Goal: Answer question/provide support: Share knowledge or assist other users

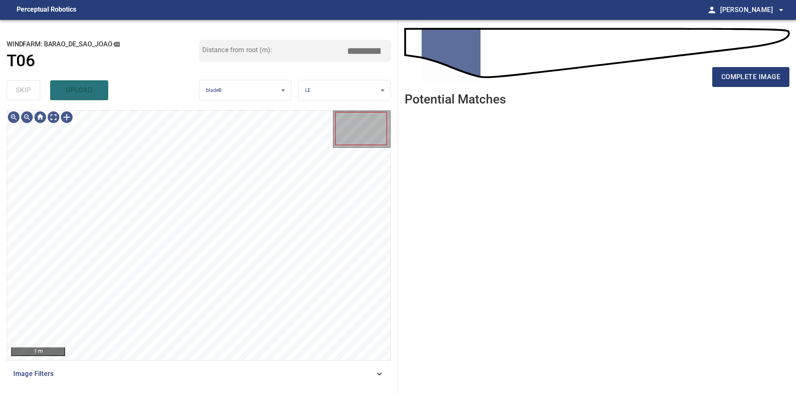
click at [569, 252] on ul at bounding box center [596, 248] width 385 height 270
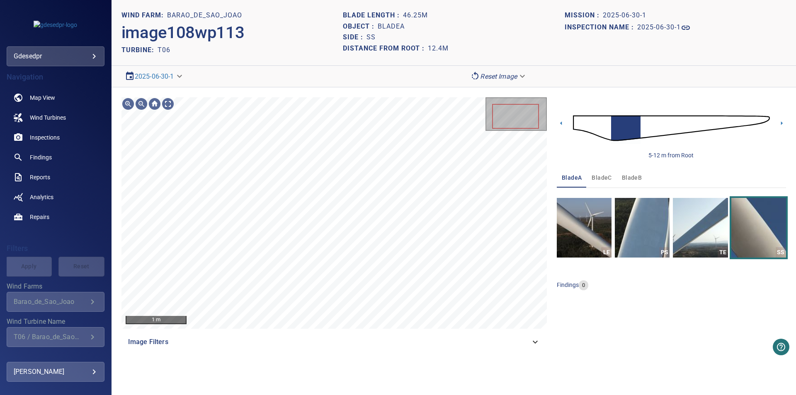
click at [632, 177] on span "bladeB" at bounding box center [632, 178] width 20 height 10
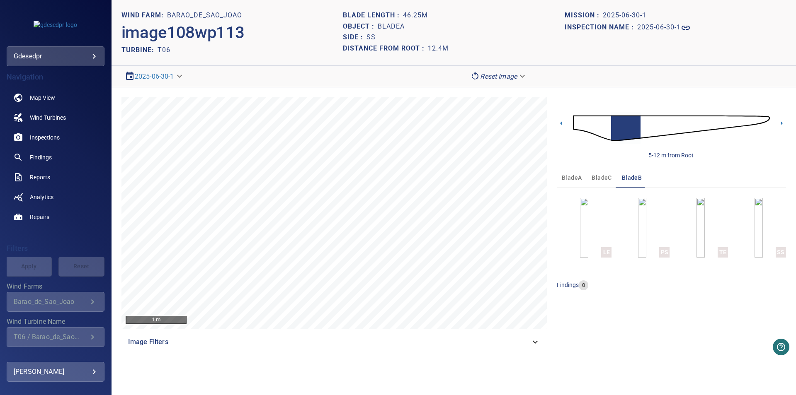
click at [674, 131] on img at bounding box center [671, 128] width 197 height 48
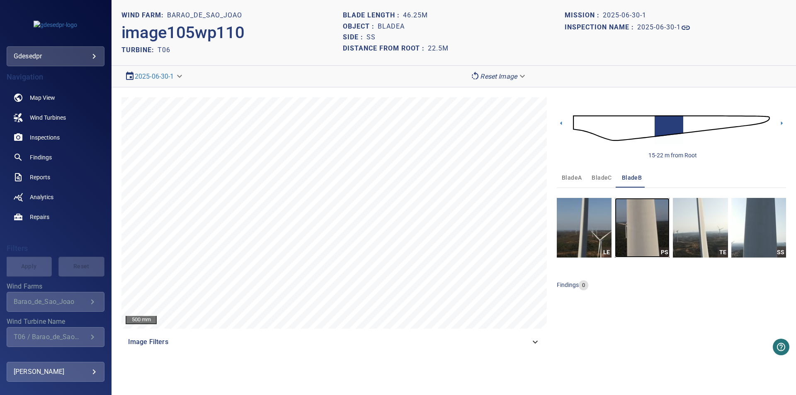
click at [648, 245] on img "button" at bounding box center [642, 228] width 55 height 60
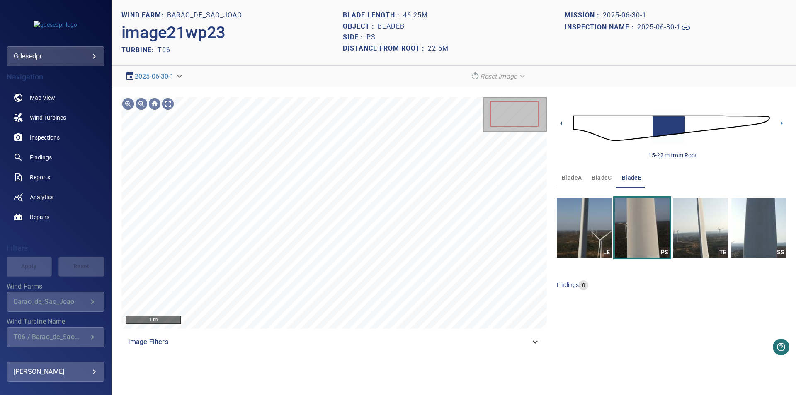
click at [565, 124] on icon at bounding box center [561, 123] width 9 height 9
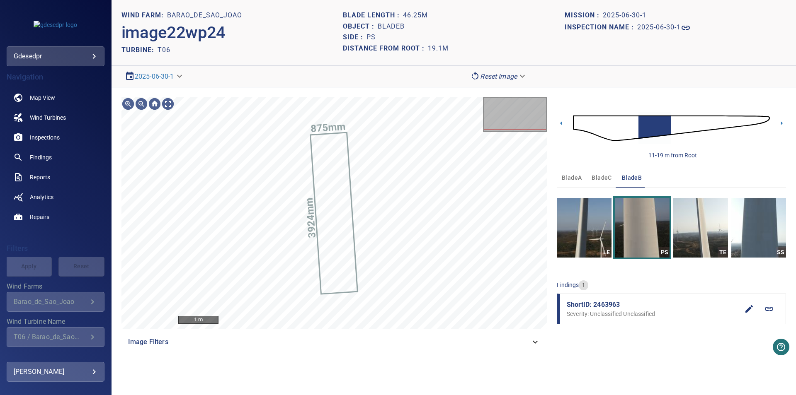
click at [771, 310] on icon at bounding box center [769, 309] width 8 height 4
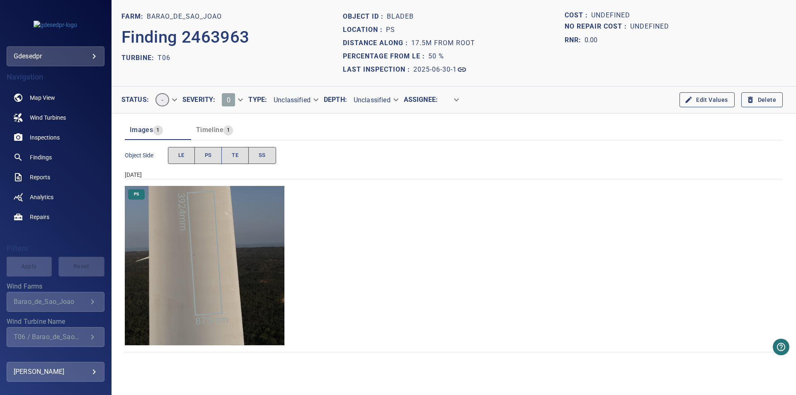
click at [241, 299] on img "Barao_de_Sao_Joao/T06/2025-06-30-1/2025-06-30-1/image22wp24.jpg" at bounding box center [205, 266] width 160 height 160
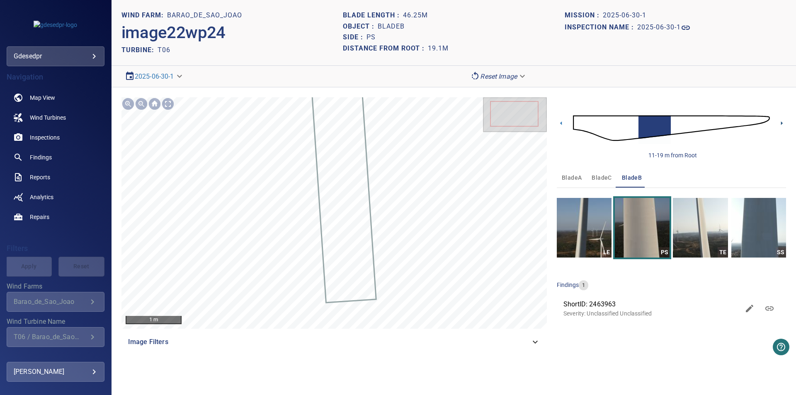
click at [782, 123] on icon at bounding box center [781, 123] width 9 height 9
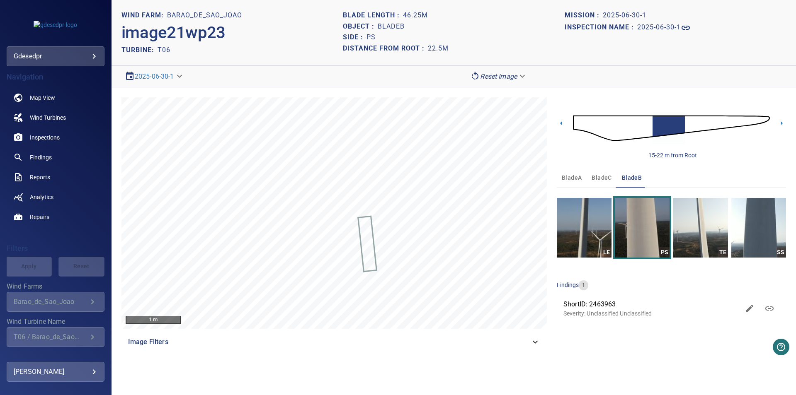
click at [605, 136] on img at bounding box center [671, 128] width 197 height 48
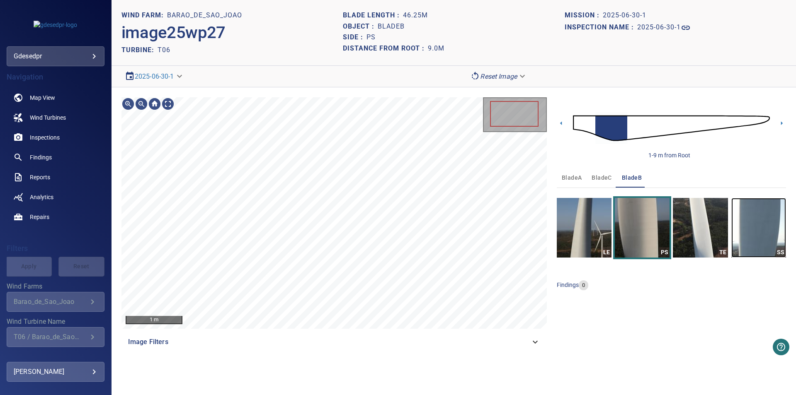
click at [753, 232] on img "button" at bounding box center [758, 228] width 55 height 60
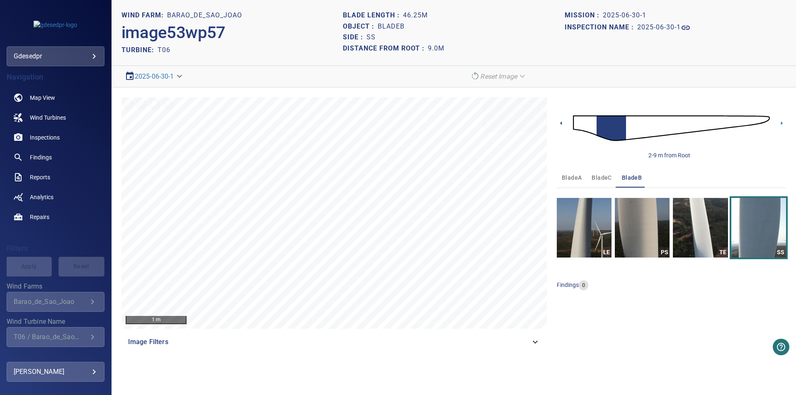
click at [561, 126] on icon at bounding box center [561, 123] width 9 height 9
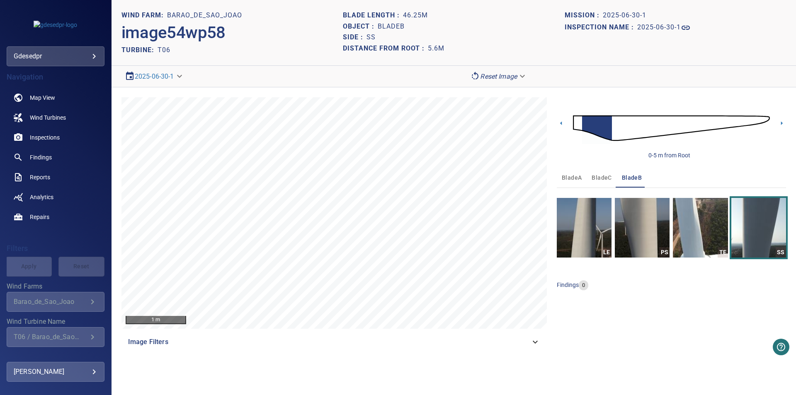
click at [605, 184] on button "bladeC" at bounding box center [601, 178] width 30 height 20
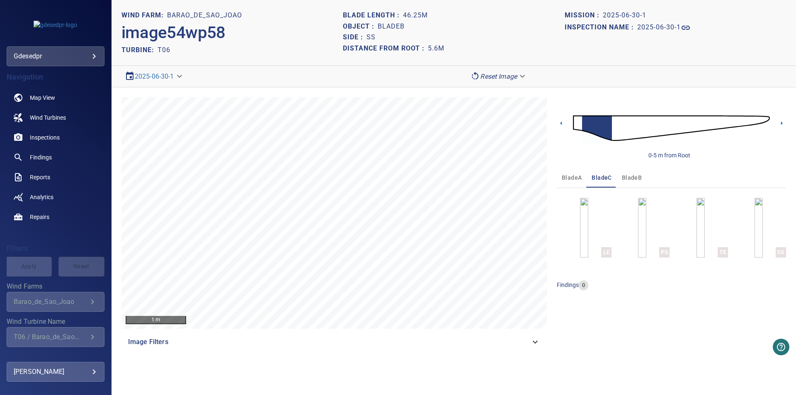
click at [641, 261] on div "bladeA bladeC bladeB LE PS TE SS findings 0" at bounding box center [671, 232] width 229 height 129
click at [641, 232] on button "PS" at bounding box center [642, 228] width 55 height 60
click at [778, 128] on div "0-5 m from Root" at bounding box center [671, 128] width 229 height 62
click at [779, 124] on icon at bounding box center [781, 123] width 9 height 9
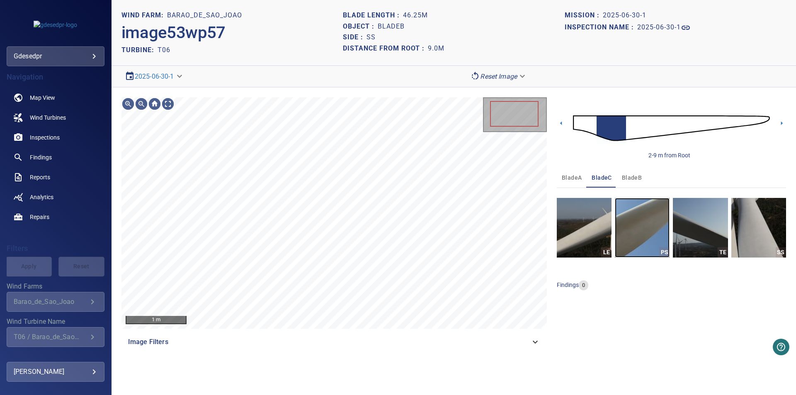
click at [648, 229] on img "button" at bounding box center [642, 228] width 55 height 60
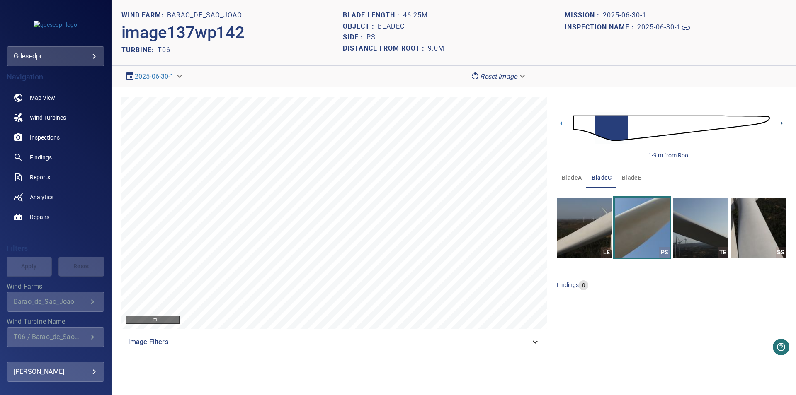
click at [781, 121] on icon at bounding box center [781, 123] width 9 height 9
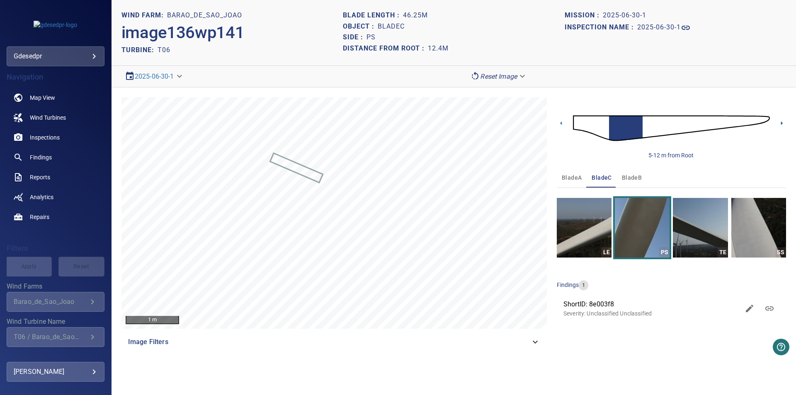
click at [782, 124] on icon at bounding box center [781, 123] width 9 height 9
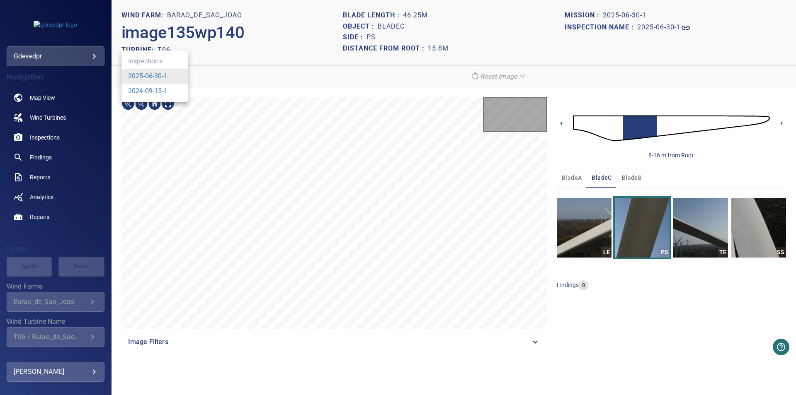
click at [141, 79] on body "**********" at bounding box center [398, 197] width 796 height 395
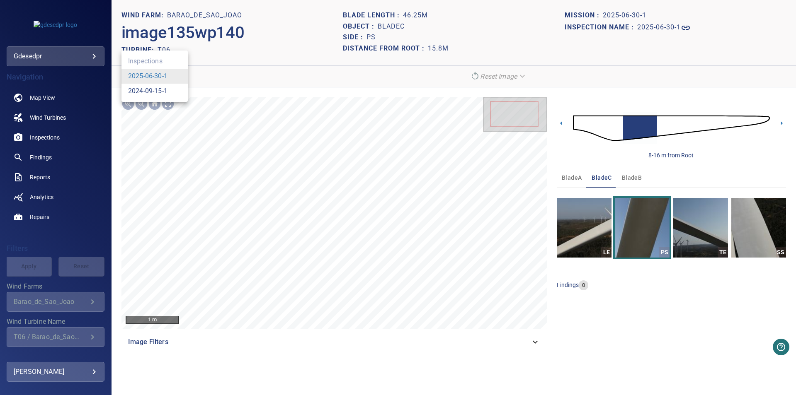
click at [148, 95] on link "2024-09-15-1" at bounding box center [147, 91] width 39 height 10
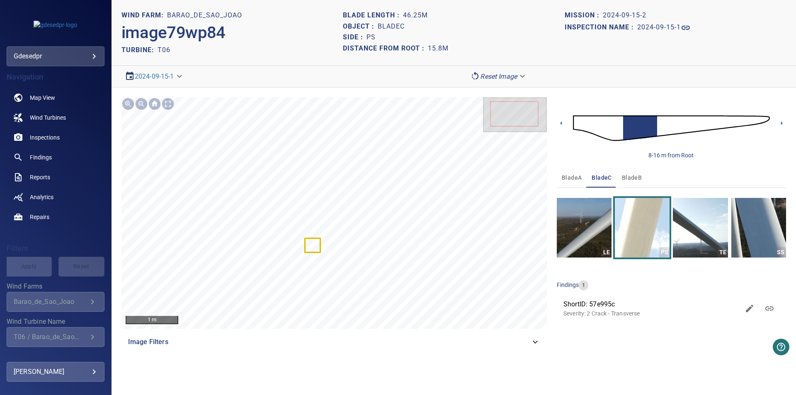
click at [571, 178] on span "bladeA" at bounding box center [572, 178] width 20 height 10
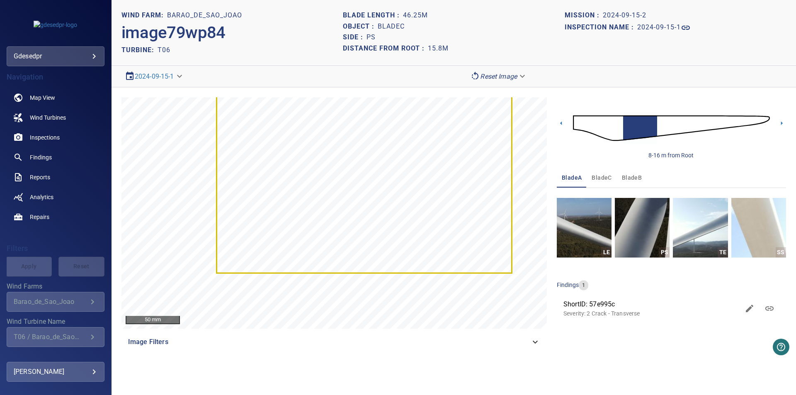
click at [594, 181] on span "bladeC" at bounding box center [601, 178] width 20 height 10
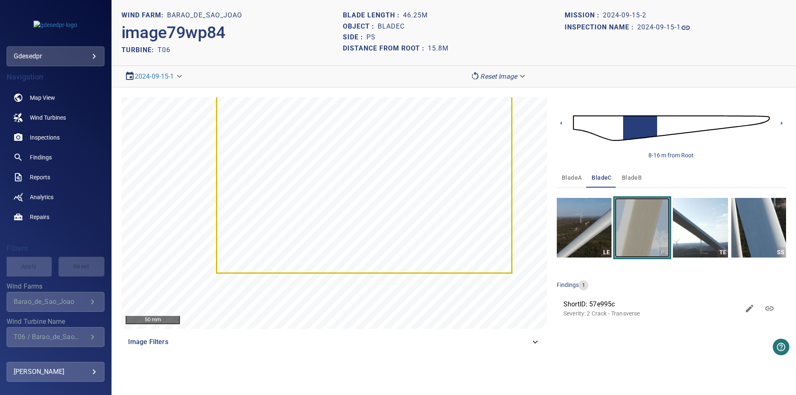
click at [651, 237] on img "button" at bounding box center [642, 228] width 55 height 60
click at [784, 123] on icon at bounding box center [781, 123] width 9 height 9
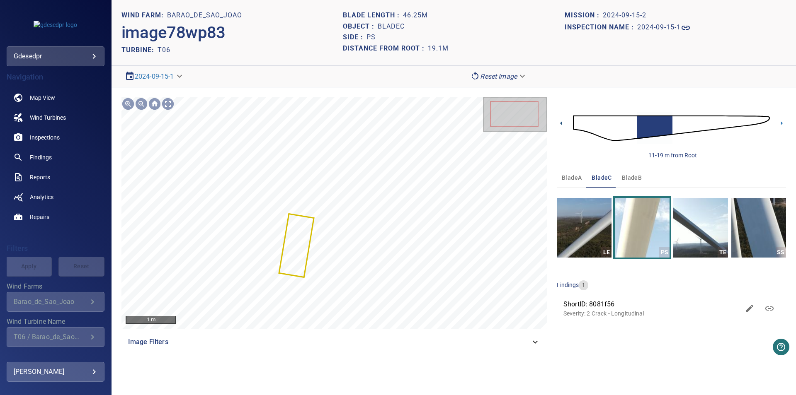
click at [559, 123] on icon at bounding box center [561, 123] width 9 height 9
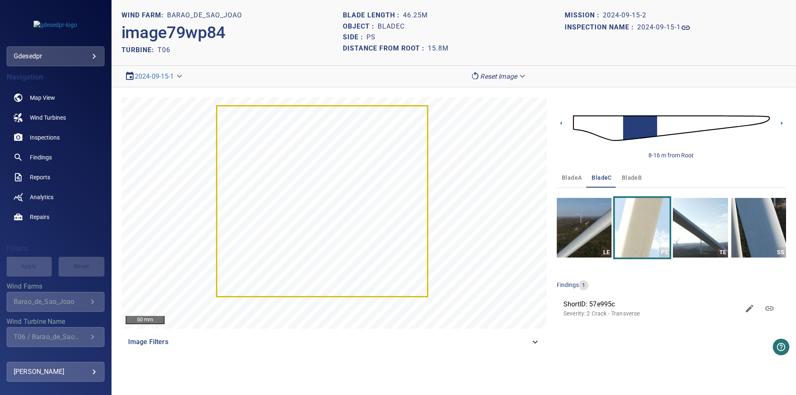
click at [566, 125] on div "8-16 m from Root" at bounding box center [671, 128] width 229 height 62
click at [562, 124] on icon at bounding box center [561, 123] width 9 height 9
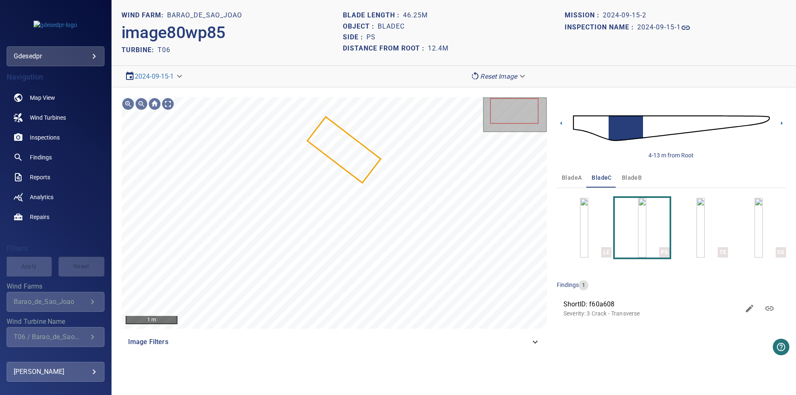
click at [576, 177] on span "bladeA" at bounding box center [572, 178] width 20 height 10
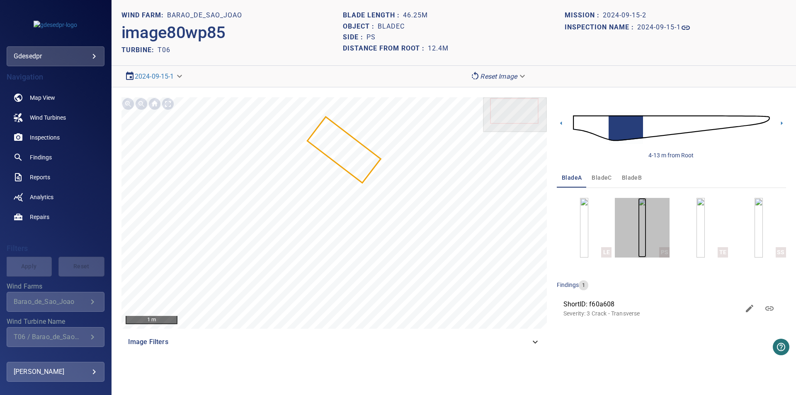
click at [646, 230] on img "button" at bounding box center [642, 228] width 8 height 60
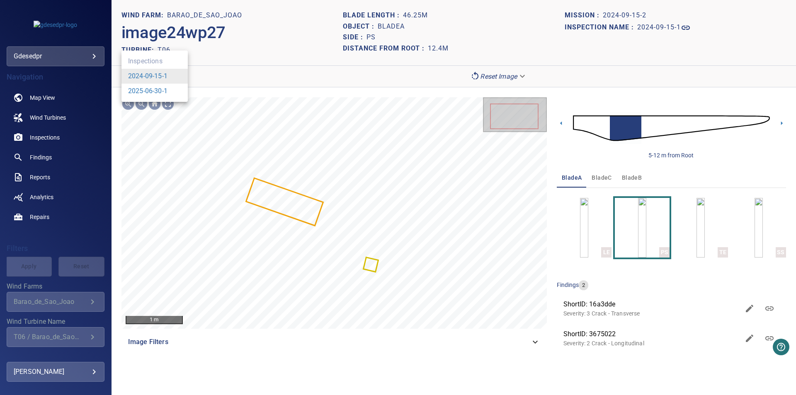
click at [159, 77] on body "**********" at bounding box center [398, 197] width 796 height 395
click at [159, 90] on link "2025-06-30-1" at bounding box center [147, 91] width 39 height 10
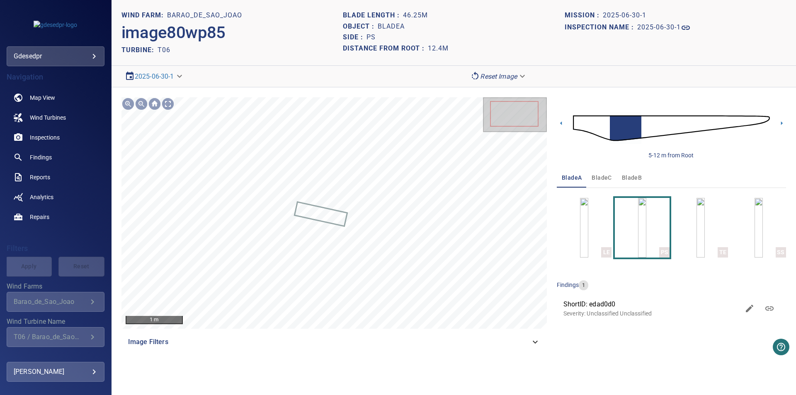
click at [643, 179] on button "bladeB" at bounding box center [632, 178] width 30 height 20
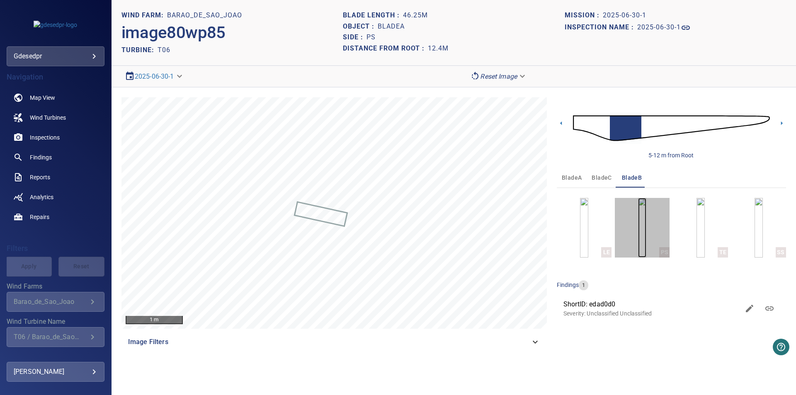
click at [638, 206] on img "button" at bounding box center [642, 228] width 8 height 60
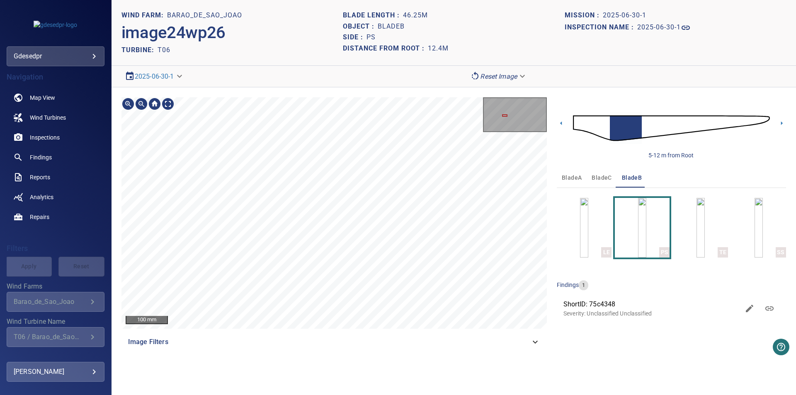
click at [412, 329] on div "100 mm Image Filters" at bounding box center [333, 224] width 425 height 255
click at [428, 333] on div "100 mm Image Filters" at bounding box center [333, 224] width 425 height 255
click at [402, 56] on section "**********" at bounding box center [453, 197] width 684 height 395
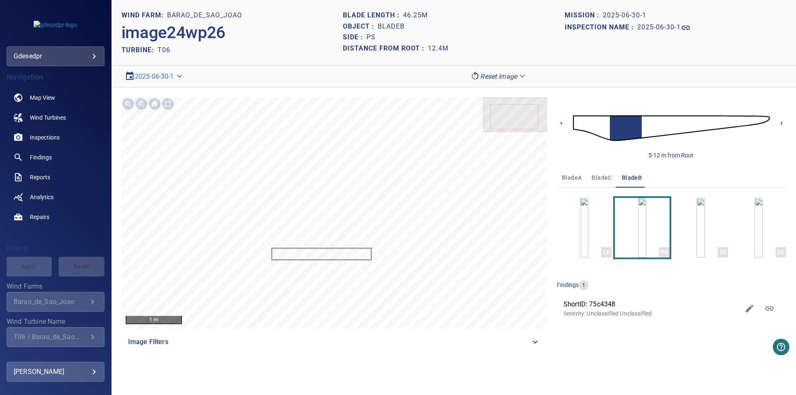
click at [596, 181] on span "bladeC" at bounding box center [601, 178] width 20 height 10
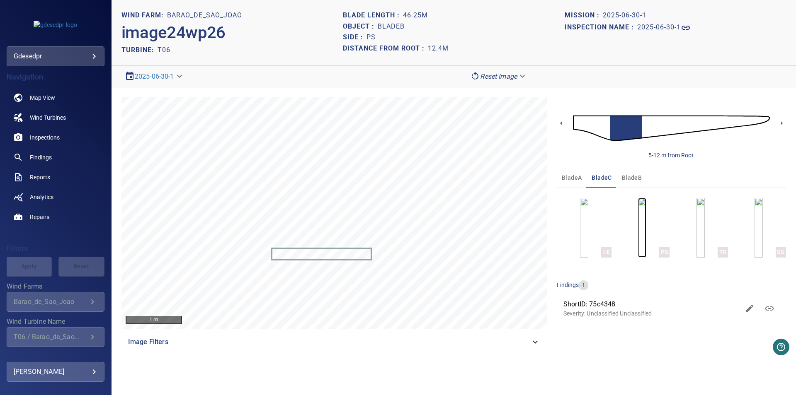
click at [638, 247] on img "button" at bounding box center [642, 228] width 8 height 60
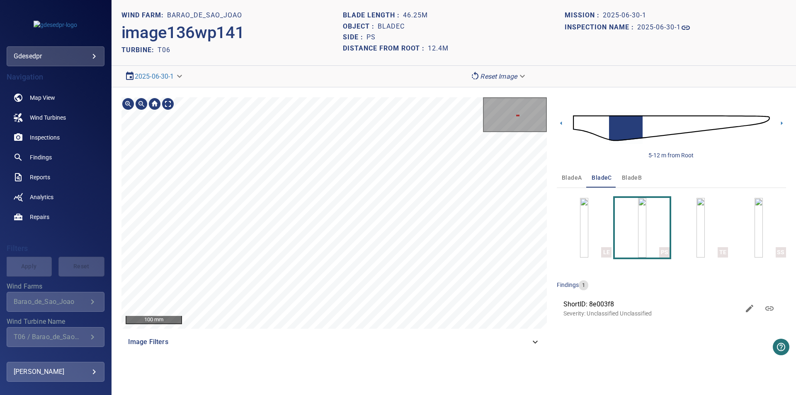
click at [486, 71] on section "**********" at bounding box center [453, 197] width 684 height 395
click at [502, 76] on body "**********" at bounding box center [398, 197] width 796 height 395
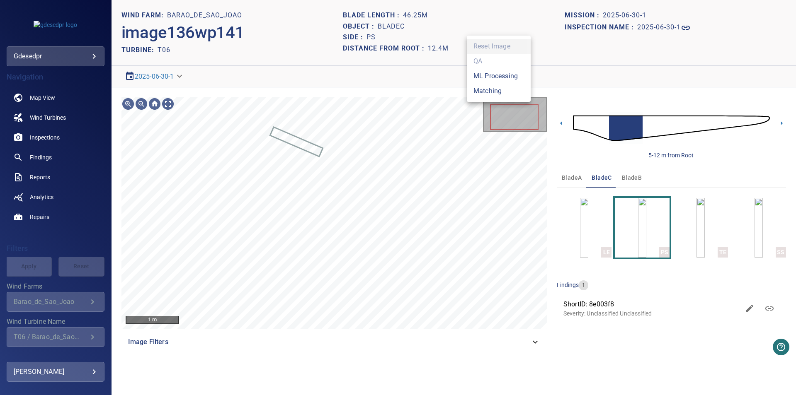
click at [484, 93] on li "Matching" at bounding box center [499, 91] width 64 height 15
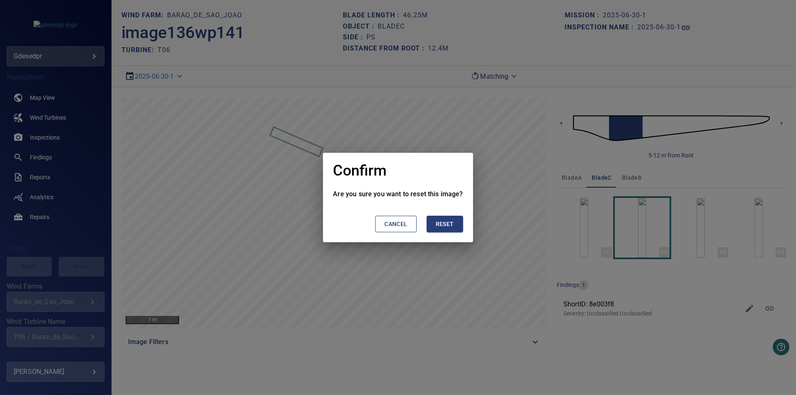
click at [453, 230] on button "Reset" at bounding box center [444, 224] width 36 height 17
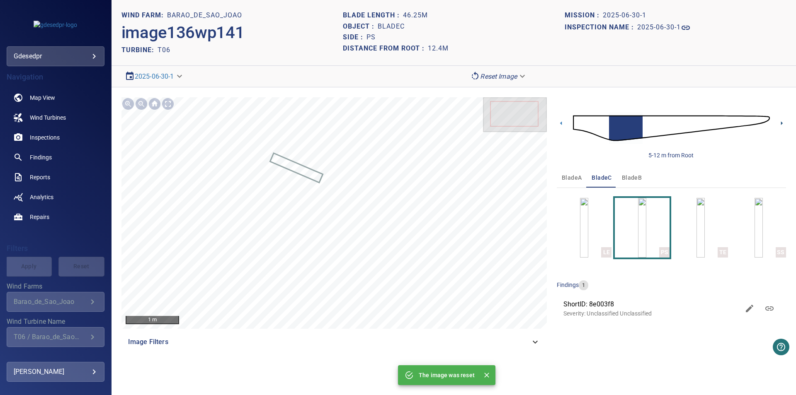
click at [777, 122] on icon at bounding box center [781, 123] width 9 height 9
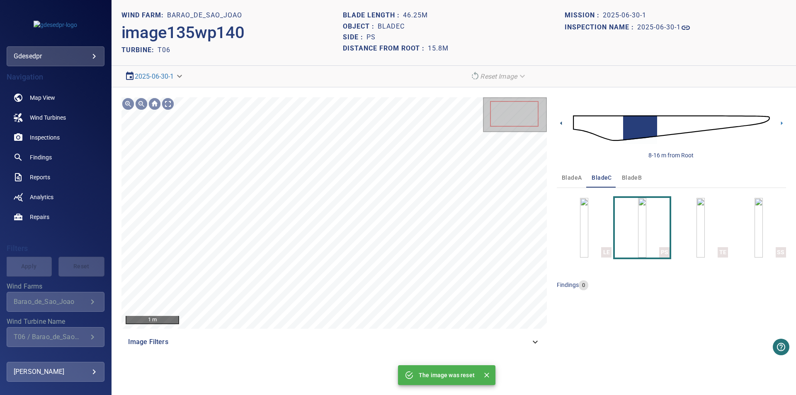
click at [559, 128] on icon at bounding box center [561, 123] width 9 height 9
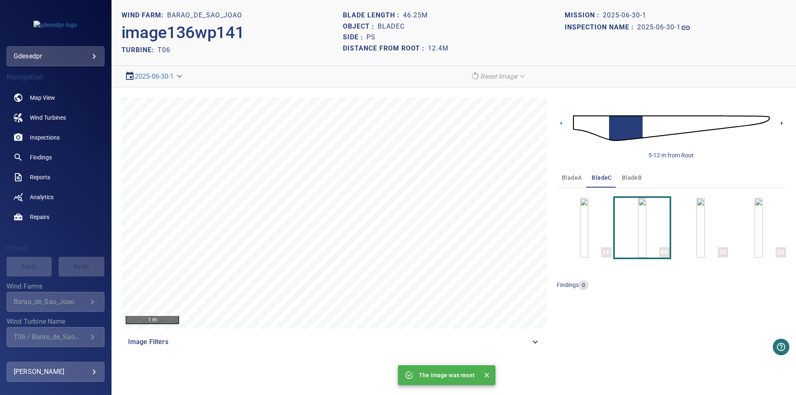
click at [779, 125] on icon at bounding box center [781, 123] width 9 height 9
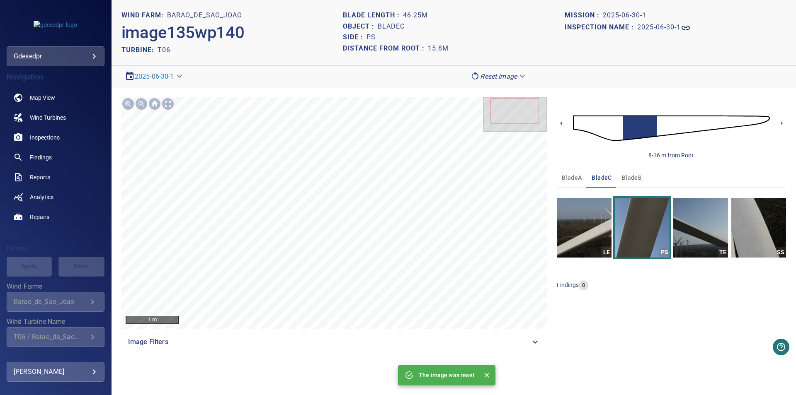
click at [495, 76] on body "**********" at bounding box center [398, 197] width 796 height 395
click at [482, 94] on li "Matching" at bounding box center [499, 91] width 64 height 15
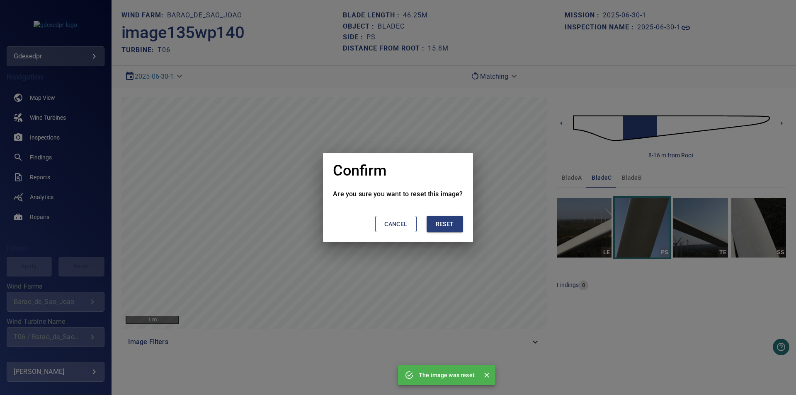
click at [439, 225] on span "Reset" at bounding box center [445, 224] width 18 height 10
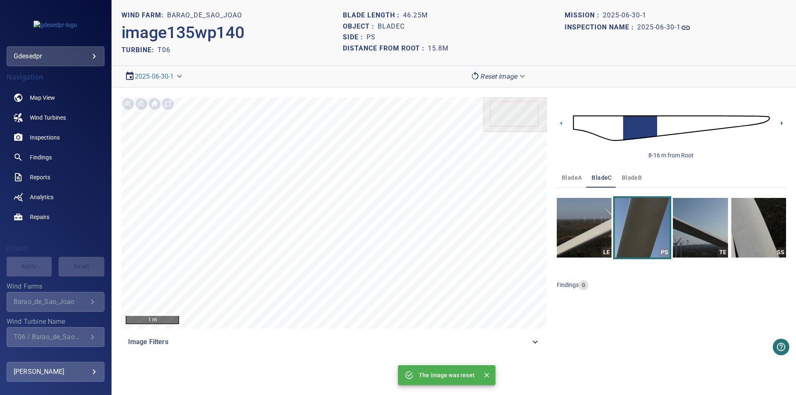
click at [781, 126] on icon at bounding box center [781, 123] width 9 height 9
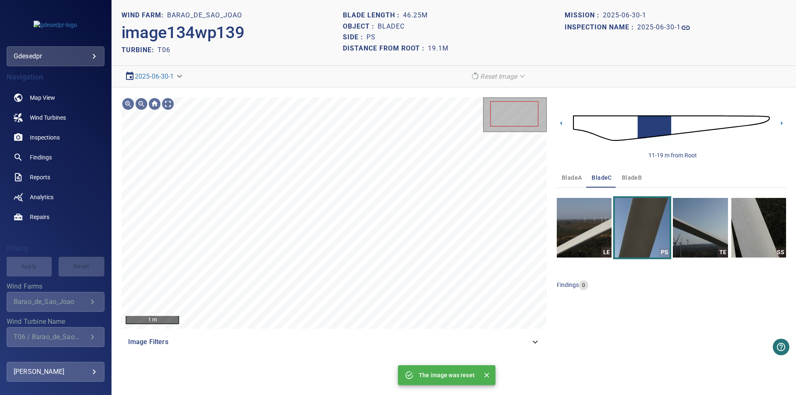
click at [511, 77] on em "Reset Image" at bounding box center [498, 77] width 37 height 8
click at [562, 122] on icon at bounding box center [561, 123] width 2 height 4
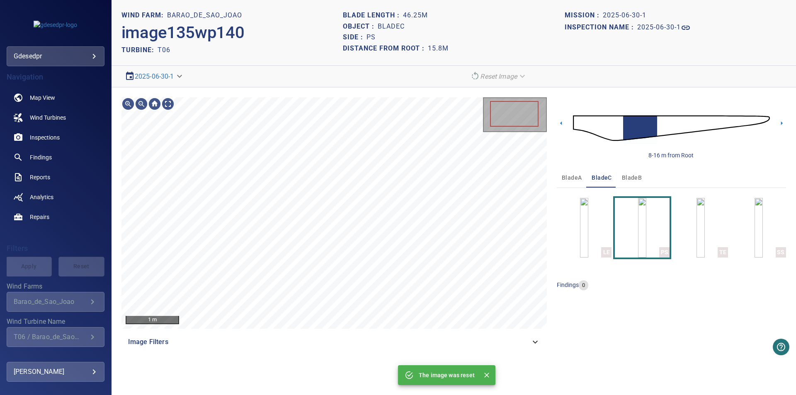
click at [475, 75] on div "Reset Image" at bounding box center [498, 76] width 63 height 15
click at [561, 124] on icon at bounding box center [561, 123] width 2 height 4
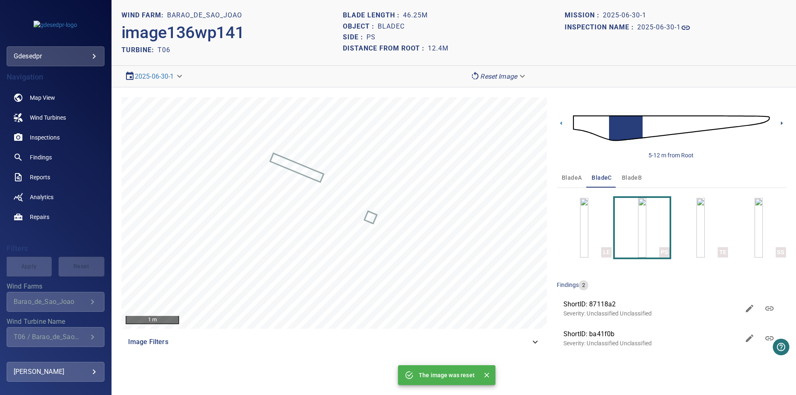
click at [781, 122] on icon at bounding box center [781, 123] width 9 height 9
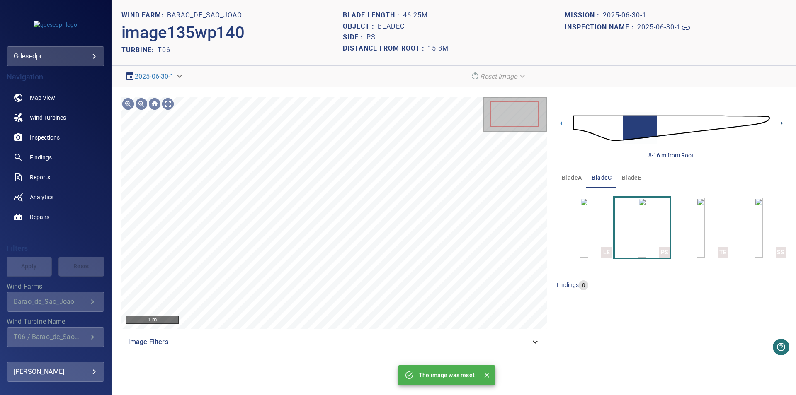
click at [781, 122] on icon at bounding box center [781, 123] width 9 height 9
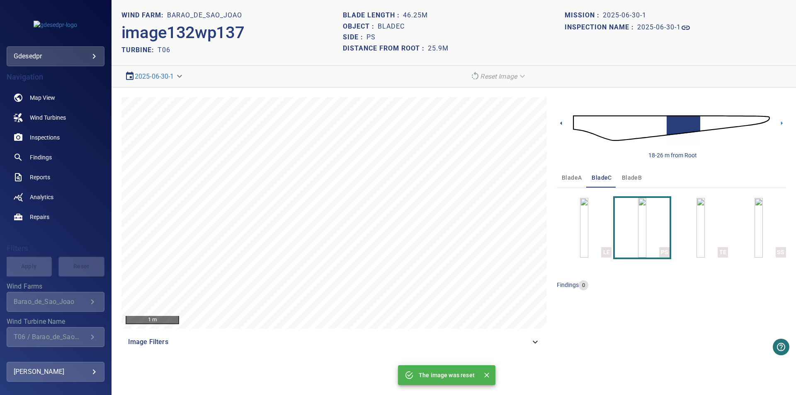
click at [557, 124] on icon at bounding box center [561, 123] width 9 height 9
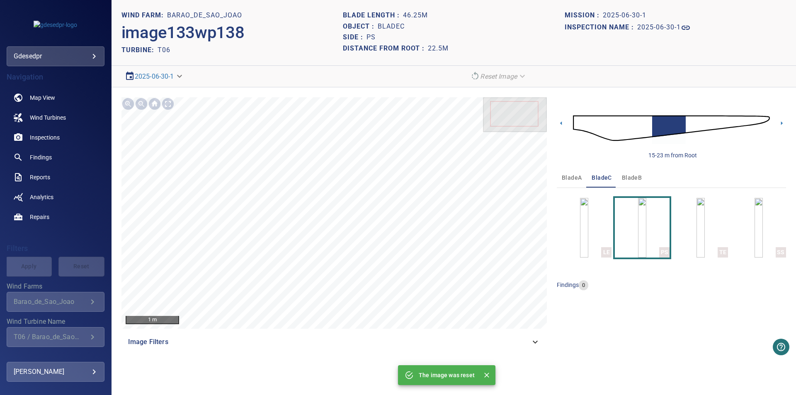
click at [570, 124] on div "15-23 m from Root" at bounding box center [671, 128] width 229 height 62
click at [561, 124] on icon at bounding box center [561, 123] width 2 height 4
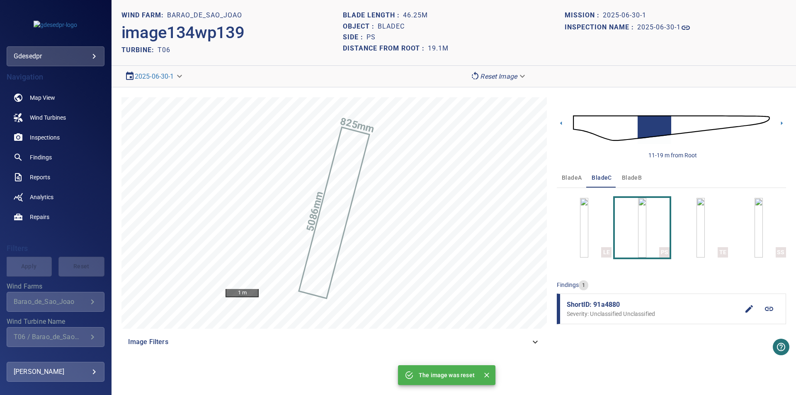
click at [767, 311] on icon at bounding box center [769, 309] width 10 height 10
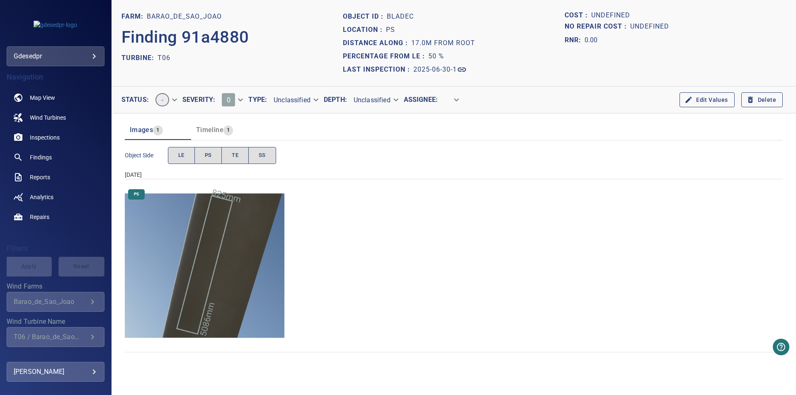
click at [225, 262] on img "Barao_de_Sao_Joao/T06/2025-06-30-1/2025-06-30-1/image134wp139.jpg" at bounding box center [205, 266] width 160 height 160
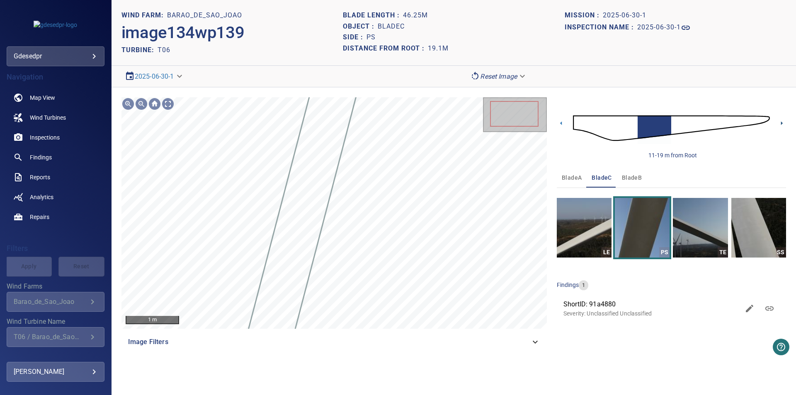
click at [777, 124] on icon at bounding box center [781, 123] width 9 height 9
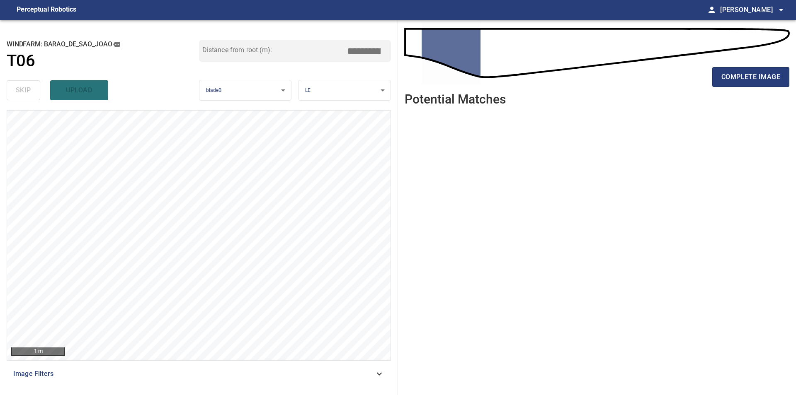
click at [676, 238] on ul at bounding box center [596, 248] width 385 height 270
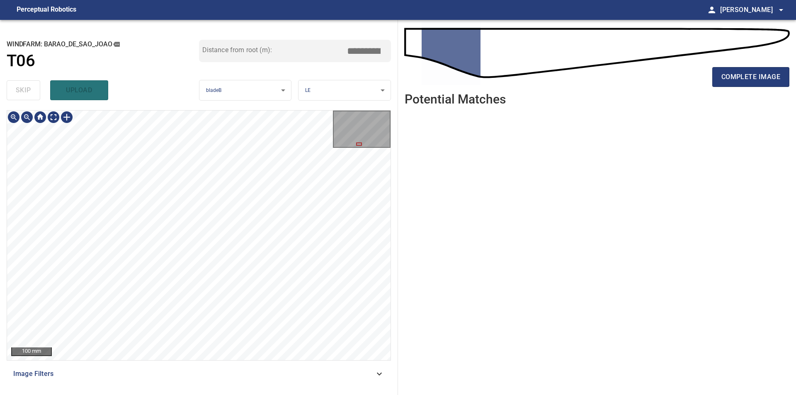
click at [225, 42] on div "**********" at bounding box center [199, 207] width 398 height 375
click at [743, 79] on span "complete image" at bounding box center [750, 77] width 59 height 12
click at [234, 363] on div "100 mm Image Filters" at bounding box center [199, 249] width 384 height 278
click at [225, 373] on div "100 mm Image Filters" at bounding box center [199, 249] width 384 height 278
click at [205, 362] on div "100 mm Image Filters" at bounding box center [199, 249] width 384 height 278
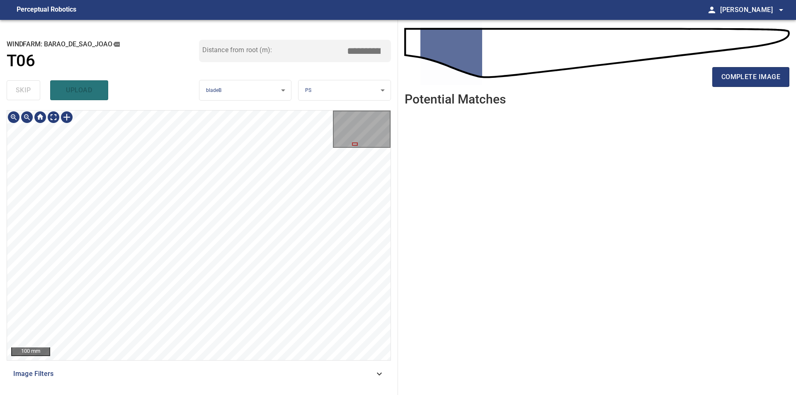
click at [216, 363] on div "100 mm Image Filters" at bounding box center [199, 249] width 384 height 278
click at [730, 76] on span "complete image" at bounding box center [750, 77] width 59 height 12
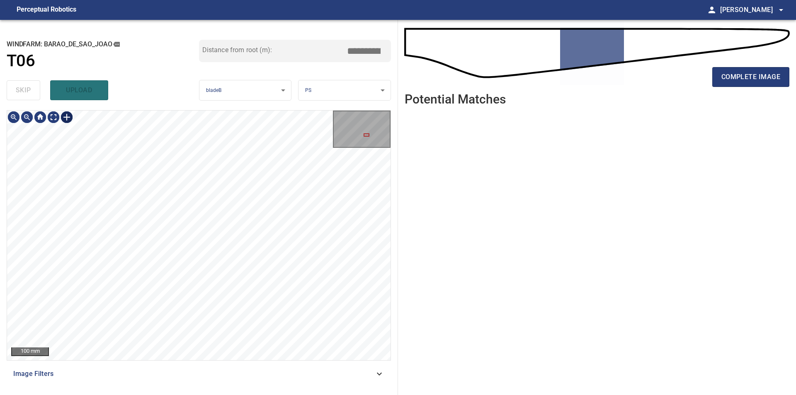
click at [63, 117] on div at bounding box center [66, 117] width 13 height 13
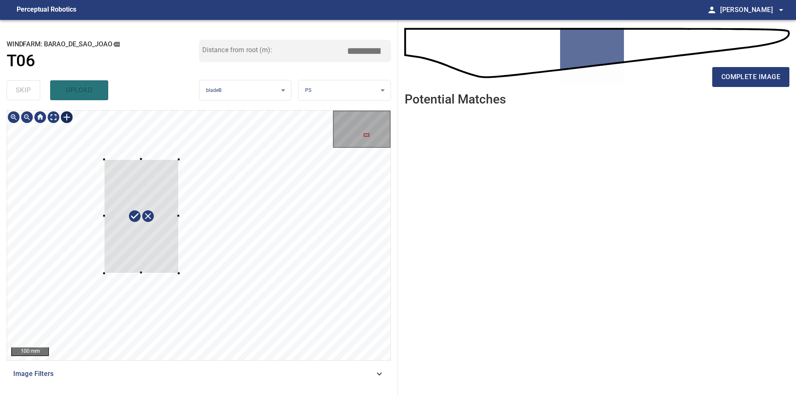
click at [179, 274] on div at bounding box center [198, 236] width 383 height 250
click at [174, 273] on div at bounding box center [144, 228] width 83 height 119
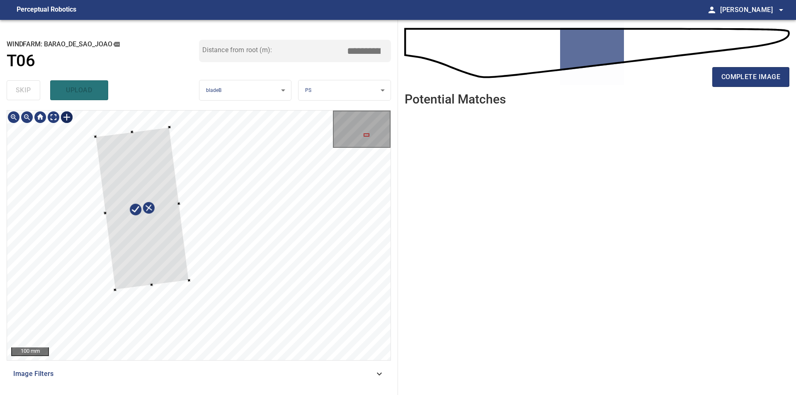
click at [132, 129] on div at bounding box center [198, 236] width 383 height 250
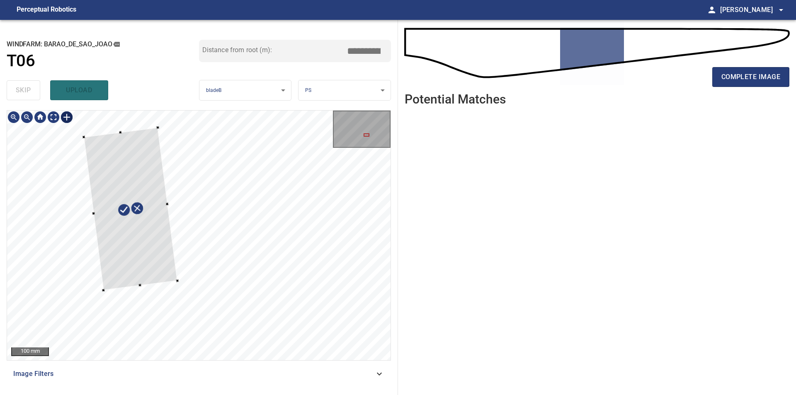
click at [148, 241] on div at bounding box center [131, 209] width 94 height 163
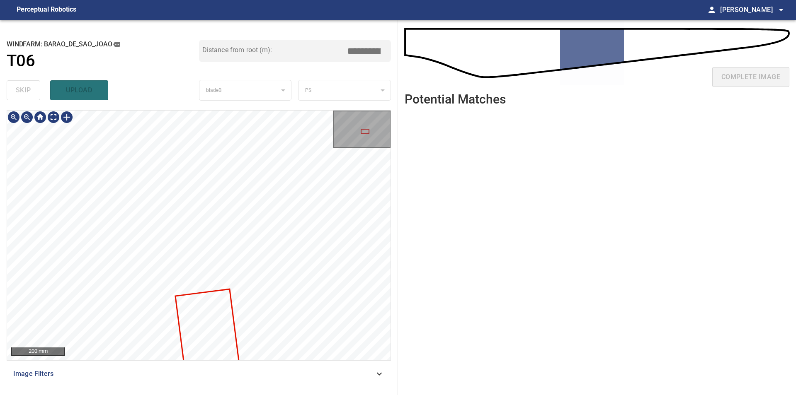
type input "****"
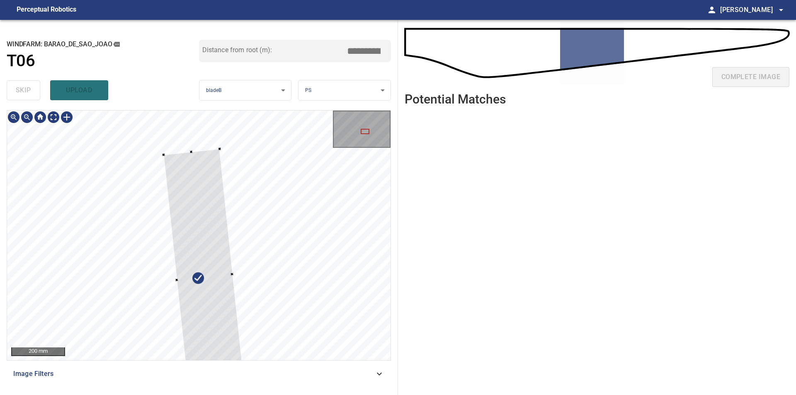
click at [176, 146] on div at bounding box center [198, 236] width 383 height 250
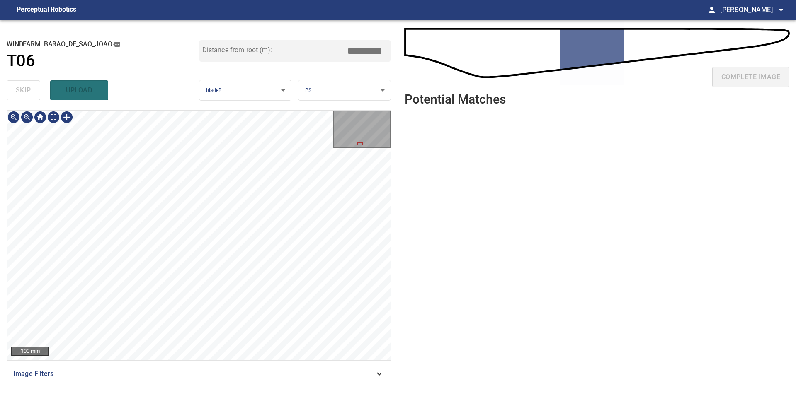
click at [211, 375] on div "100 mm Image Filters" at bounding box center [199, 249] width 384 height 278
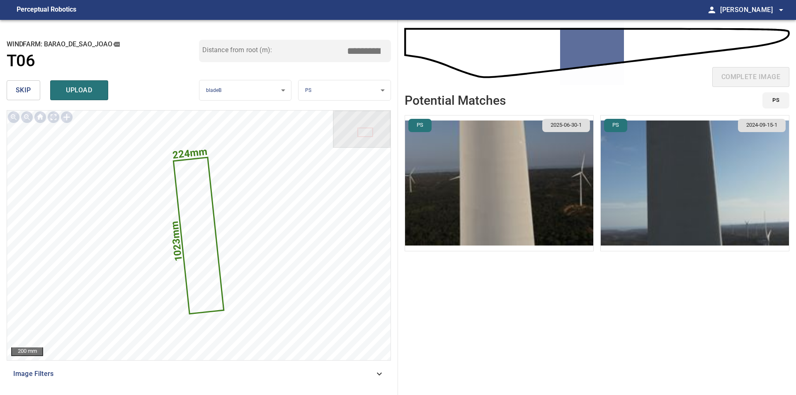
click at [353, 55] on input "*****" at bounding box center [366, 51] width 41 height 16
drag, startPoint x: 347, startPoint y: 53, endPoint x: 436, endPoint y: 55, distance: 89.1
click at [387, 55] on input "*****" at bounding box center [366, 51] width 41 height 16
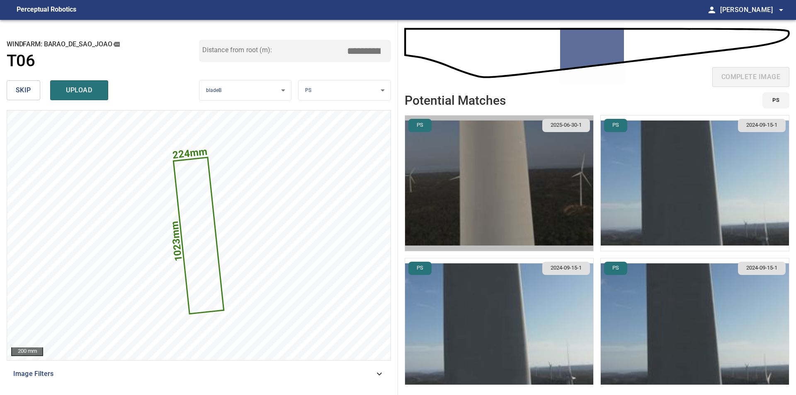
click at [514, 186] on img "button" at bounding box center [499, 184] width 188 height 136
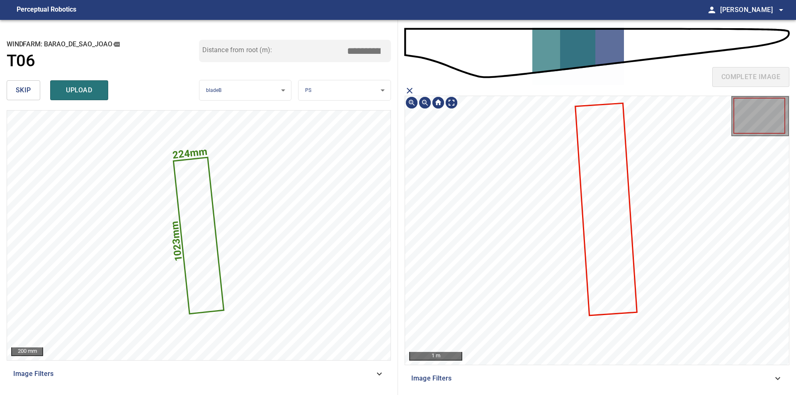
click at [596, 247] on icon at bounding box center [606, 209] width 61 height 211
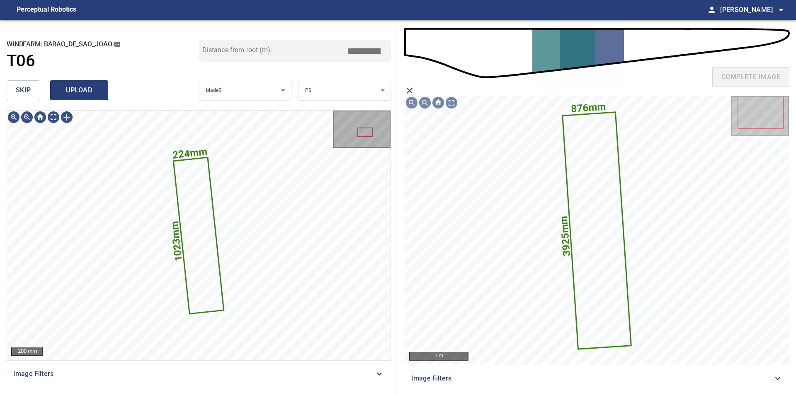
click at [91, 87] on span "upload" at bounding box center [79, 91] width 40 height 12
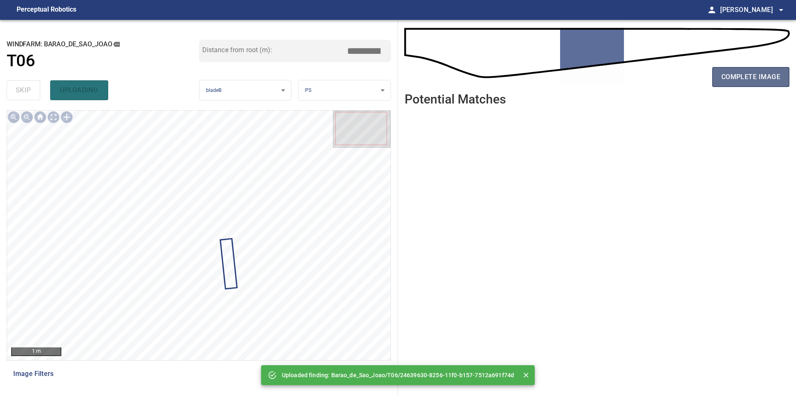
click at [723, 84] on button "complete image" at bounding box center [750, 77] width 77 height 20
type input "****"
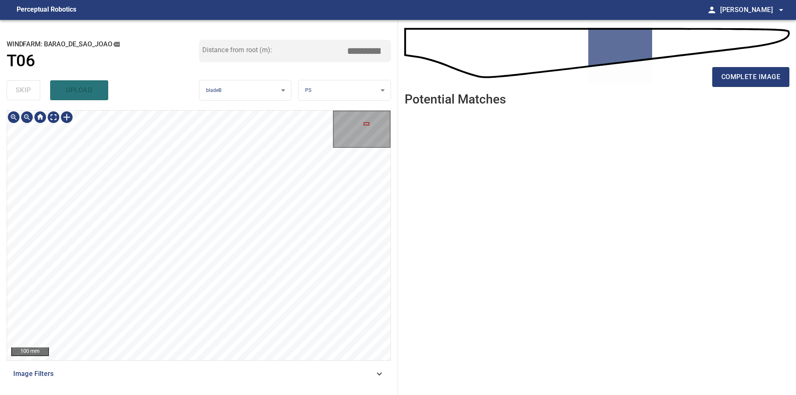
click at [211, 362] on div "100 mm Image Filters" at bounding box center [199, 249] width 384 height 278
click at [735, 80] on span "complete image" at bounding box center [750, 77] width 59 height 12
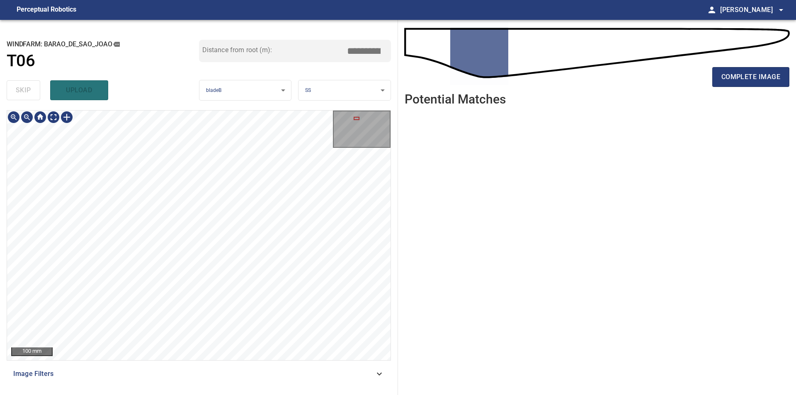
click at [175, 105] on div "**********" at bounding box center [199, 207] width 398 height 375
click at [189, 109] on div "**********" at bounding box center [199, 207] width 398 height 375
click at [233, 362] on div "100 mm Image Filters" at bounding box center [199, 249] width 384 height 278
click at [287, 372] on div "100 mm Image Filters" at bounding box center [199, 249] width 384 height 278
click at [722, 76] on span "complete image" at bounding box center [750, 77] width 59 height 12
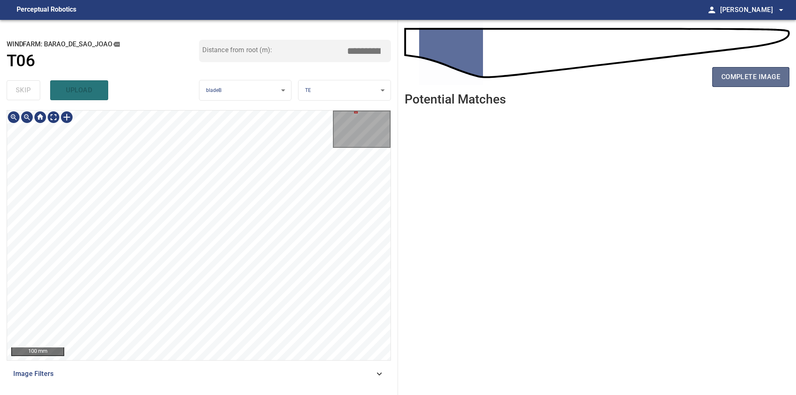
click at [726, 84] on button "complete image" at bounding box center [750, 77] width 77 height 20
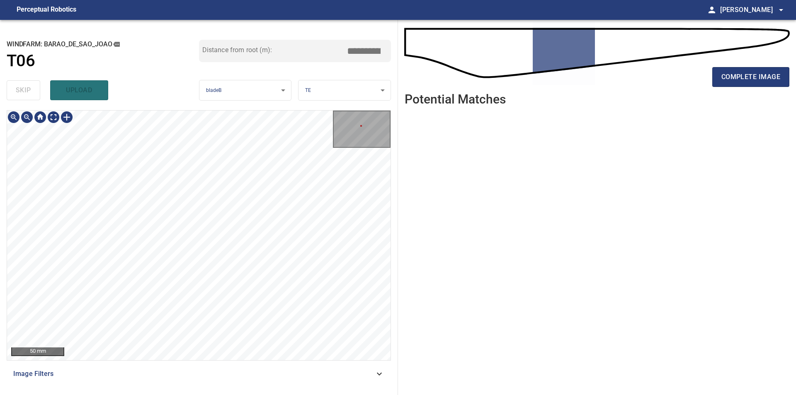
click at [123, 379] on div "50 mm Image Filters" at bounding box center [199, 249] width 384 height 278
click at [753, 74] on span "complete image" at bounding box center [750, 77] width 59 height 12
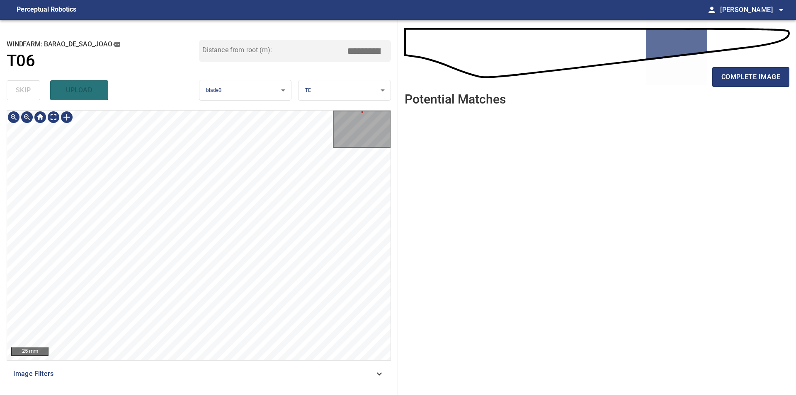
type input "****"
click at [720, 82] on button "complete image" at bounding box center [750, 77] width 77 height 20
click at [270, 109] on div "**********" at bounding box center [199, 207] width 398 height 375
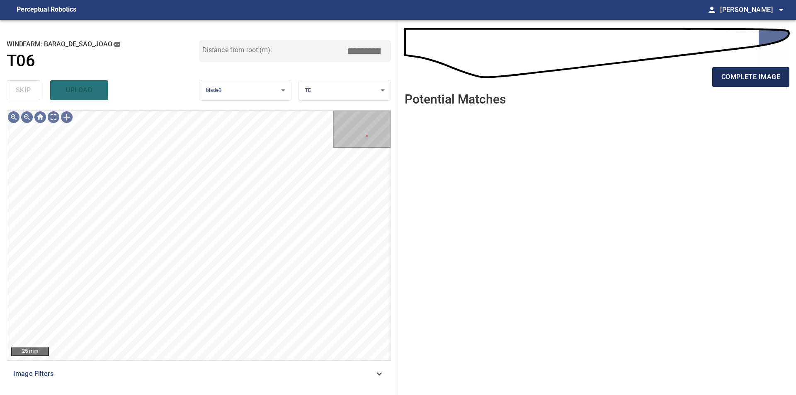
click at [717, 78] on button "complete image" at bounding box center [750, 77] width 77 height 20
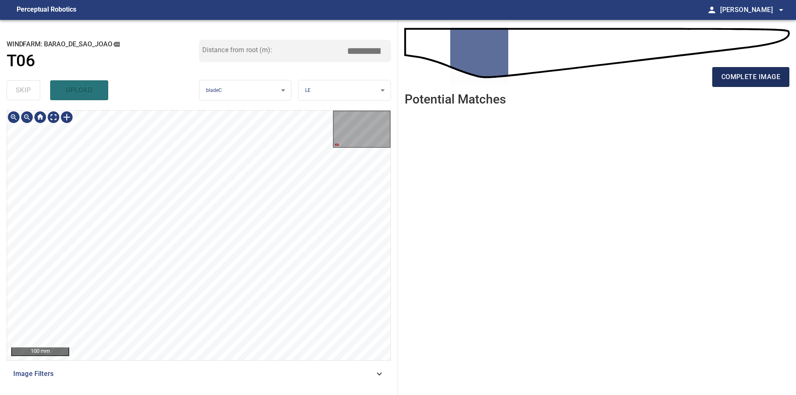
click at [764, 72] on span "complete image" at bounding box center [750, 77] width 59 height 12
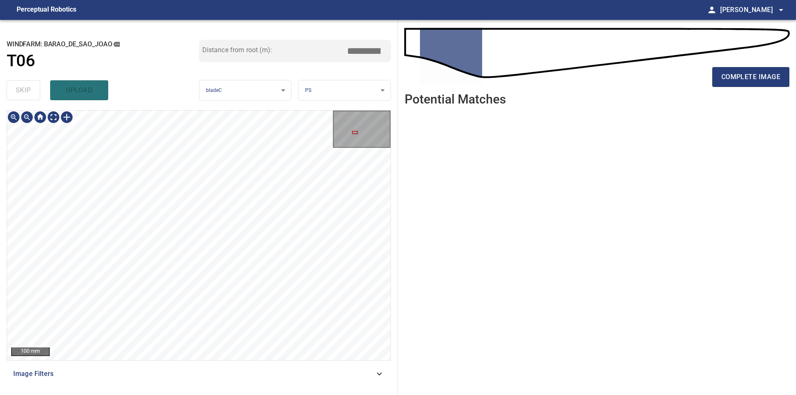
click at [452, 140] on div "**********" at bounding box center [398, 207] width 796 height 375
click at [391, 156] on div "**********" at bounding box center [199, 207] width 398 height 375
click at [212, 383] on div "100 mm Image Filters" at bounding box center [199, 249] width 384 height 278
click at [739, 85] on button "complete image" at bounding box center [750, 77] width 77 height 20
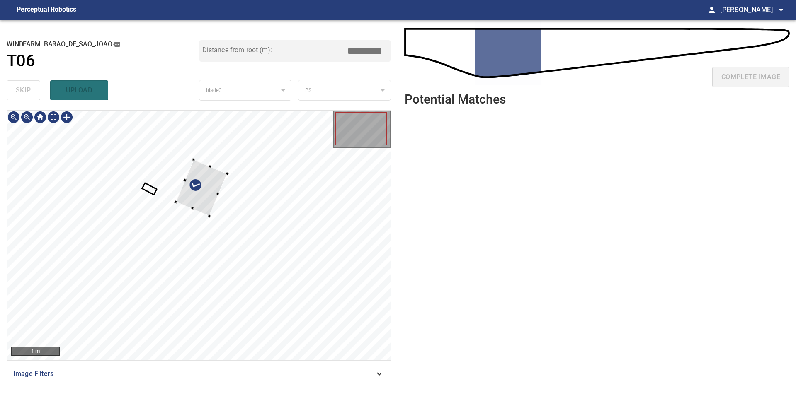
click at [230, 171] on div at bounding box center [198, 236] width 383 height 250
click at [373, 191] on div at bounding box center [356, 198] width 52 height 57
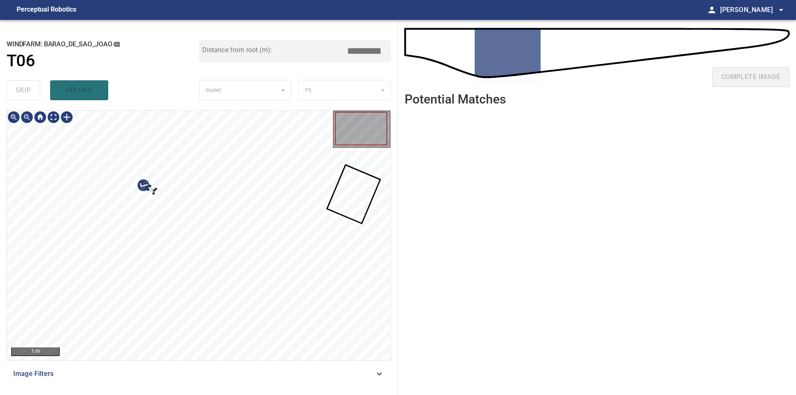
click at [201, 168] on div at bounding box center [198, 236] width 383 height 250
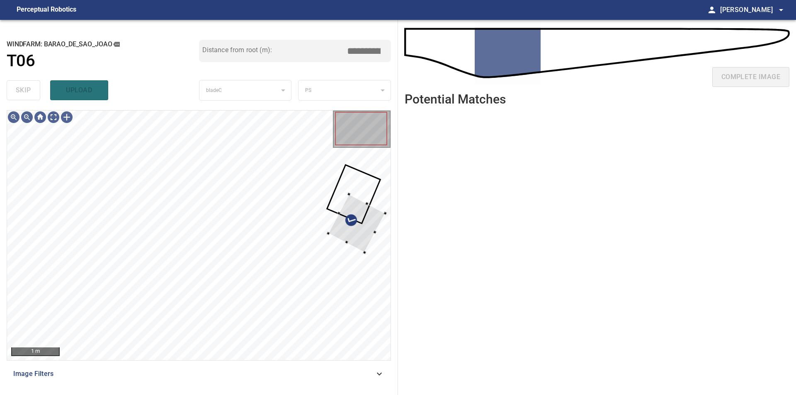
click at [400, 236] on div "**********" at bounding box center [398, 207] width 796 height 375
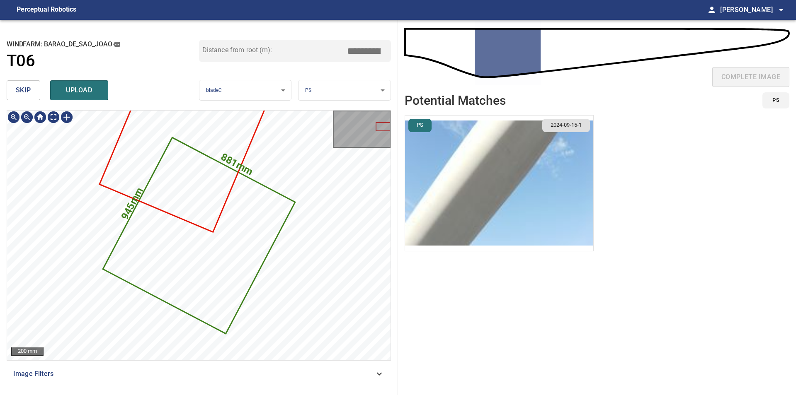
click at [27, 98] on button "skip" at bounding box center [24, 90] width 34 height 20
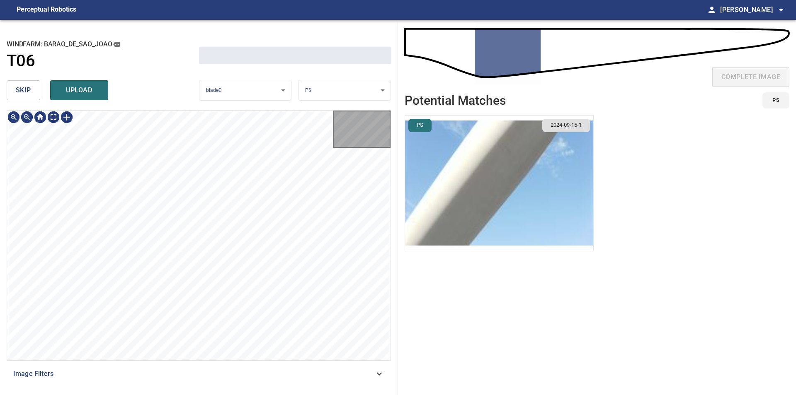
click at [27, 98] on button "skip" at bounding box center [24, 90] width 34 height 20
click at [27, 98] on div "skip upload" at bounding box center [103, 90] width 192 height 27
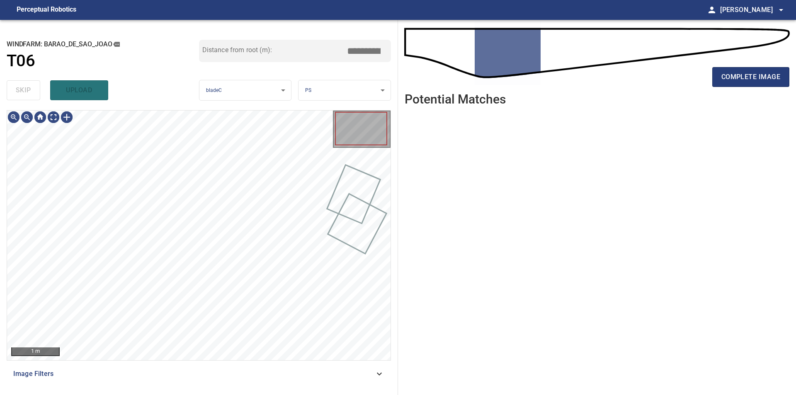
click at [27, 98] on div "skip upload" at bounding box center [103, 90] width 192 height 27
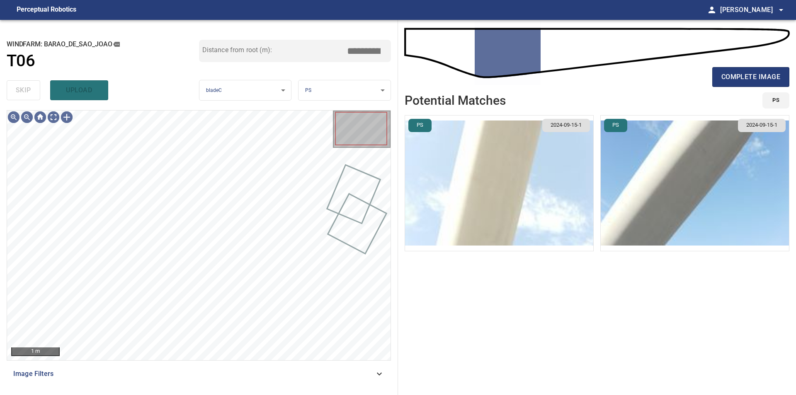
click at [27, 98] on div "skip upload" at bounding box center [103, 90] width 192 height 27
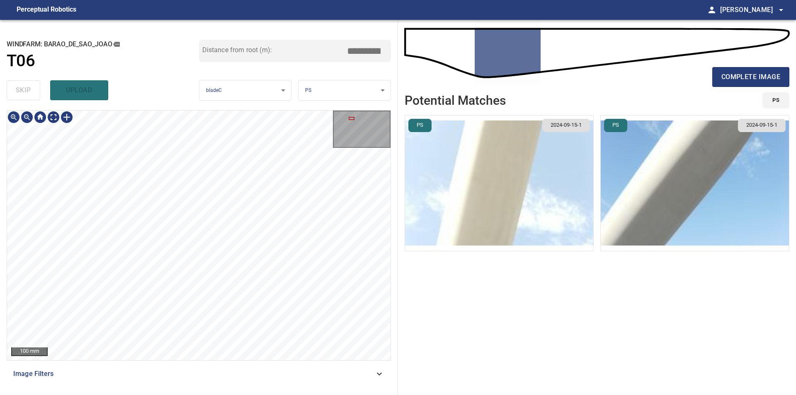
click at [232, 106] on div "**********" at bounding box center [199, 207] width 398 height 375
click at [200, 99] on div "**********" at bounding box center [199, 207] width 398 height 375
click at [67, 119] on div at bounding box center [66, 117] width 13 height 13
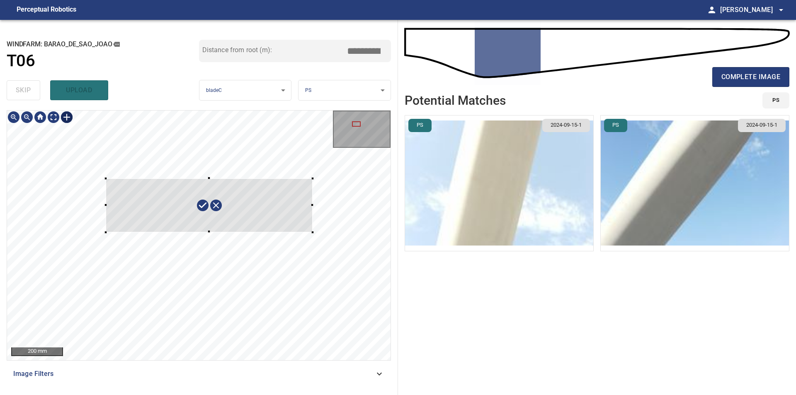
click at [313, 232] on div at bounding box center [198, 236] width 383 height 250
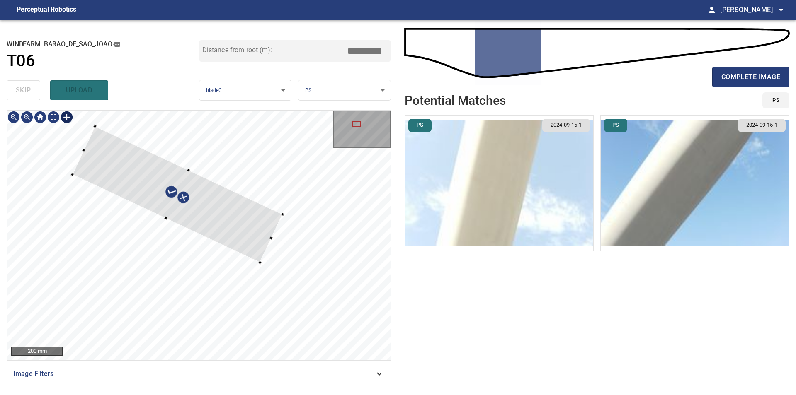
click at [237, 219] on div at bounding box center [177, 194] width 210 height 136
click at [237, 241] on div at bounding box center [173, 195] width 211 height 131
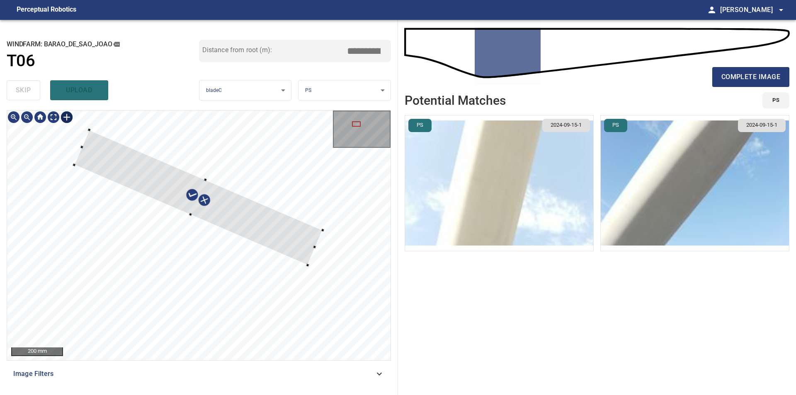
click at [310, 266] on div at bounding box center [198, 236] width 383 height 250
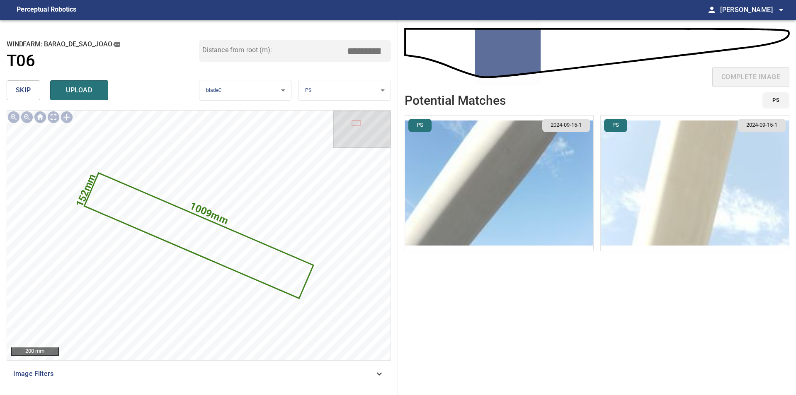
drag, startPoint x: 355, startPoint y: 52, endPoint x: 372, endPoint y: 55, distance: 17.2
click at [355, 52] on input "*****" at bounding box center [366, 51] width 41 height 16
drag, startPoint x: 381, startPoint y: 51, endPoint x: 403, endPoint y: 54, distance: 22.5
click at [387, 54] on input "*****" at bounding box center [366, 51] width 41 height 16
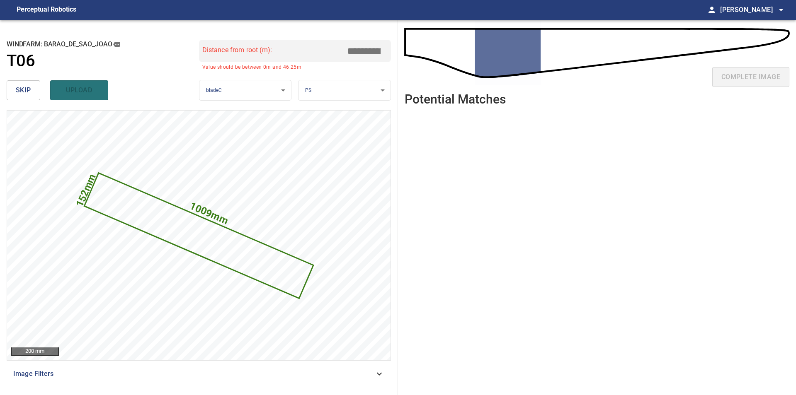
drag, startPoint x: 364, startPoint y: 52, endPoint x: 353, endPoint y: 53, distance: 10.4
click at [353, 53] on input "******" at bounding box center [366, 51] width 41 height 16
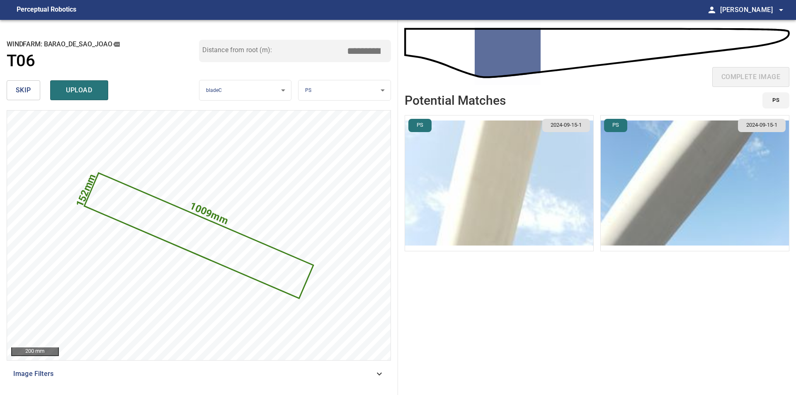
click at [372, 52] on input "*****" at bounding box center [366, 51] width 41 height 16
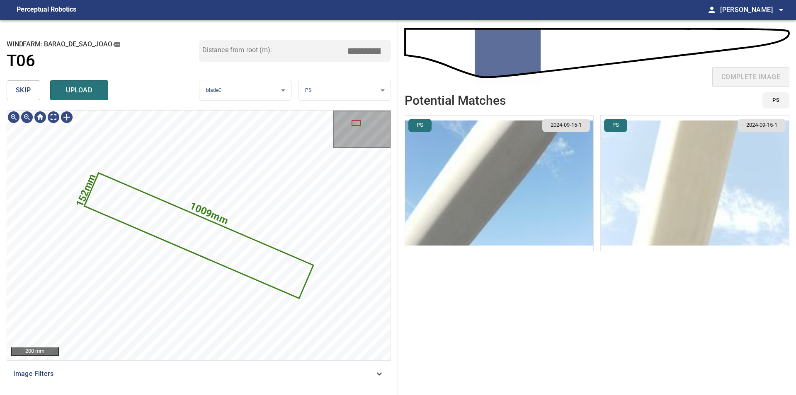
type input "*****"
click at [95, 90] on span "upload" at bounding box center [79, 91] width 40 height 12
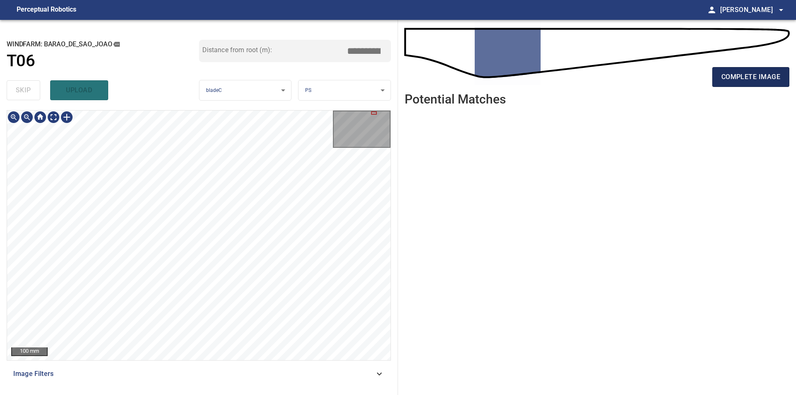
click at [741, 68] on button "complete image" at bounding box center [750, 77] width 77 height 20
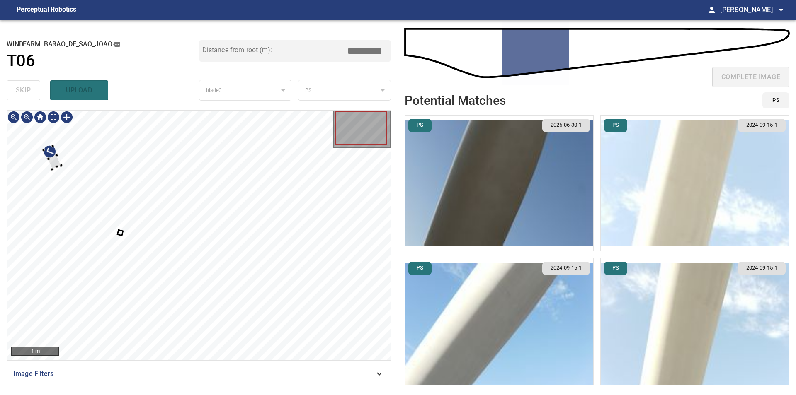
click at [18, 143] on div at bounding box center [198, 236] width 383 height 250
click at [12, 126] on div at bounding box center [198, 236] width 383 height 250
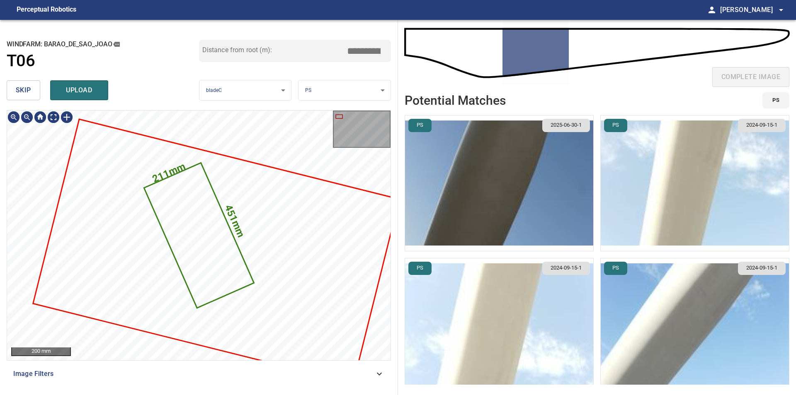
click at [28, 95] on span "skip" at bounding box center [23, 91] width 15 height 12
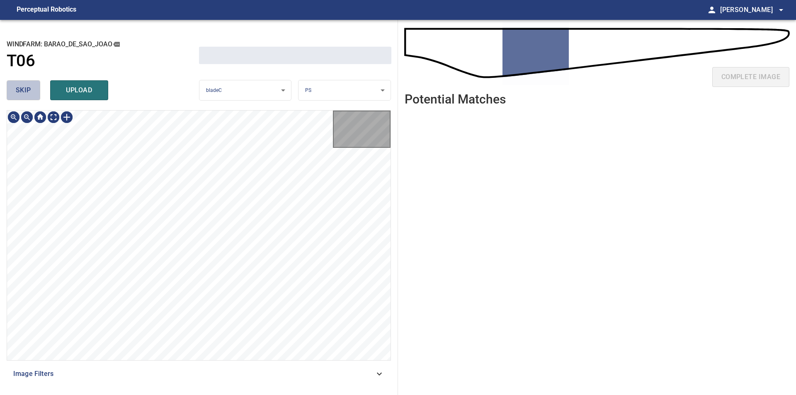
click at [28, 95] on span "skip" at bounding box center [23, 91] width 15 height 12
click at [28, 95] on div "skip upload" at bounding box center [103, 90] width 192 height 27
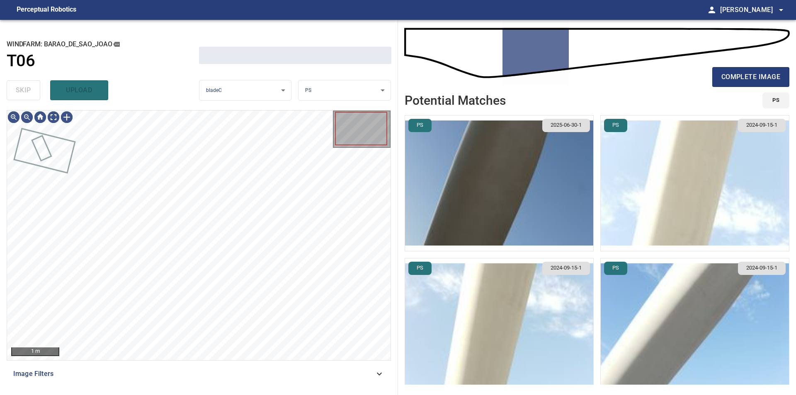
click at [28, 95] on div "skip upload" at bounding box center [103, 90] width 192 height 27
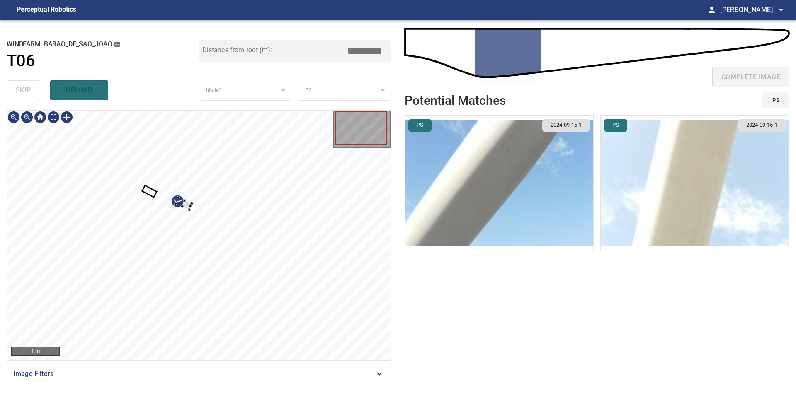
click at [237, 179] on div at bounding box center [198, 236] width 383 height 250
click at [382, 163] on div at bounding box center [198, 236] width 383 height 250
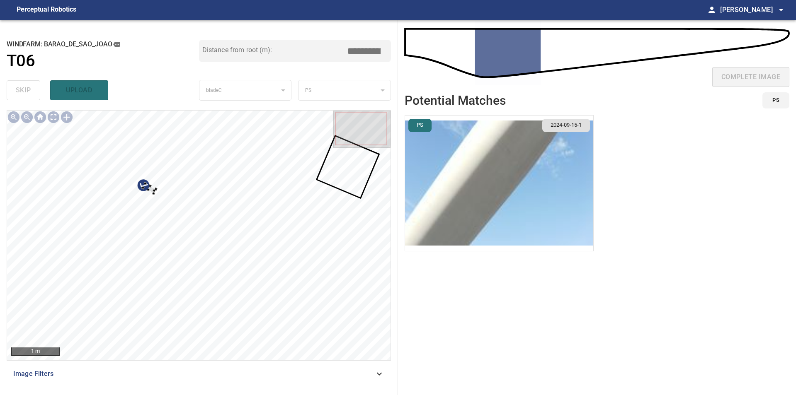
click at [237, 157] on div at bounding box center [198, 236] width 383 height 250
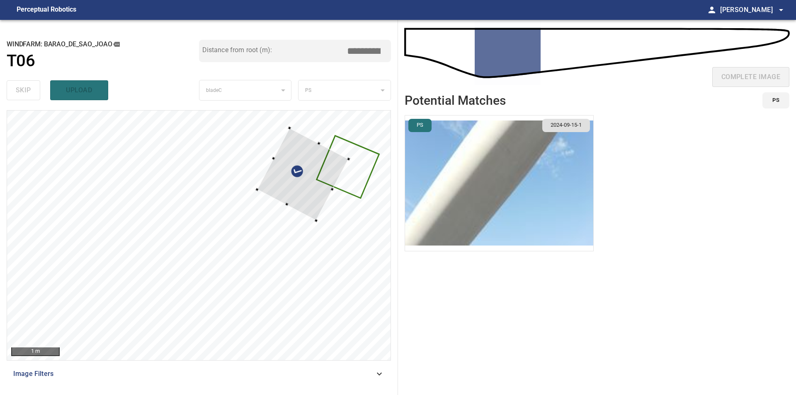
click at [361, 169] on div at bounding box center [198, 236] width 383 height 250
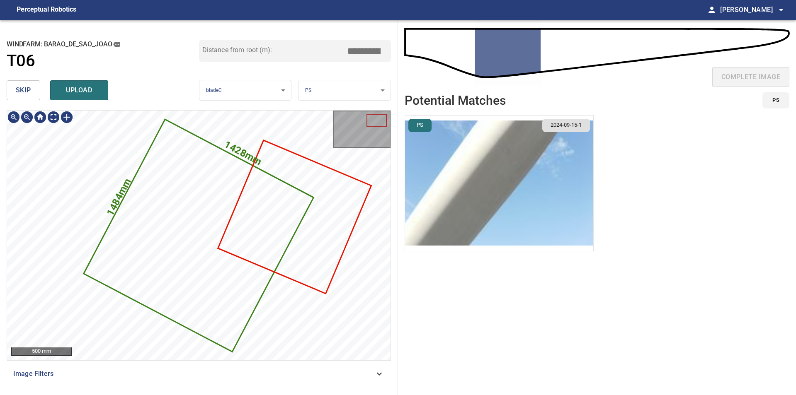
click at [23, 98] on button "skip" at bounding box center [24, 90] width 34 height 20
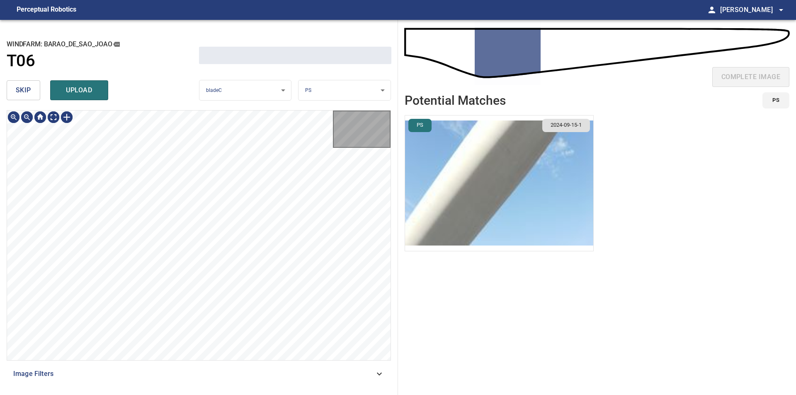
click at [23, 98] on button "skip" at bounding box center [24, 90] width 34 height 20
click at [23, 98] on div "skip upload" at bounding box center [103, 90] width 192 height 27
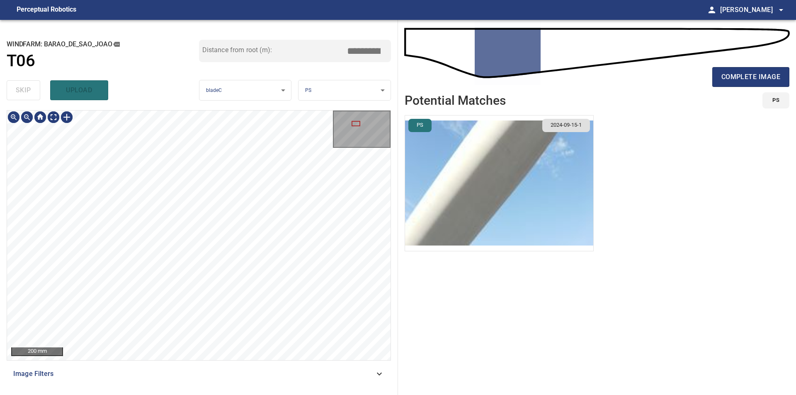
click at [64, 109] on div "**********" at bounding box center [199, 207] width 398 height 375
click at [67, 117] on div at bounding box center [66, 117] width 13 height 13
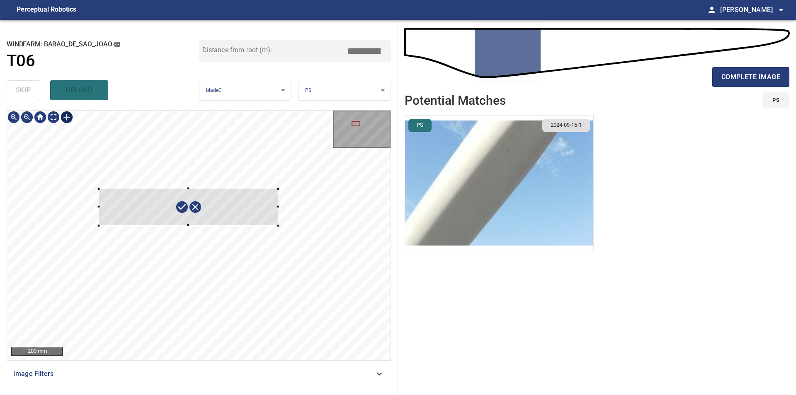
click at [287, 225] on div at bounding box center [198, 236] width 383 height 250
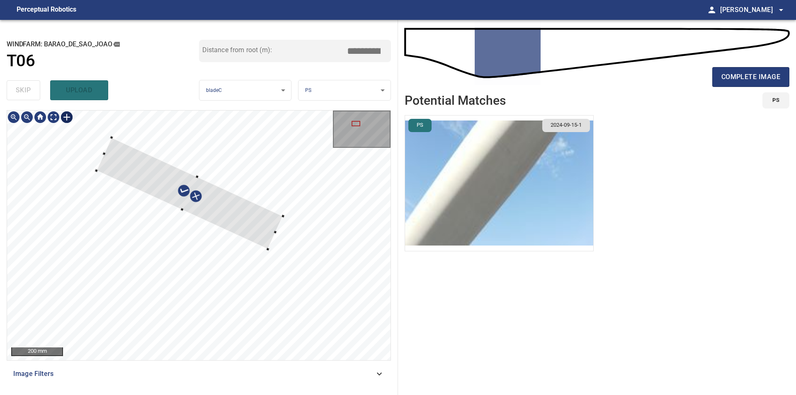
click at [243, 229] on div at bounding box center [189, 194] width 186 height 112
click at [245, 220] on div at bounding box center [188, 190] width 189 height 105
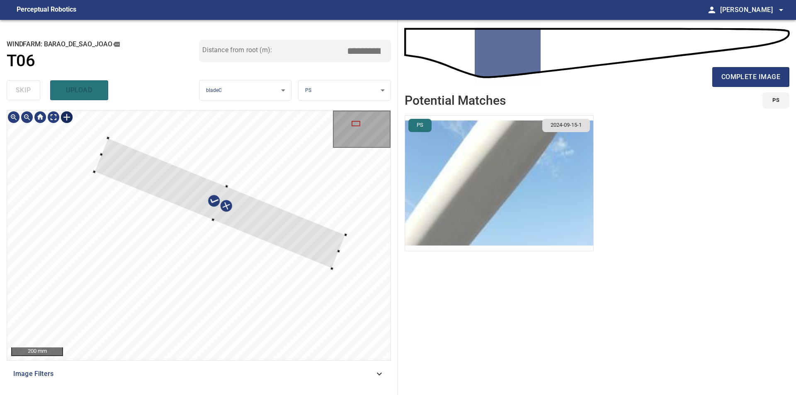
click at [338, 257] on div at bounding box center [198, 236] width 383 height 250
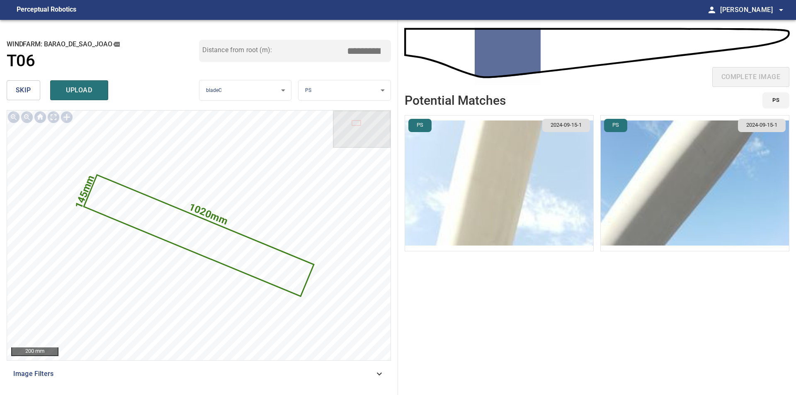
click at [365, 55] on input "*****" at bounding box center [366, 51] width 41 height 16
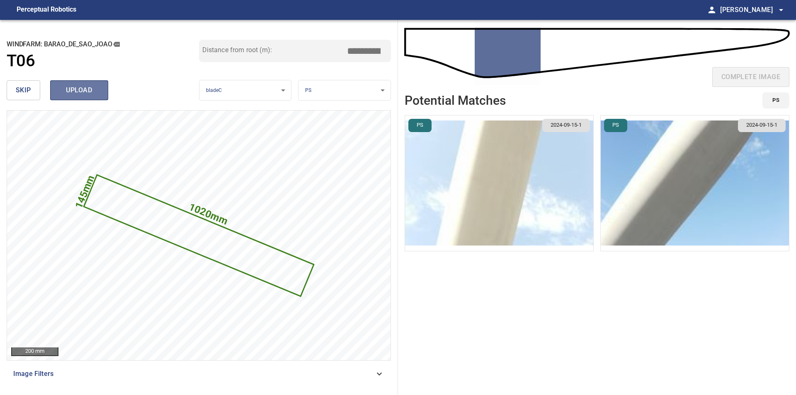
click at [85, 89] on span "upload" at bounding box center [79, 91] width 40 height 12
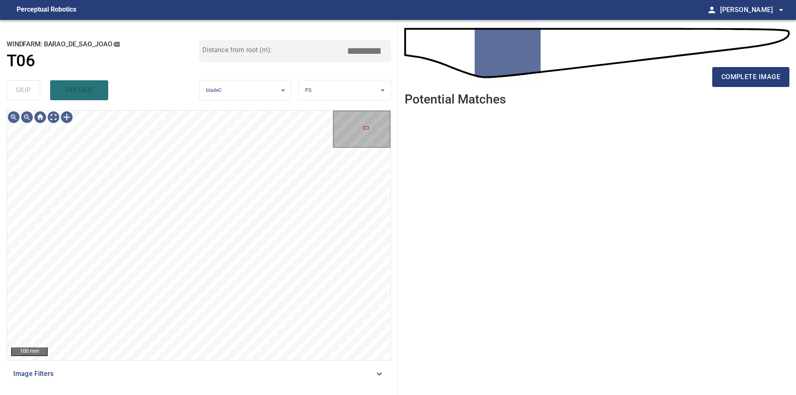
click at [377, 374] on icon at bounding box center [379, 374] width 5 height 3
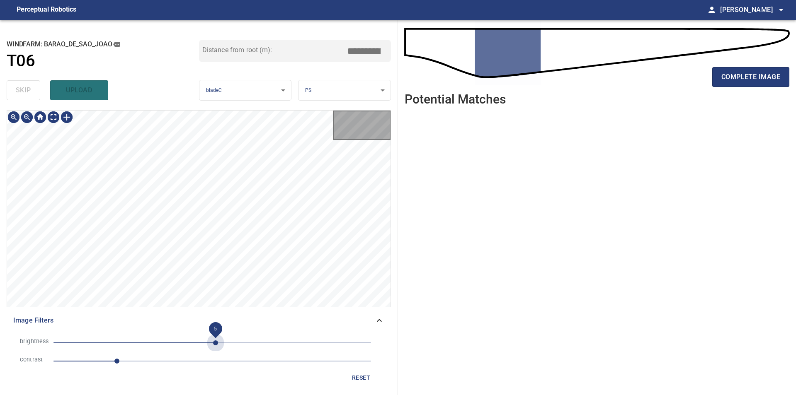
click at [215, 340] on span "5" at bounding box center [211, 343] width 317 height 12
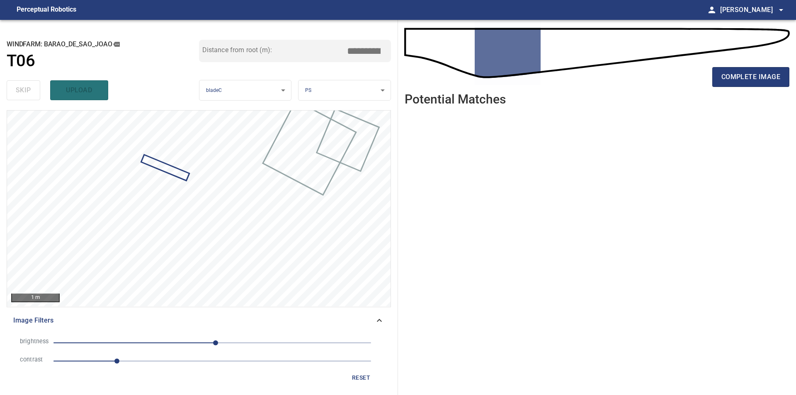
type input "****"
click at [227, 344] on span "5" at bounding box center [211, 343] width 317 height 12
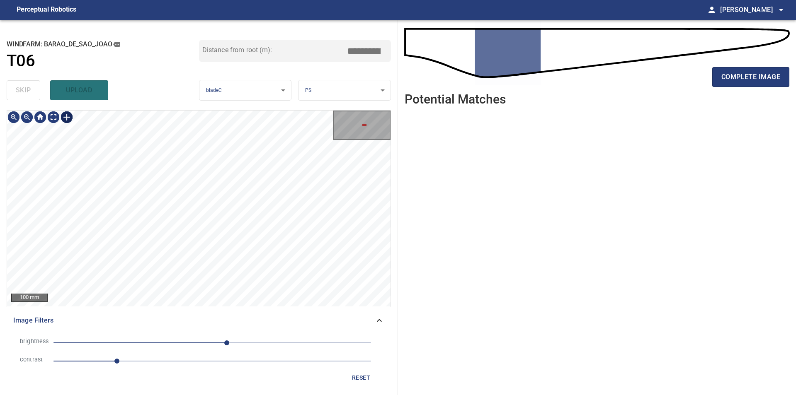
click at [64, 118] on div at bounding box center [66, 117] width 13 height 13
click at [245, 229] on div at bounding box center [198, 209] width 383 height 196
click at [218, 226] on div at bounding box center [211, 203] width 73 height 72
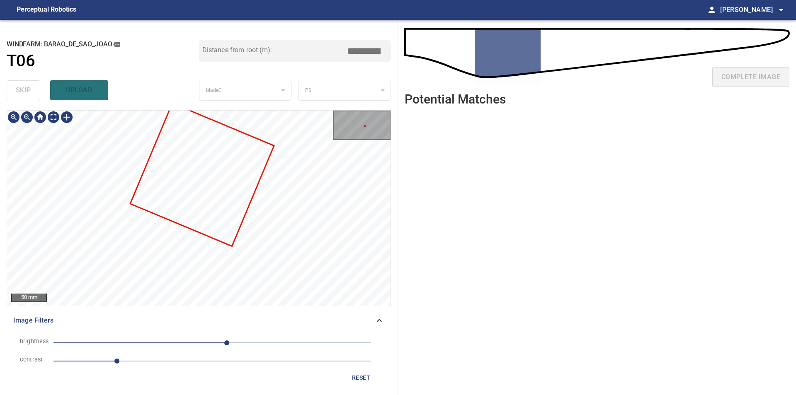
click at [363, 120] on div "50 mm" at bounding box center [198, 209] width 383 height 196
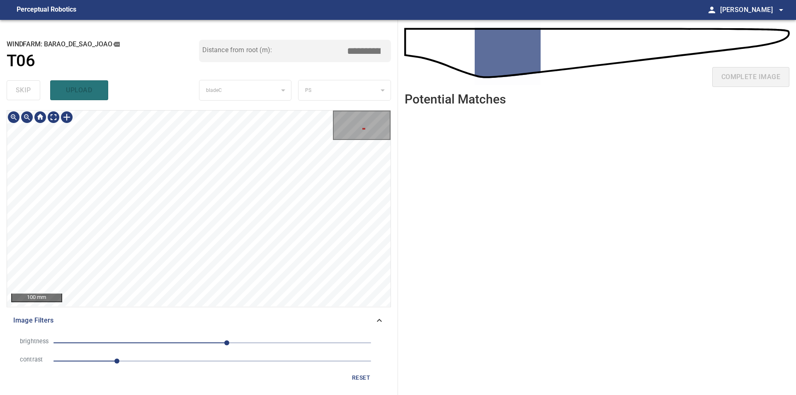
click at [380, 322] on icon at bounding box center [379, 321] width 10 height 10
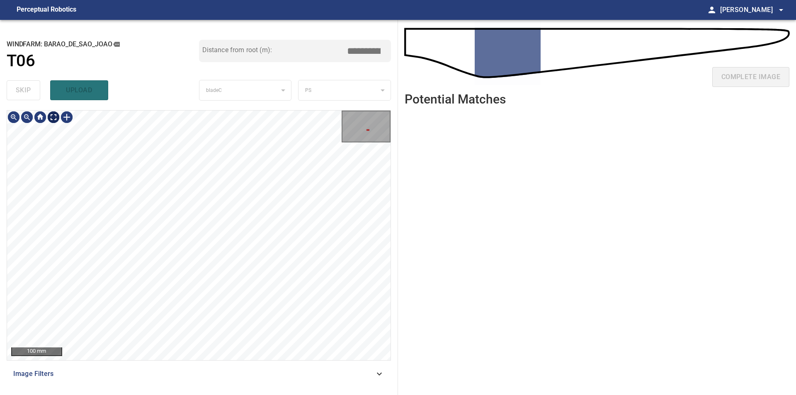
click at [51, 119] on body "**********" at bounding box center [398, 197] width 796 height 395
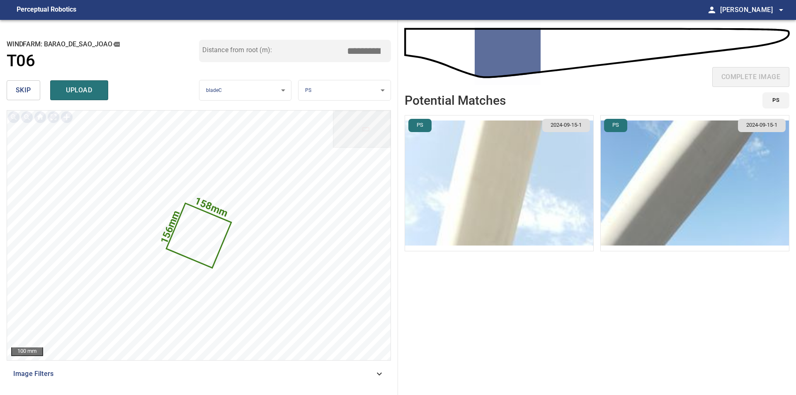
drag, startPoint x: 354, startPoint y: 53, endPoint x: 366, endPoint y: 55, distance: 11.5
click at [366, 55] on input "*****" at bounding box center [366, 51] width 41 height 16
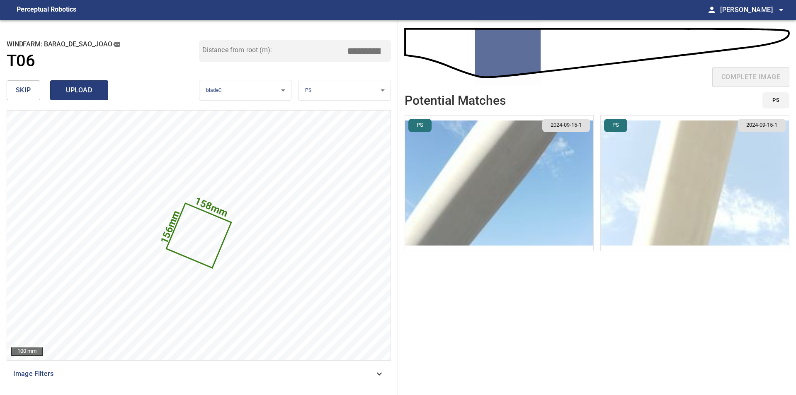
click at [94, 91] on span "upload" at bounding box center [79, 91] width 40 height 12
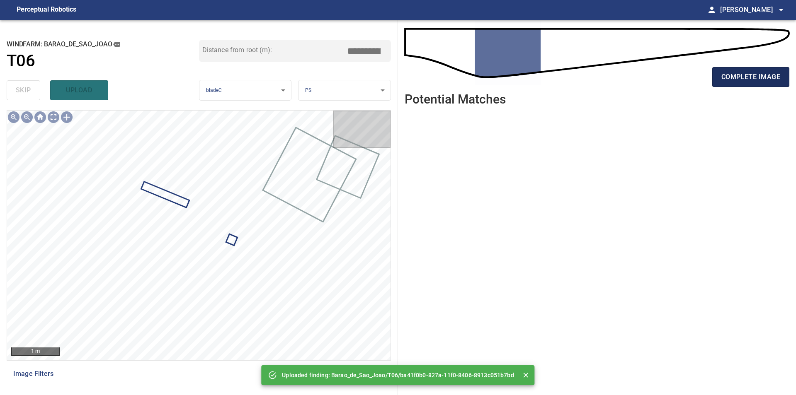
click at [753, 76] on span "complete image" at bounding box center [750, 77] width 59 height 12
type input "****"
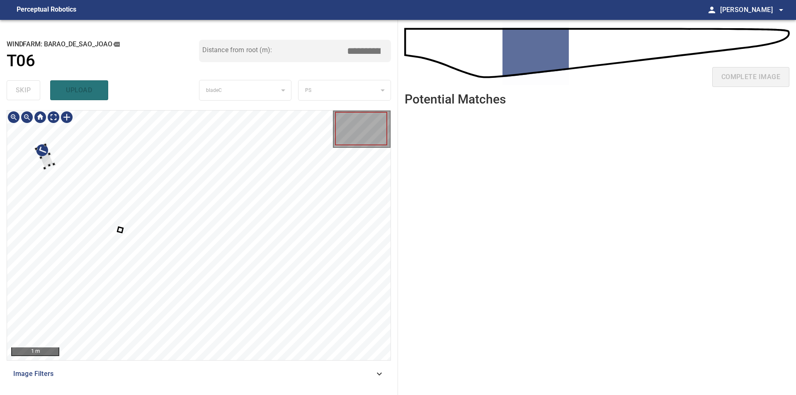
click at [27, 150] on div at bounding box center [198, 236] width 383 height 250
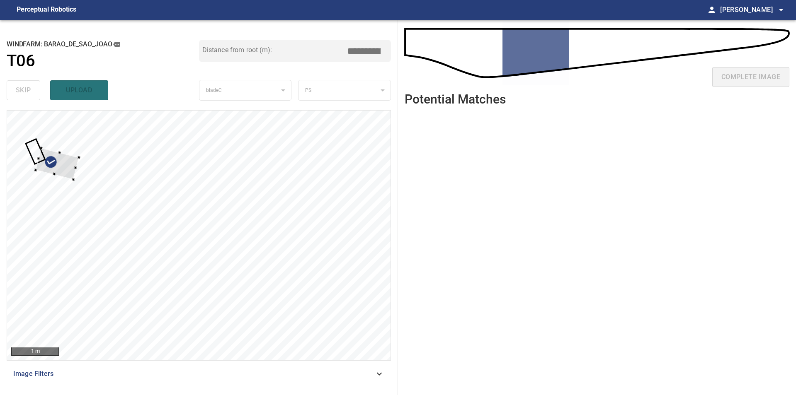
click at [46, 147] on div at bounding box center [198, 236] width 383 height 250
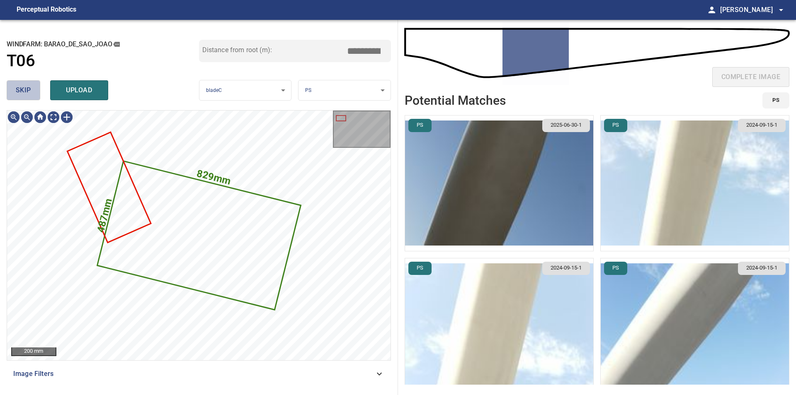
click at [15, 97] on button "skip" at bounding box center [24, 90] width 34 height 20
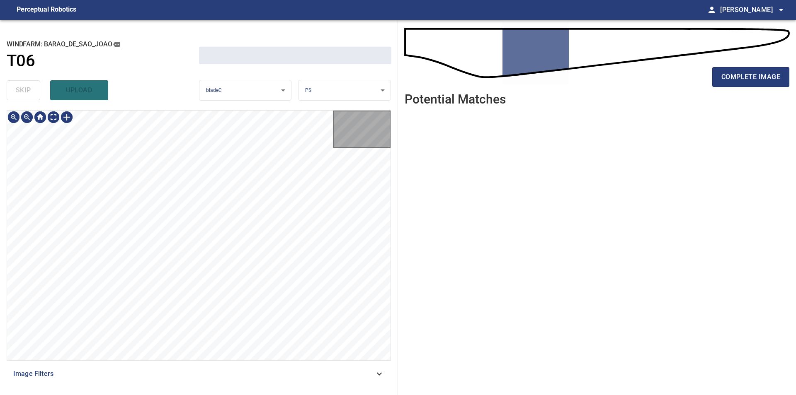
click at [15, 97] on div "skip upload" at bounding box center [103, 90] width 192 height 27
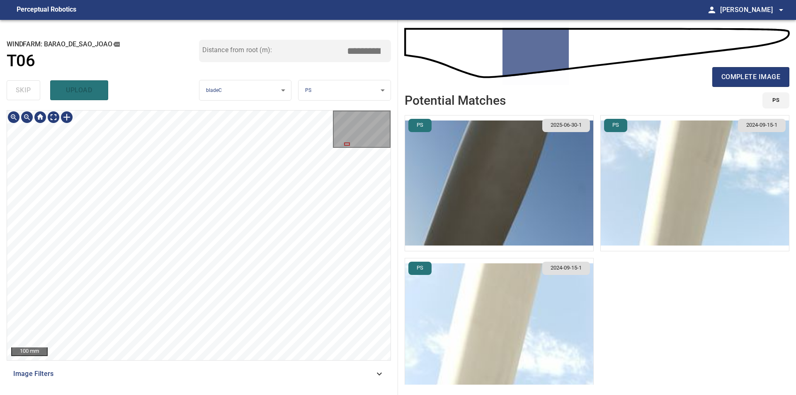
click at [3, 225] on div "**********" at bounding box center [199, 207] width 398 height 375
click at [1, 227] on div "**********" at bounding box center [199, 207] width 398 height 375
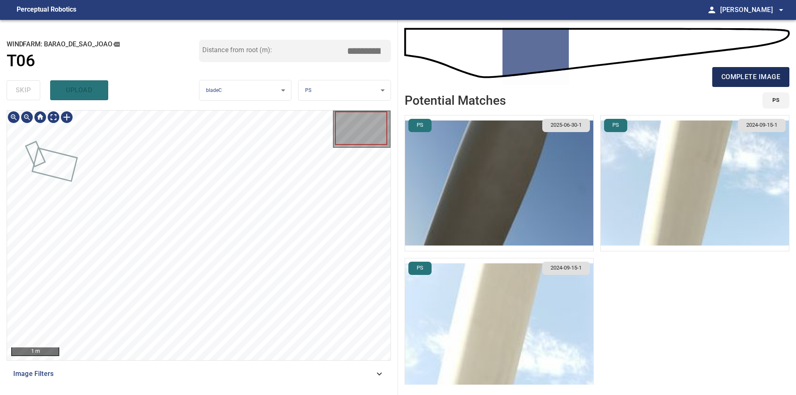
click at [761, 79] on span "complete image" at bounding box center [750, 77] width 59 height 12
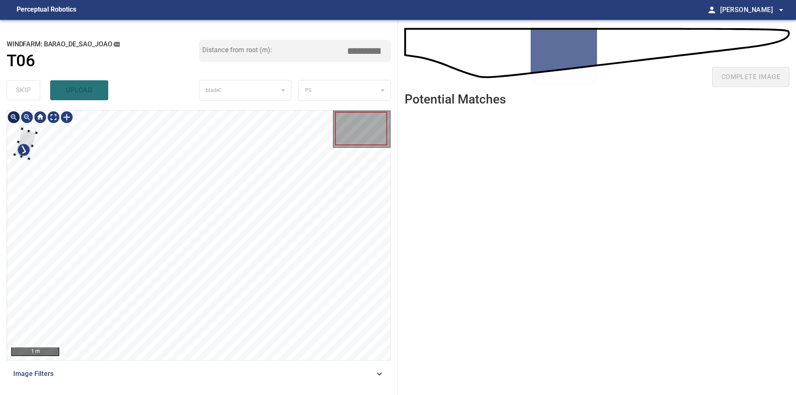
click at [18, 123] on div "1 m" at bounding box center [198, 236] width 383 height 250
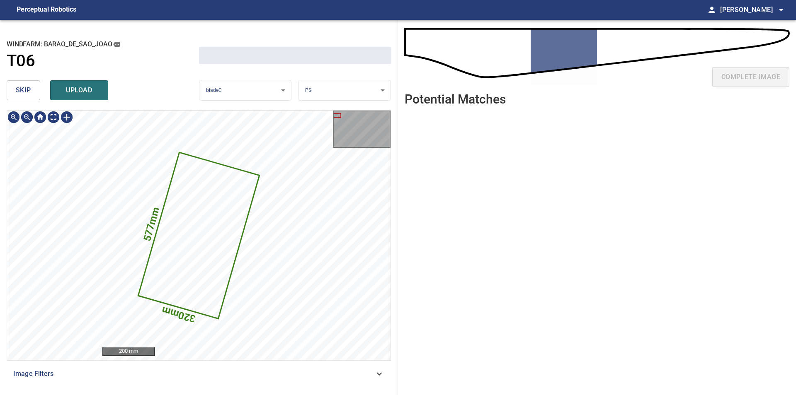
click at [13, 85] on button "skip" at bounding box center [24, 90] width 34 height 20
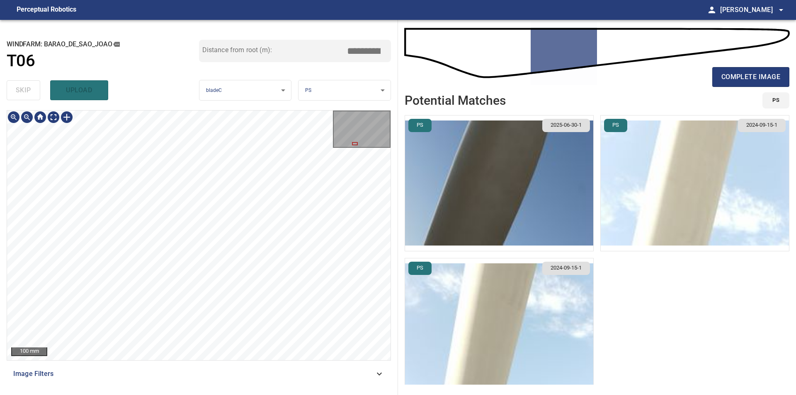
click at [429, 281] on div "**********" at bounding box center [398, 207] width 796 height 375
click at [197, 387] on div "100 mm Image Filters" at bounding box center [199, 249] width 384 height 278
click at [17, 370] on div "100 mm Image Filters" at bounding box center [199, 249] width 384 height 278
click at [175, 366] on div "100 mm Image Filters" at bounding box center [199, 249] width 384 height 278
click at [179, 366] on div "100 mm Image Filters" at bounding box center [199, 249] width 384 height 278
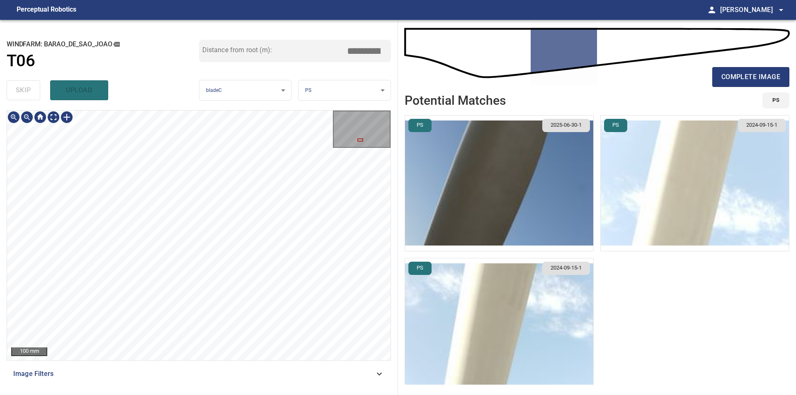
click at [185, 368] on div "100 mm Image Filters" at bounding box center [199, 249] width 384 height 278
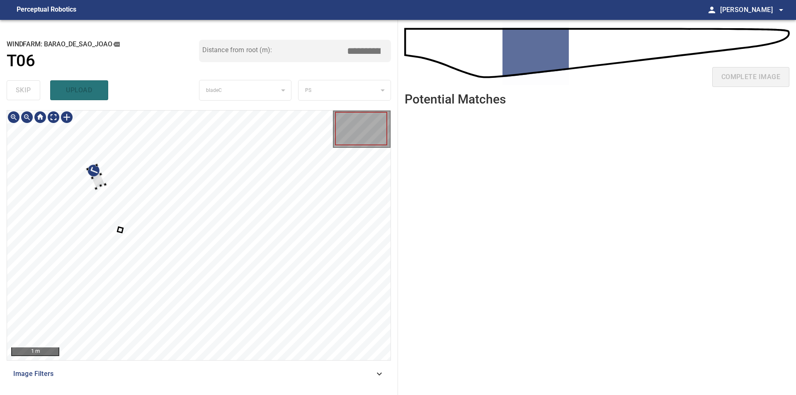
click at [55, 168] on div at bounding box center [198, 236] width 383 height 250
click at [64, 159] on div at bounding box center [57, 160] width 36 height 34
click at [47, 167] on div at bounding box center [56, 160] width 36 height 34
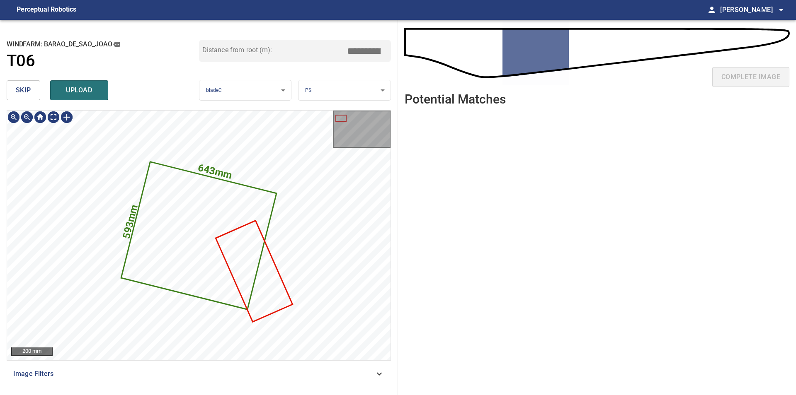
click at [23, 90] on span "skip" at bounding box center [23, 91] width 15 height 12
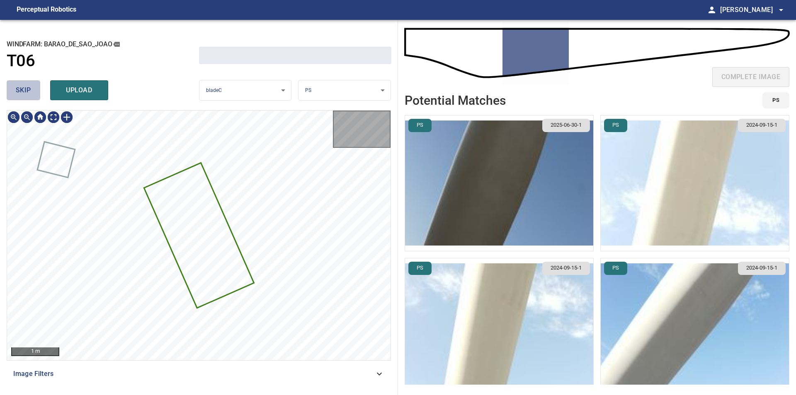
click at [23, 90] on span "skip" at bounding box center [23, 91] width 15 height 12
click at [23, 90] on div "skip upload" at bounding box center [103, 90] width 192 height 27
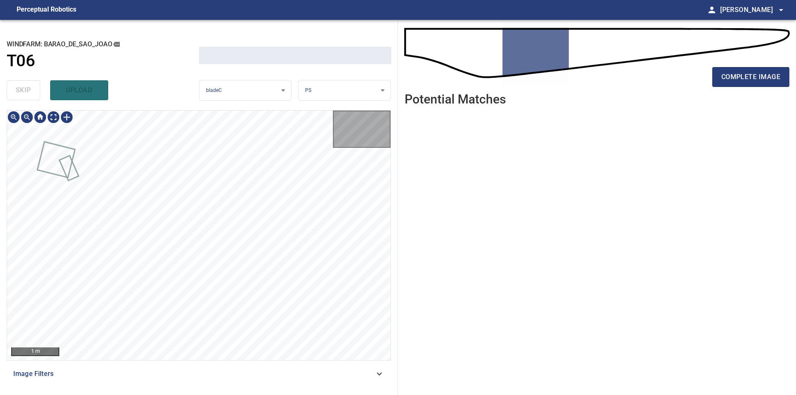
drag, startPoint x: 23, startPoint y: 90, endPoint x: 56, endPoint y: 94, distance: 33.9
click at [56, 94] on div "skip upload" at bounding box center [103, 90] width 192 height 27
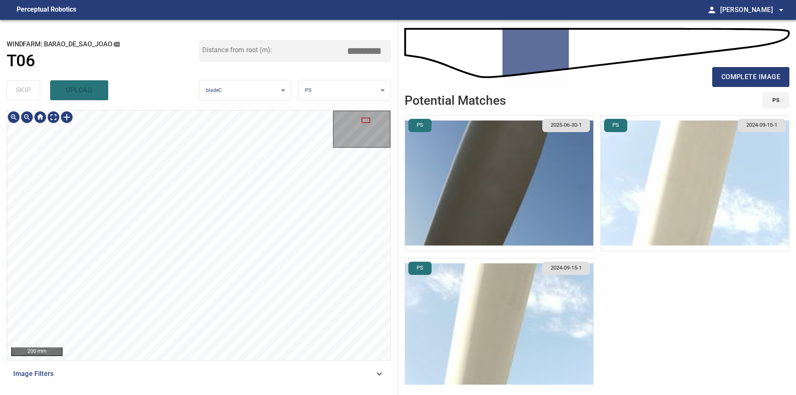
click at [150, 364] on div "200 mm Image Filters" at bounding box center [199, 249] width 384 height 278
click at [322, 362] on div "100 mm Image Filters" at bounding box center [199, 249] width 384 height 278
click at [68, 119] on div at bounding box center [66, 117] width 13 height 13
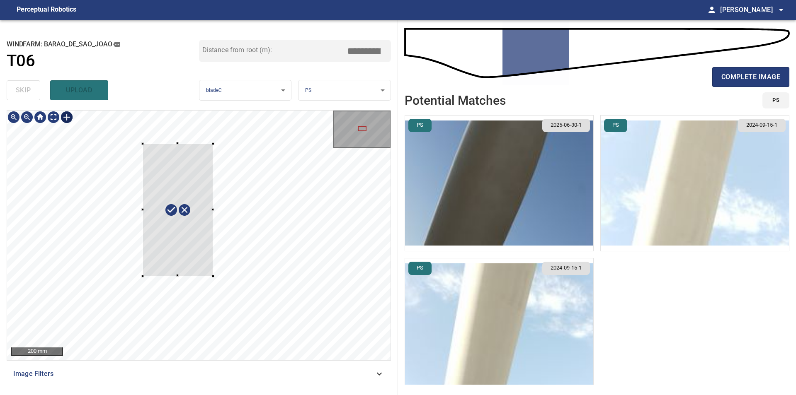
click at [214, 276] on div at bounding box center [198, 236] width 383 height 250
click at [186, 261] on div at bounding box center [171, 210] width 90 height 141
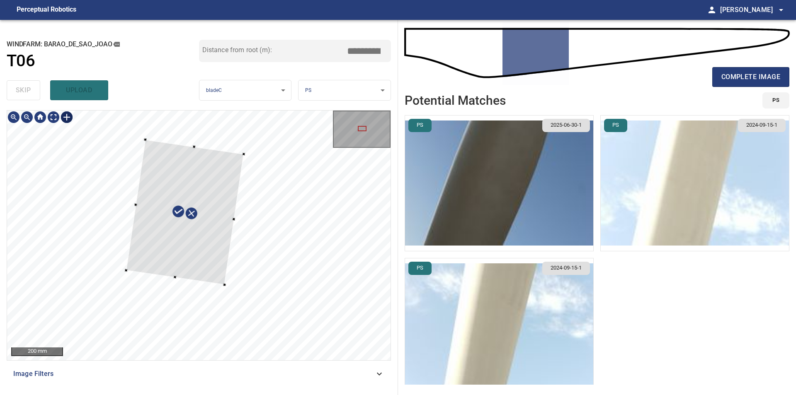
click at [237, 225] on div at bounding box center [198, 236] width 383 height 250
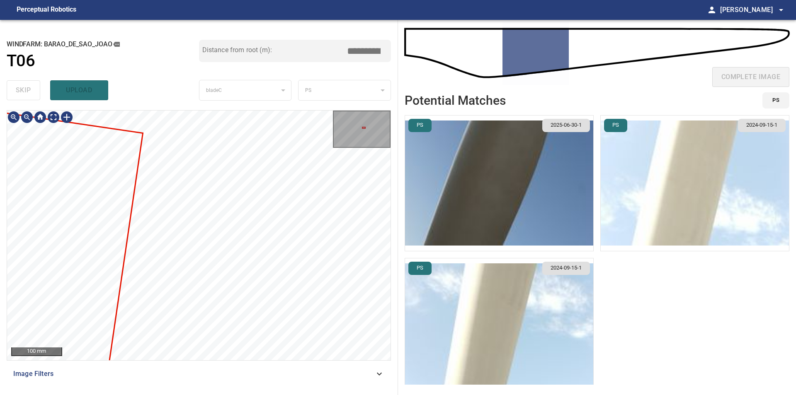
click at [247, 367] on div "100 mm Image Filters" at bounding box center [199, 249] width 384 height 278
click at [654, 271] on div "**********" at bounding box center [398, 207] width 796 height 375
click at [604, 287] on div "**********" at bounding box center [398, 207] width 796 height 375
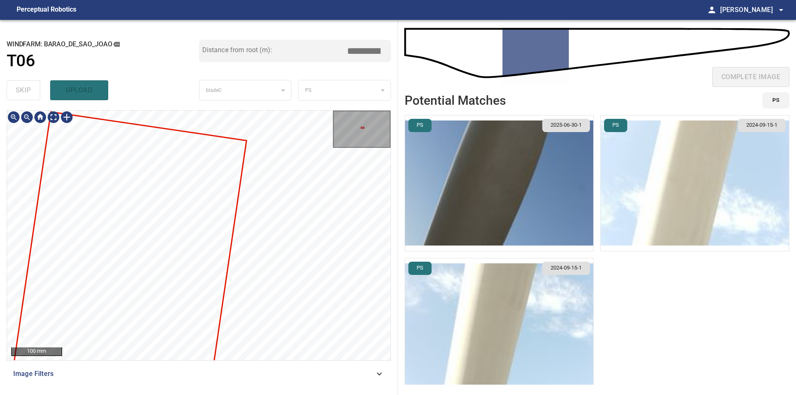
drag, startPoint x: 449, startPoint y: 298, endPoint x: 531, endPoint y: 296, distance: 82.1
click at [533, 296] on div "complete image Potential Matches PS PS 2025-06-30-1 PS 2024-09-15-1 PS 2024-09-…" at bounding box center [597, 207] width 398 height 375
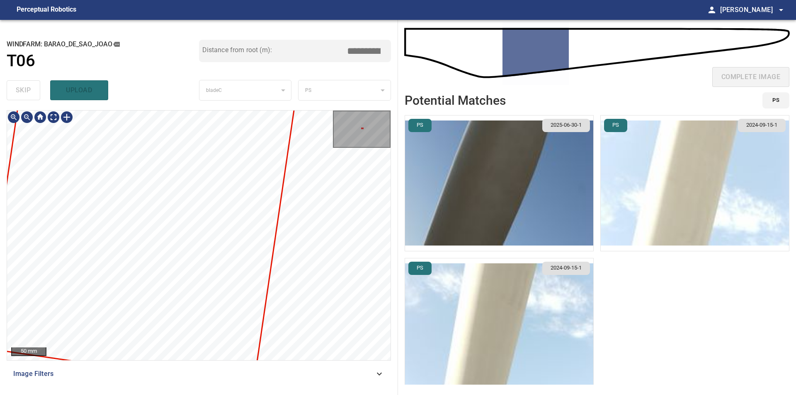
click at [425, 300] on img "button" at bounding box center [499, 327] width 188 height 136
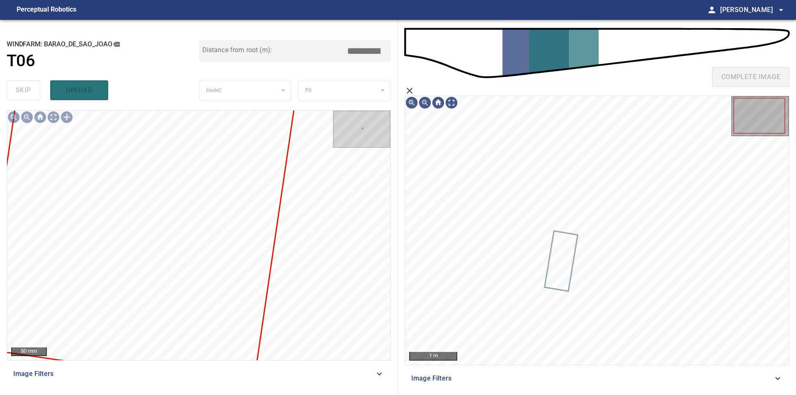
click at [409, 92] on icon "close matching imageResolution:" at bounding box center [409, 91] width 10 height 10
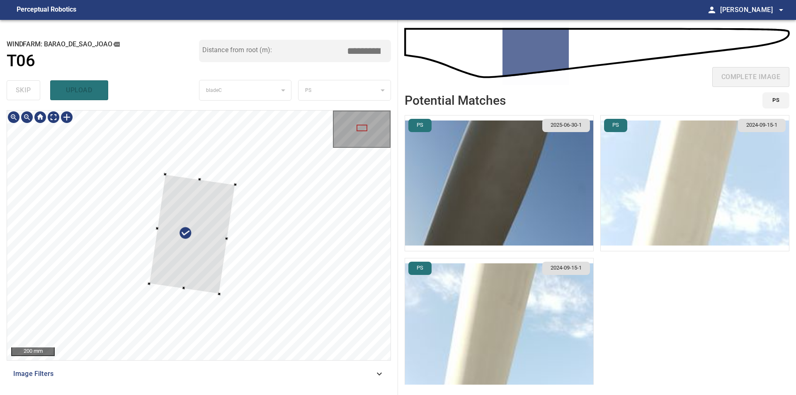
click at [218, 294] on div at bounding box center [219, 294] width 3 height 3
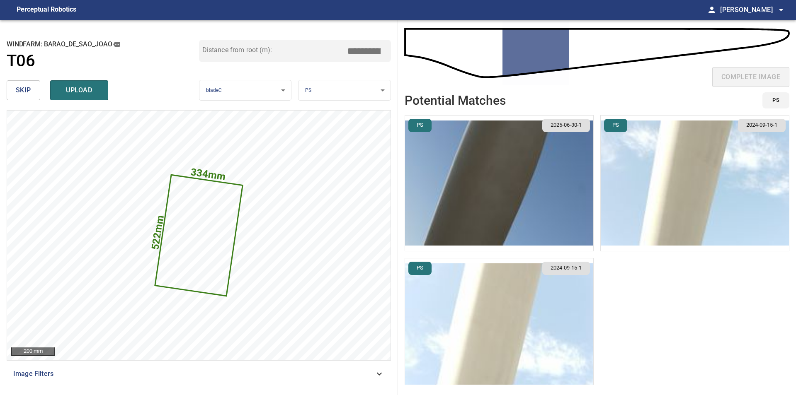
drag, startPoint x: 355, startPoint y: 56, endPoint x: 364, endPoint y: 54, distance: 9.7
click at [364, 54] on input "*****" at bounding box center [366, 51] width 41 height 16
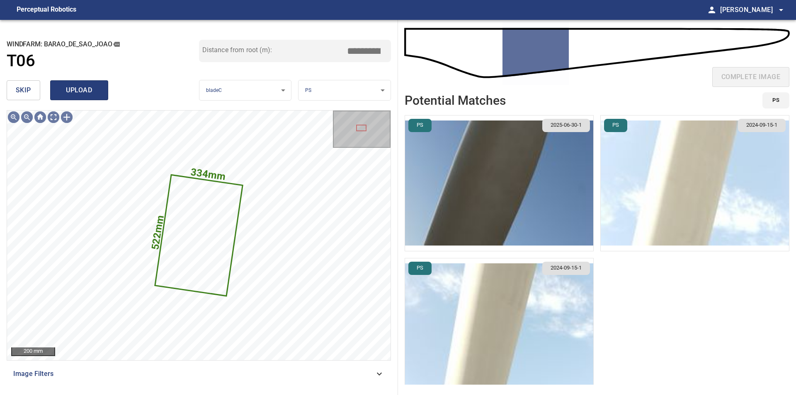
click at [68, 85] on span "upload" at bounding box center [79, 91] width 40 height 12
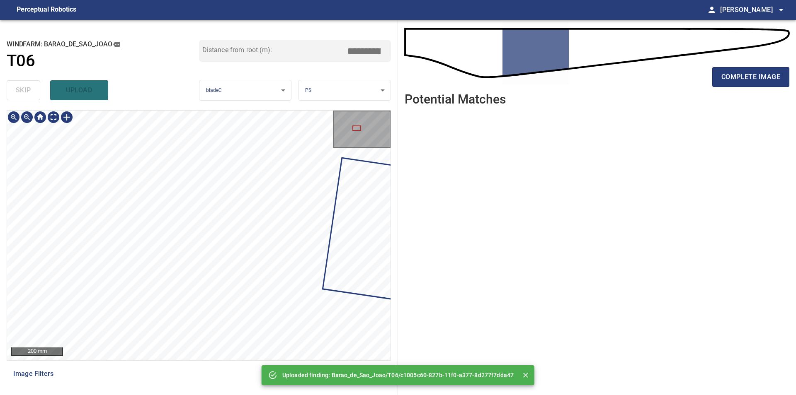
type input "****"
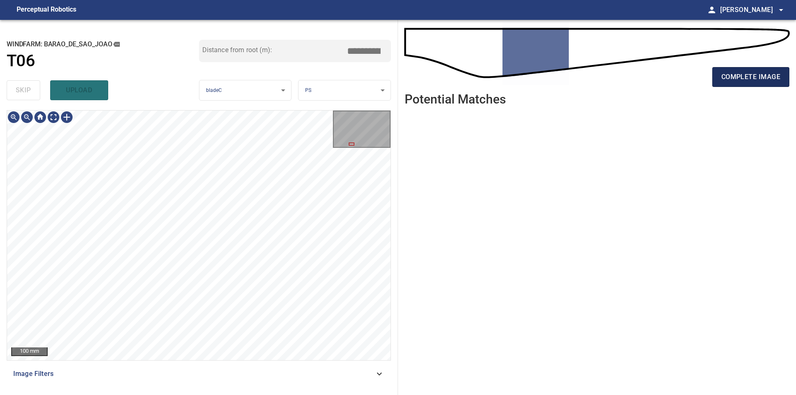
click at [749, 75] on span "complete image" at bounding box center [750, 77] width 59 height 12
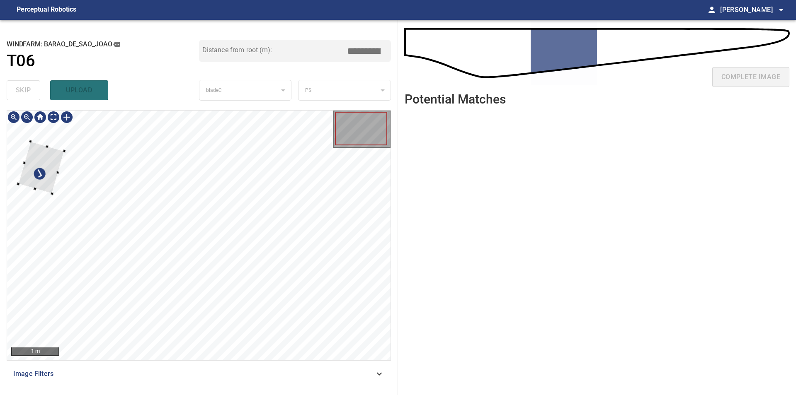
click at [15, 134] on div at bounding box center [198, 236] width 383 height 250
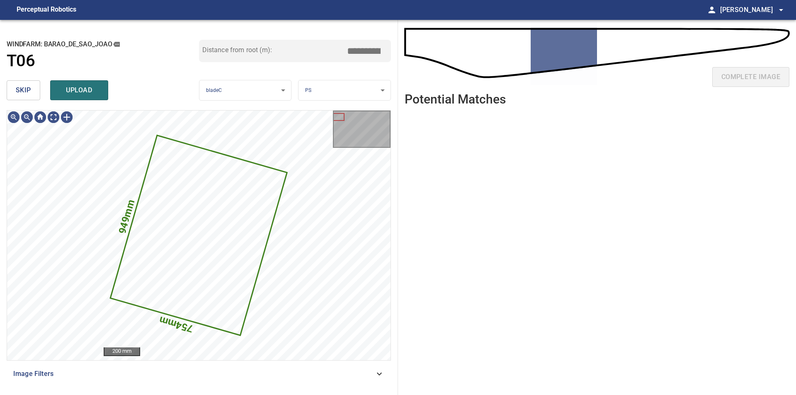
click at [22, 89] on span "skip" at bounding box center [23, 91] width 15 height 12
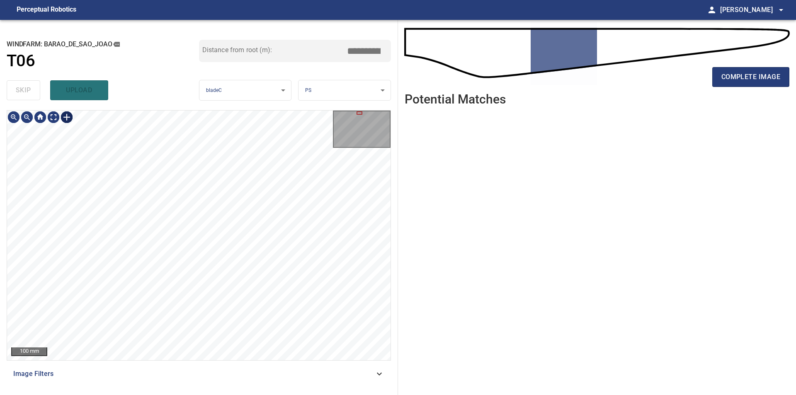
click at [65, 118] on div at bounding box center [66, 117] width 13 height 13
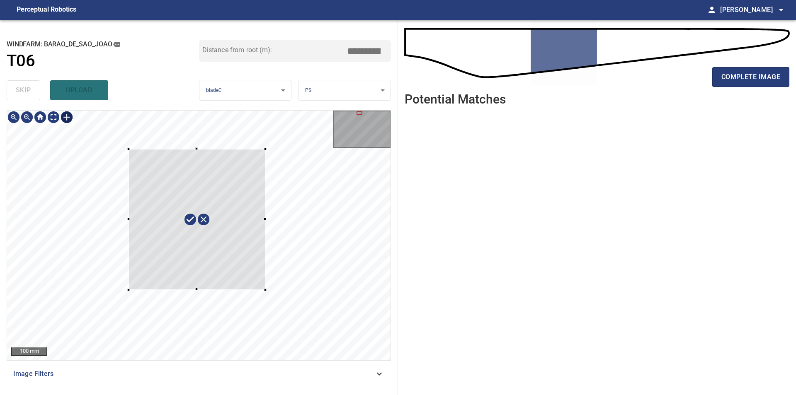
click at [335, 302] on div at bounding box center [198, 236] width 383 height 250
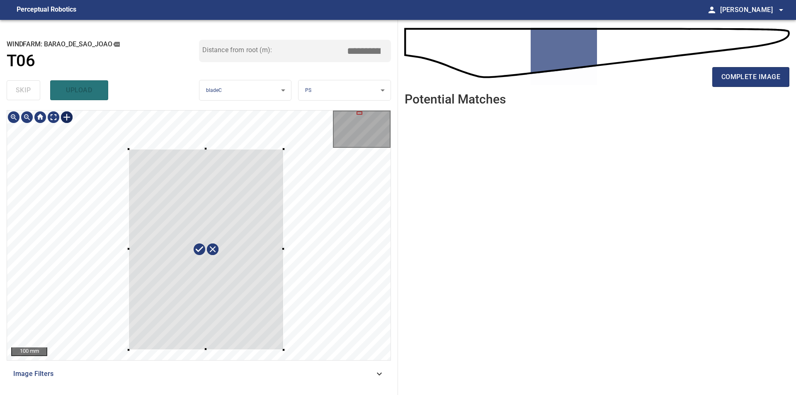
click at [282, 355] on div at bounding box center [198, 236] width 383 height 250
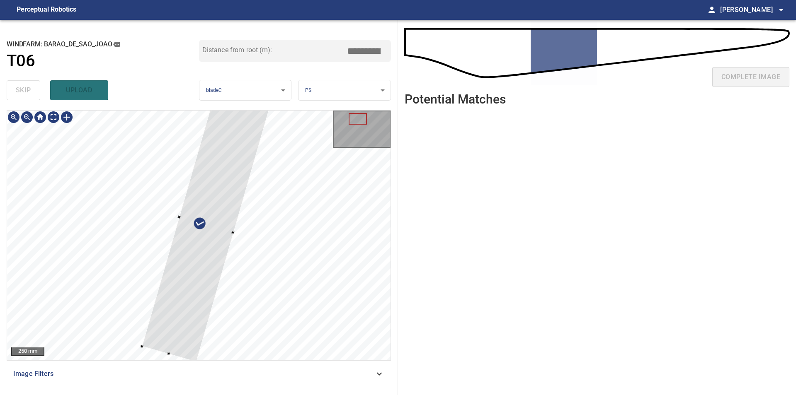
click at [150, 352] on div at bounding box center [198, 236] width 383 height 250
click at [146, 349] on div at bounding box center [198, 236] width 383 height 250
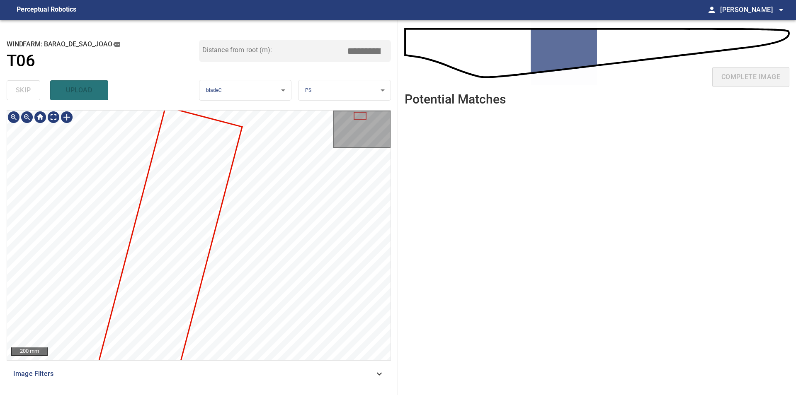
click at [248, 361] on div "200 mm Image Filters" at bounding box center [199, 249] width 384 height 278
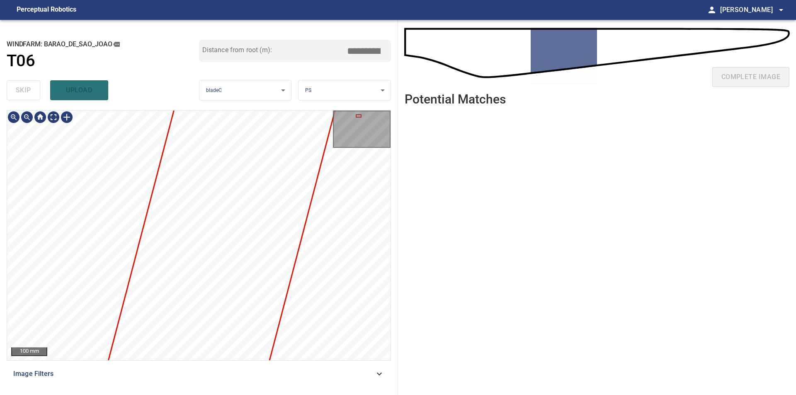
click at [204, 164] on div at bounding box center [198, 236] width 383 height 250
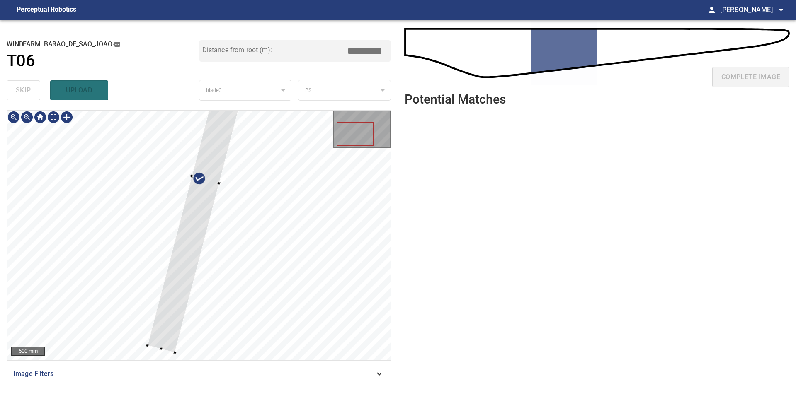
click at [136, 346] on div at bounding box center [198, 236] width 383 height 250
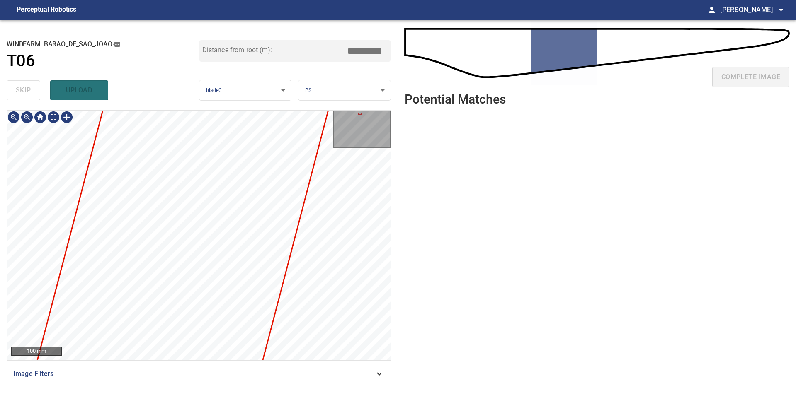
click at [263, 366] on div "100 mm Image Filters" at bounding box center [199, 249] width 384 height 278
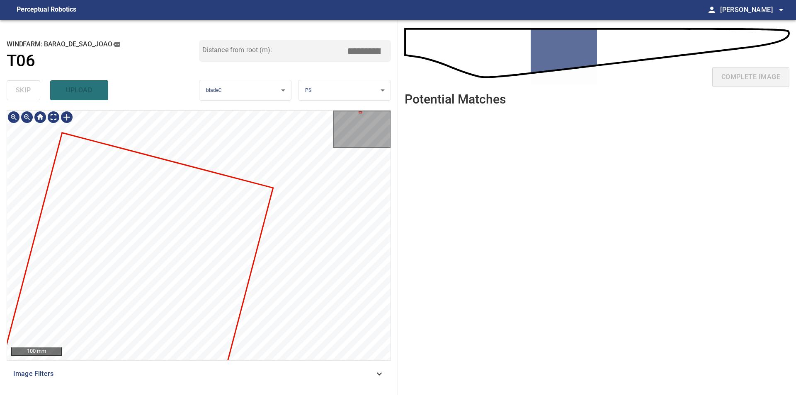
click at [111, 232] on div at bounding box center [198, 236] width 383 height 250
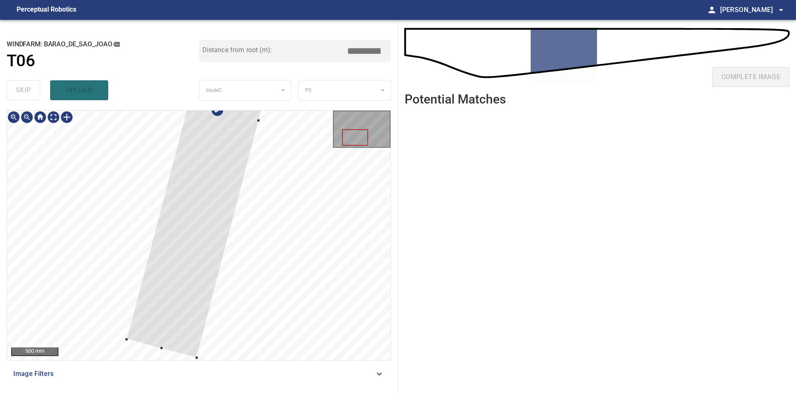
click at [260, 123] on div at bounding box center [198, 236] width 383 height 250
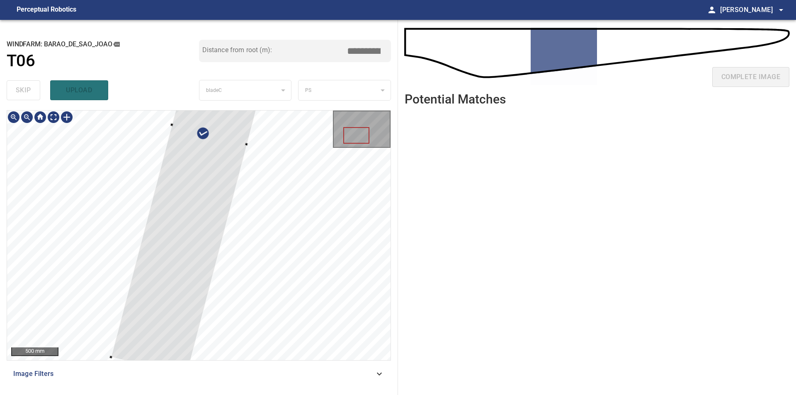
click at [247, 143] on div at bounding box center [246, 144] width 3 height 3
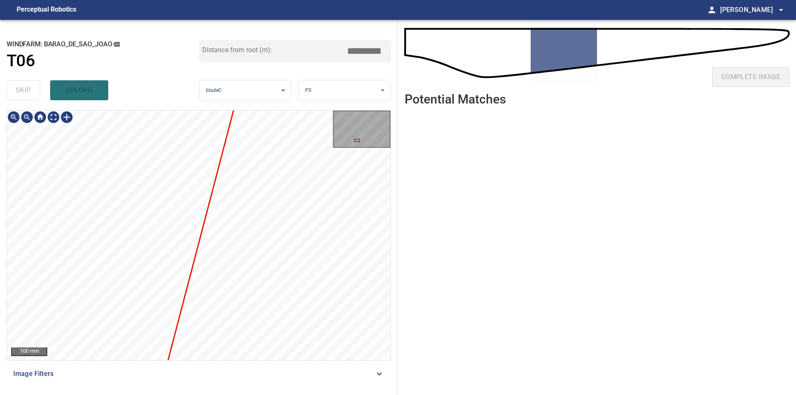
click at [213, 204] on div at bounding box center [198, 236] width 383 height 250
click at [200, 366] on div "100 mm Image Filters" at bounding box center [199, 249] width 384 height 278
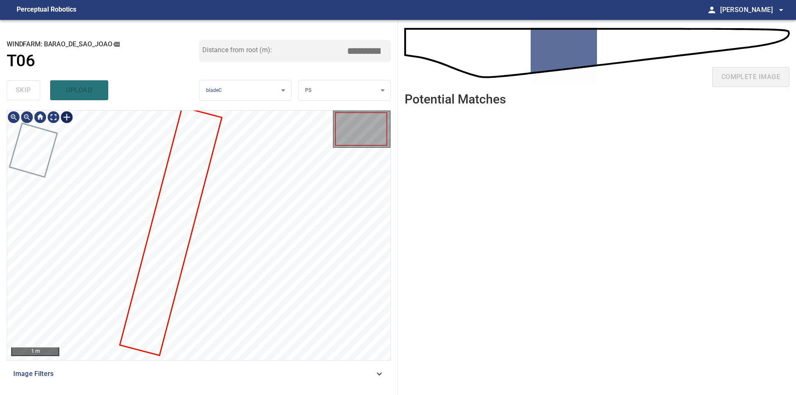
click at [67, 117] on div at bounding box center [66, 117] width 13 height 13
click at [237, 125] on div at bounding box center [198, 236] width 383 height 250
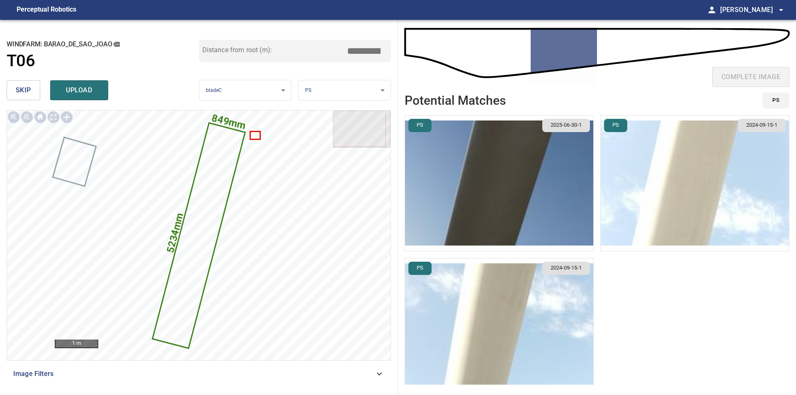
drag, startPoint x: 355, startPoint y: 56, endPoint x: 365, endPoint y: 56, distance: 9.5
click at [365, 56] on input "*****" at bounding box center [366, 51] width 41 height 16
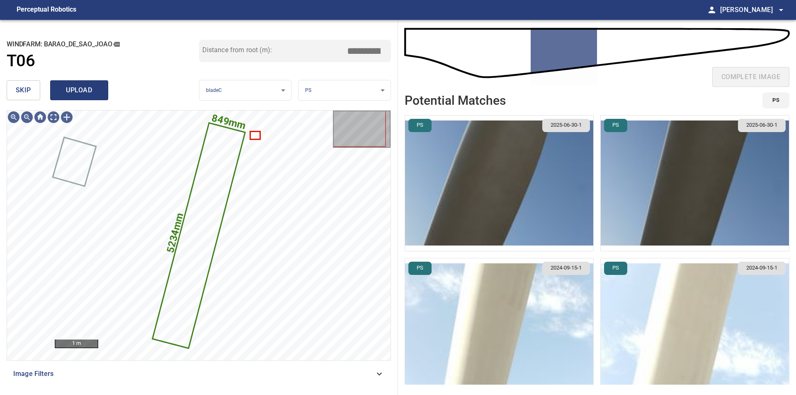
type input "*****"
click at [76, 94] on span "upload" at bounding box center [79, 91] width 40 height 12
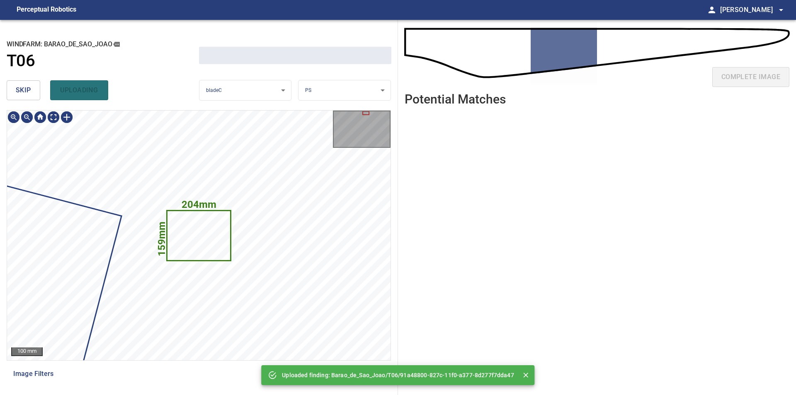
click at [32, 92] on button "skip" at bounding box center [24, 90] width 34 height 20
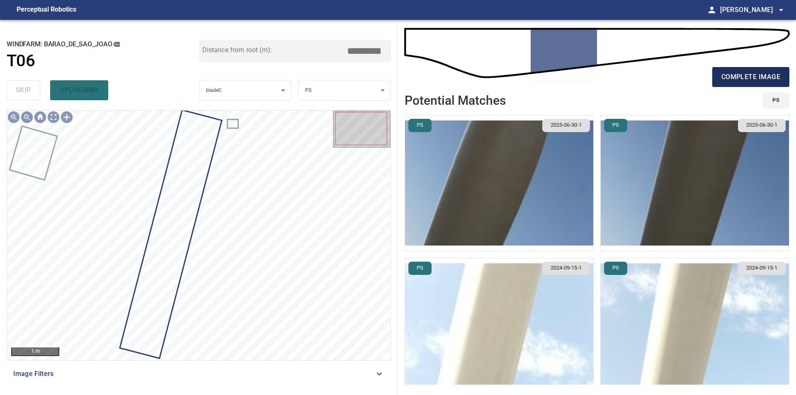
click at [748, 77] on span "complete image" at bounding box center [750, 77] width 59 height 12
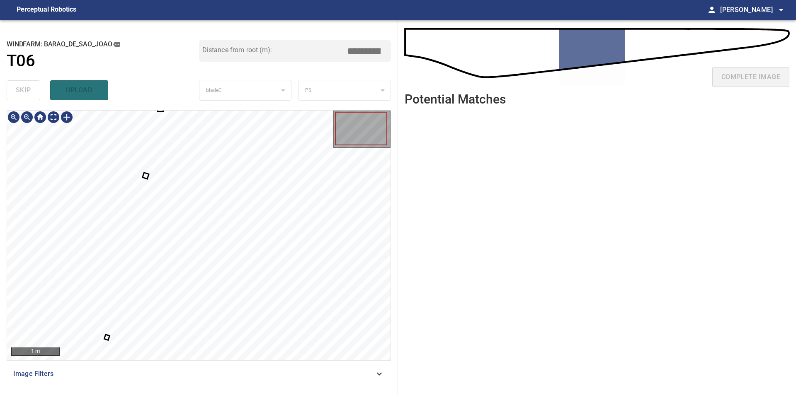
click at [144, 176] on div at bounding box center [198, 236] width 383 height 250
click at [200, 168] on div at bounding box center [198, 236] width 383 height 250
click at [37, 146] on div at bounding box center [32, 148] width 51 height 34
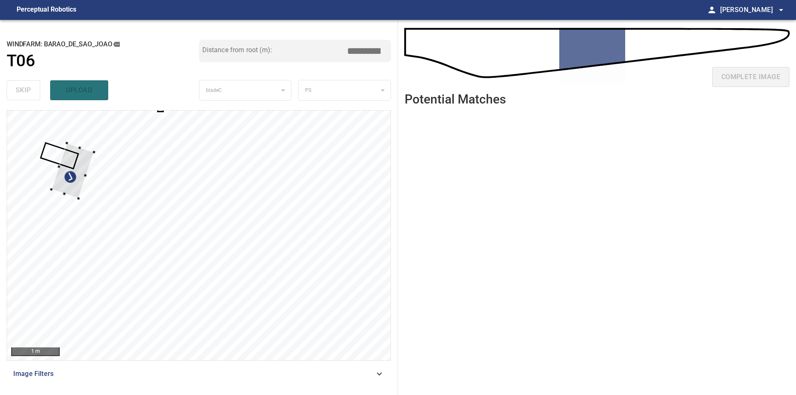
click at [67, 138] on div at bounding box center [198, 236] width 383 height 250
click at [186, 170] on div at bounding box center [198, 236] width 383 height 250
click at [37, 166] on div at bounding box center [34, 151] width 26 height 61
click at [63, 242] on div at bounding box center [65, 220] width 46 height 73
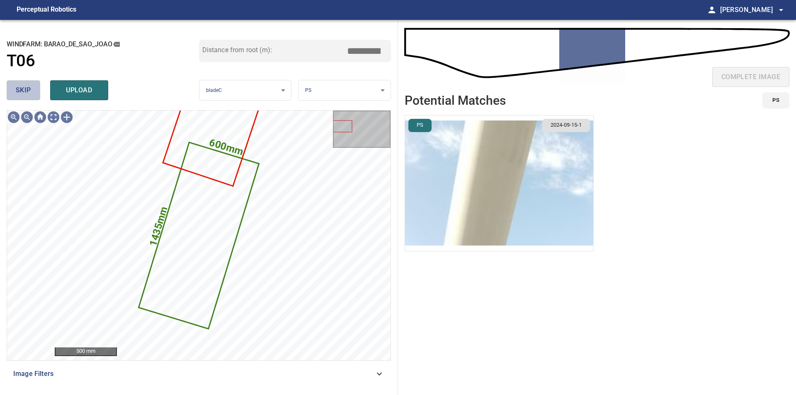
click at [21, 90] on span "skip" at bounding box center [23, 91] width 15 height 12
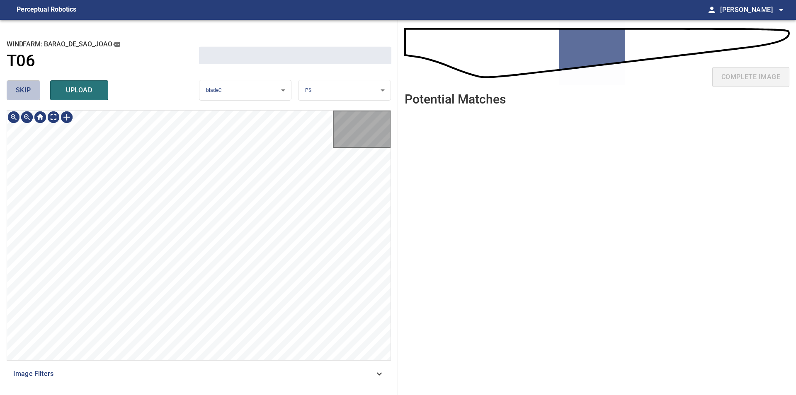
click at [21, 92] on span "skip" at bounding box center [23, 91] width 15 height 12
click at [21, 92] on div "skip upload" at bounding box center [103, 90] width 192 height 27
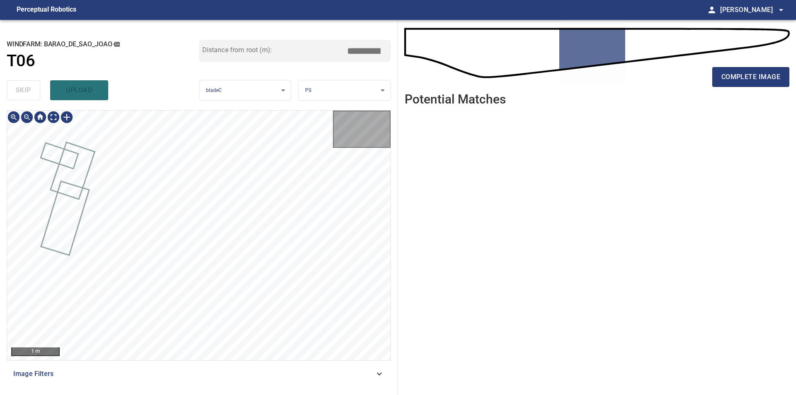
type input "*****"
click at [21, 92] on div "skip upload" at bounding box center [103, 90] width 192 height 27
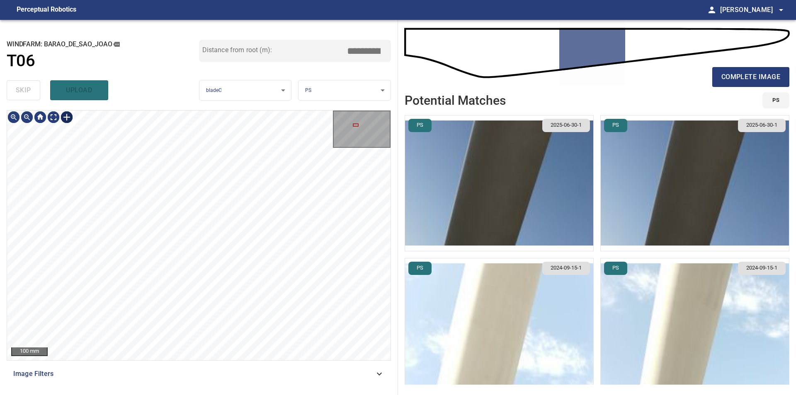
click at [64, 116] on div at bounding box center [66, 117] width 13 height 13
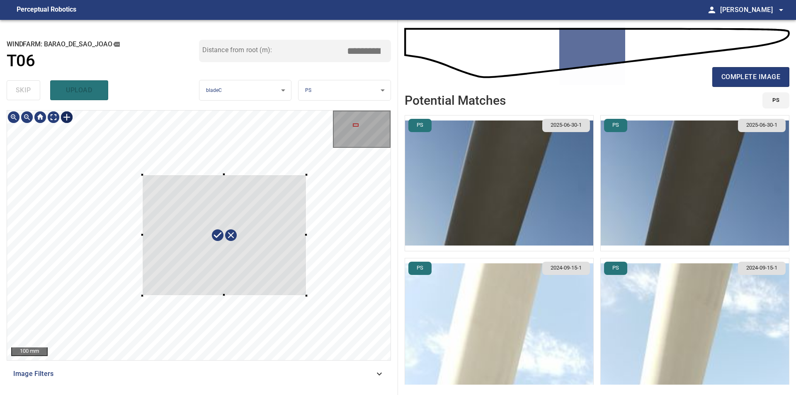
click at [306, 296] on div at bounding box center [198, 236] width 383 height 250
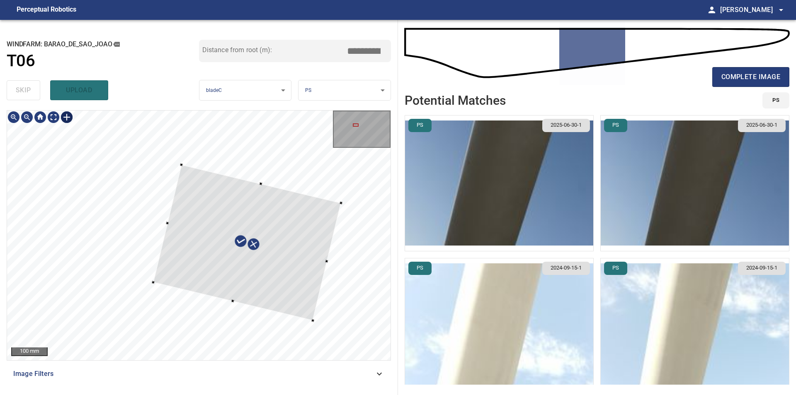
click at [289, 305] on div at bounding box center [247, 243] width 188 height 156
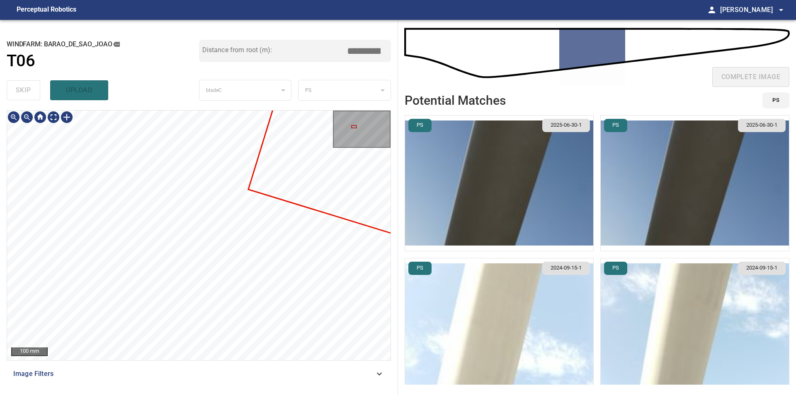
click at [218, 56] on div "**********" at bounding box center [199, 207] width 398 height 375
click at [2, 222] on div "**********" at bounding box center [199, 207] width 398 height 375
click at [269, 85] on div "**********" at bounding box center [199, 207] width 398 height 375
click at [161, 368] on div "100 mm Image Filters" at bounding box center [199, 249] width 384 height 278
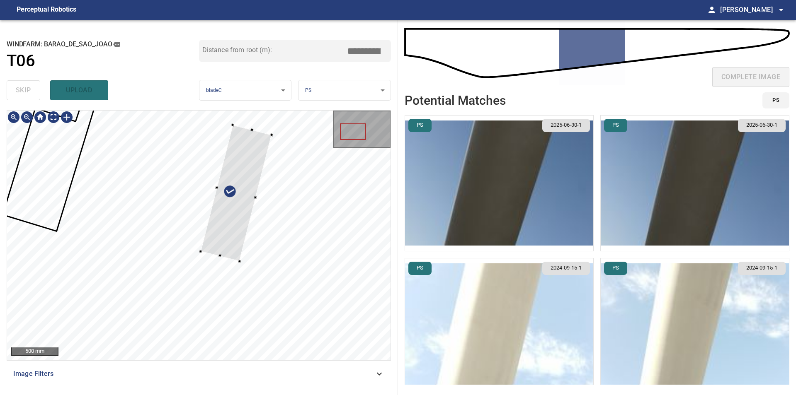
click at [204, 262] on div at bounding box center [198, 236] width 383 height 250
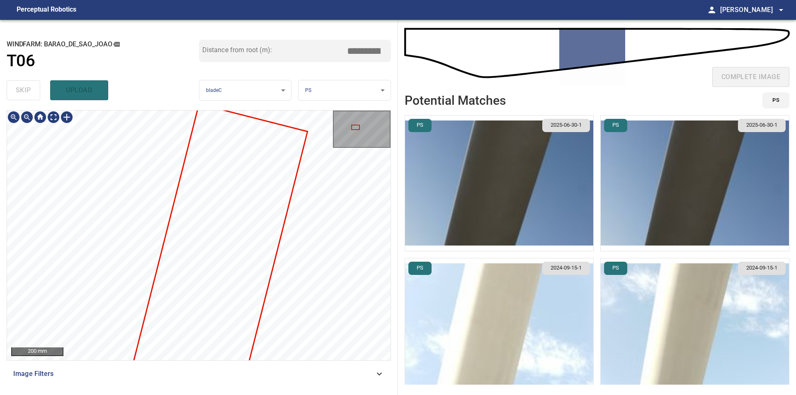
type input "****"
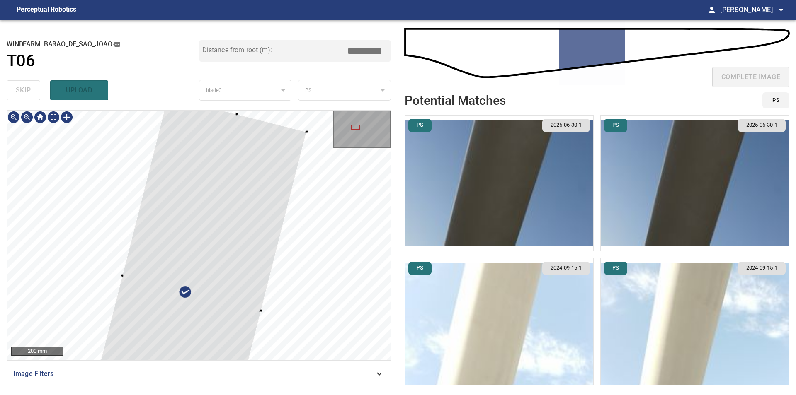
click at [123, 278] on div at bounding box center [191, 294] width 230 height 395
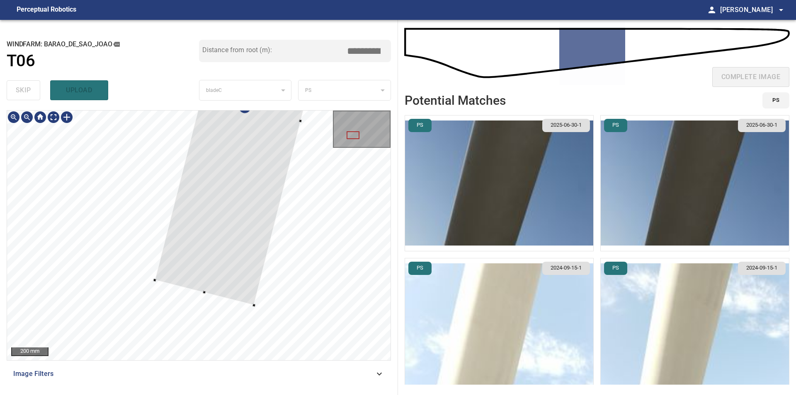
click at [195, 293] on div at bounding box center [198, 236] width 383 height 250
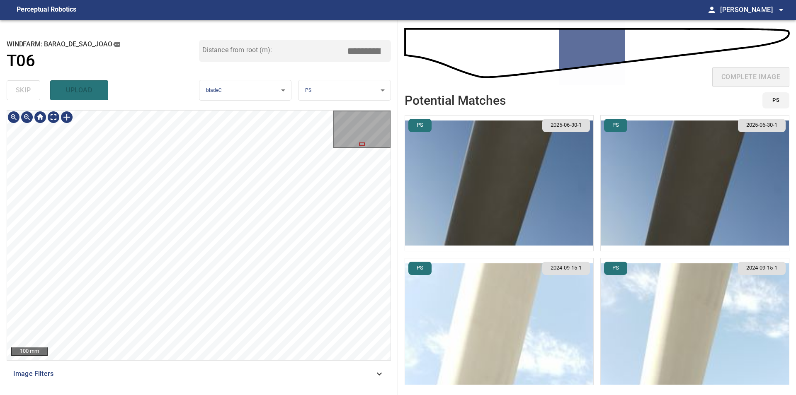
click at [353, 138] on div "100 mm" at bounding box center [198, 236] width 383 height 250
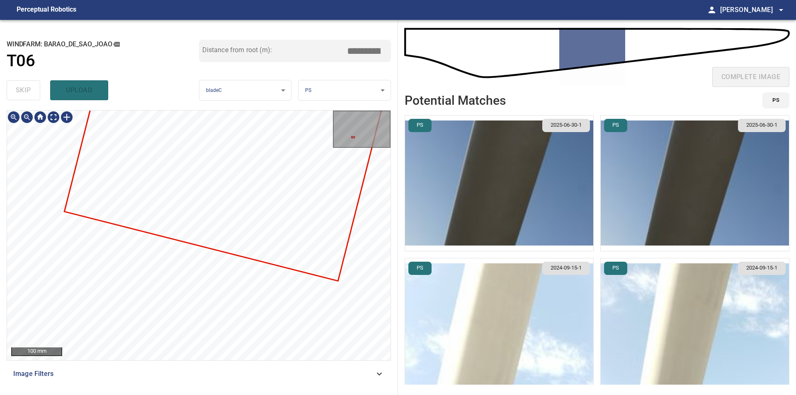
click at [317, 79] on div "**********" at bounding box center [199, 207] width 398 height 375
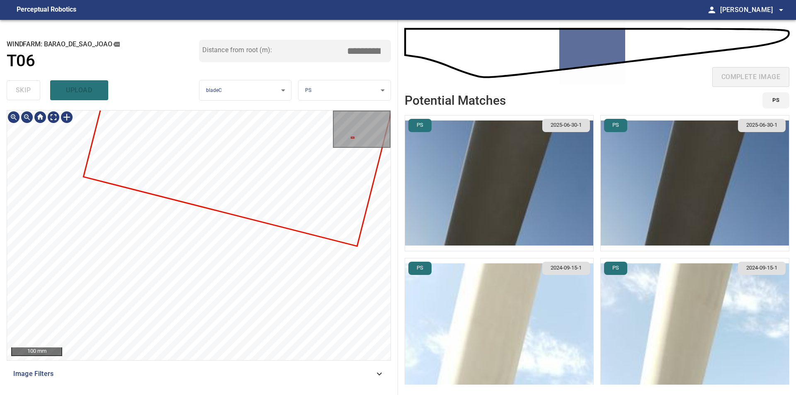
click at [287, 125] on div at bounding box center [198, 236] width 383 height 250
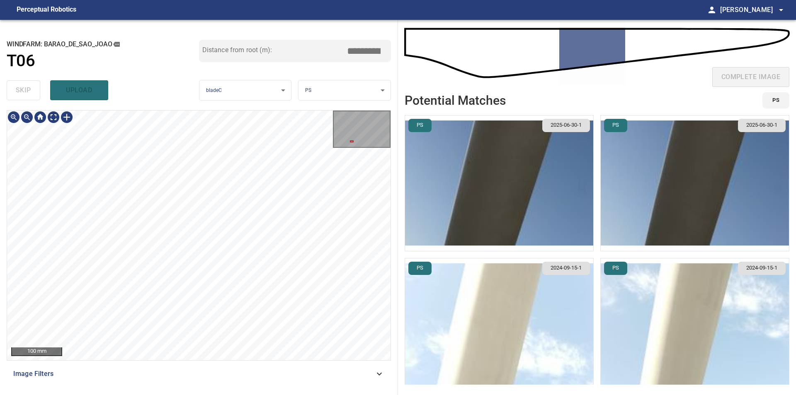
click at [286, 106] on div "**********" at bounding box center [199, 207] width 398 height 375
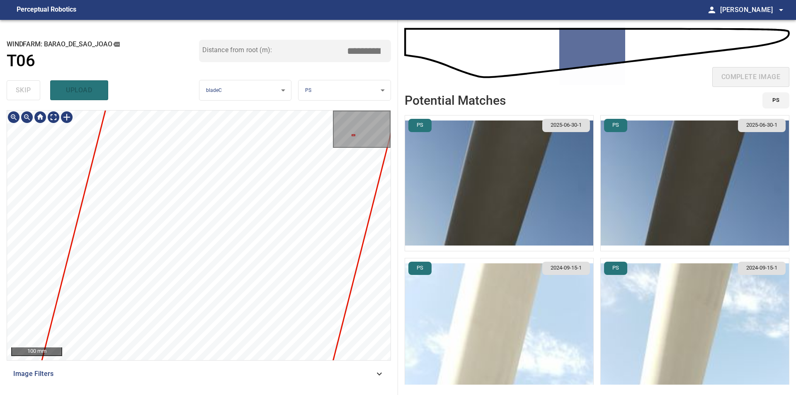
click at [325, 373] on div "100 mm Image Filters" at bounding box center [199, 249] width 384 height 278
click at [397, 130] on div "**********" at bounding box center [199, 207] width 398 height 375
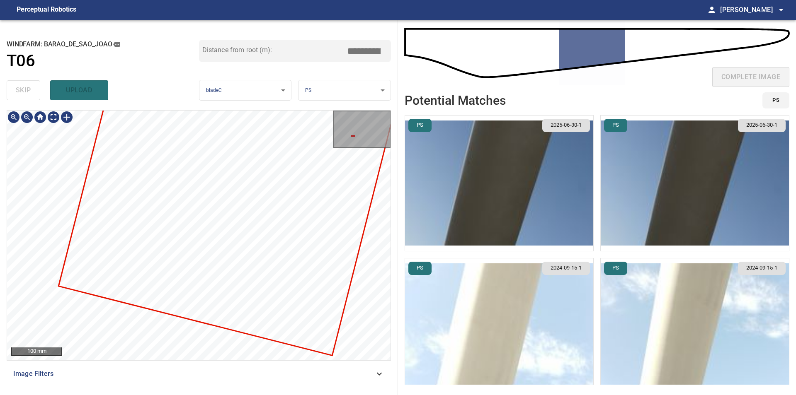
click at [64, 259] on div at bounding box center [198, 236] width 383 height 250
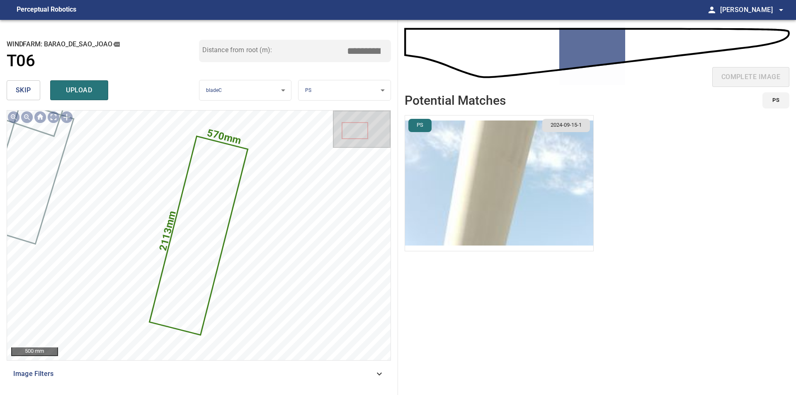
drag, startPoint x: 354, startPoint y: 52, endPoint x: 363, endPoint y: 52, distance: 9.1
click at [363, 52] on input "*****" at bounding box center [366, 51] width 41 height 16
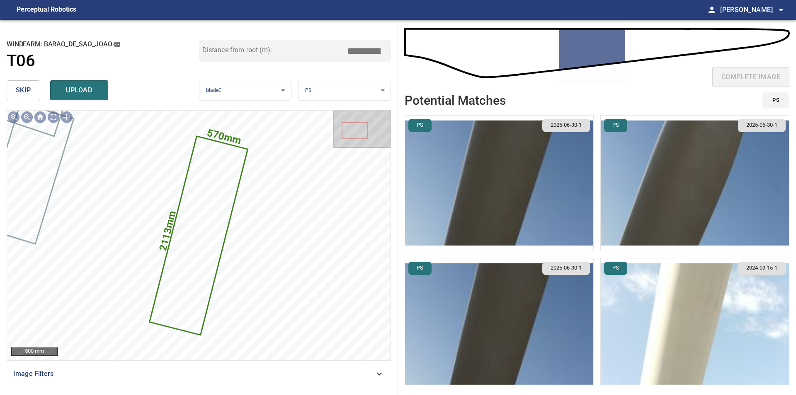
type input "*****"
click at [483, 189] on img "button" at bounding box center [499, 184] width 188 height 136
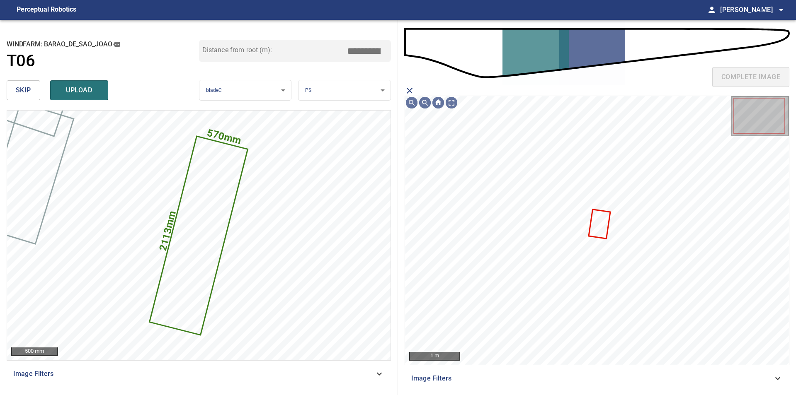
click at [406, 89] on icon "close matching imageResolution:" at bounding box center [409, 91] width 10 height 10
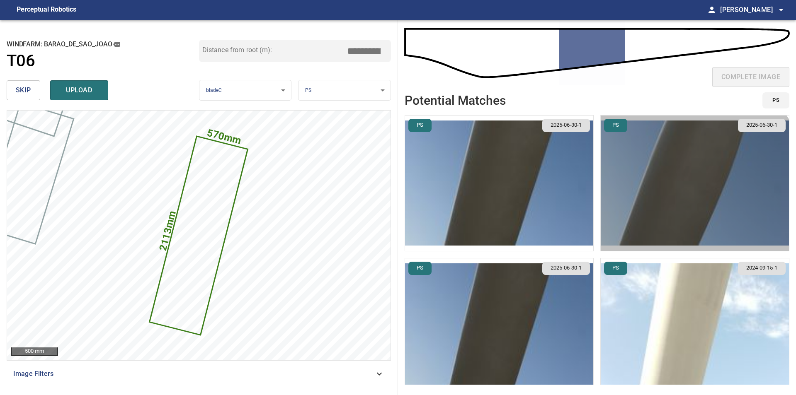
click at [640, 210] on img "button" at bounding box center [694, 184] width 188 height 136
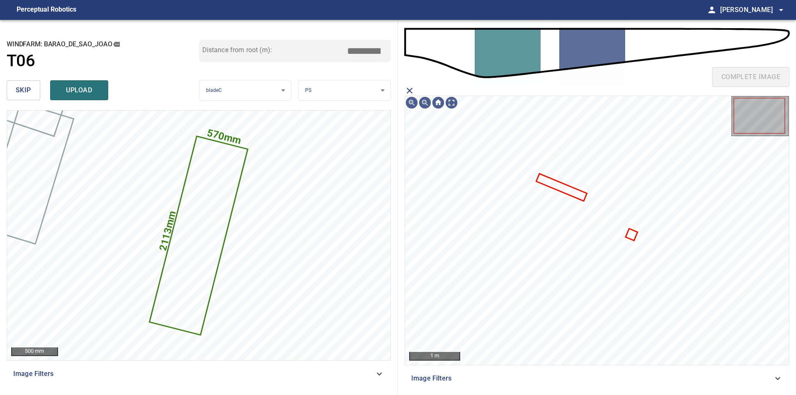
click at [415, 89] on div "complete image" at bounding box center [596, 80] width 385 height 33
click at [409, 91] on icon "close matching imageResolution:" at bounding box center [409, 91] width 10 height 10
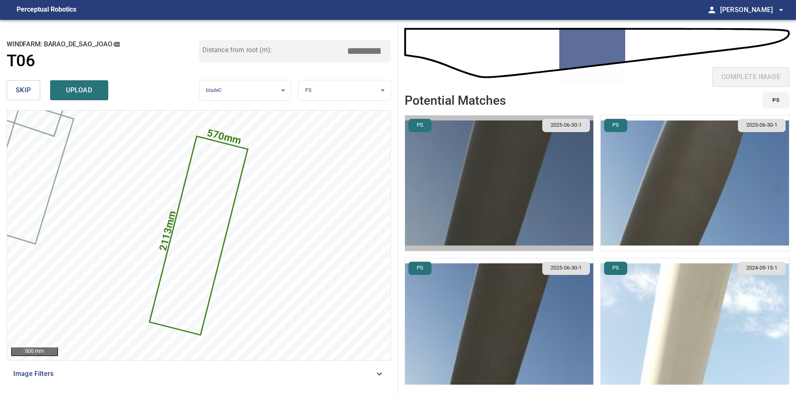
click at [522, 202] on img "button" at bounding box center [499, 184] width 188 height 136
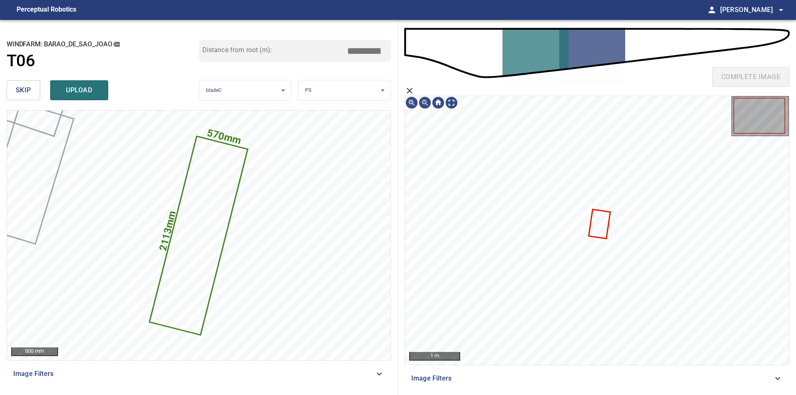
click at [410, 91] on icon "close matching imageResolution:" at bounding box center [410, 91] width 6 height 6
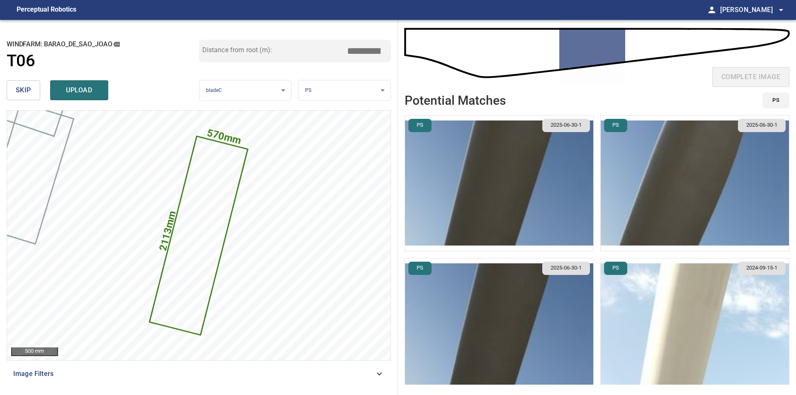
click at [537, 330] on img "button" at bounding box center [499, 327] width 188 height 136
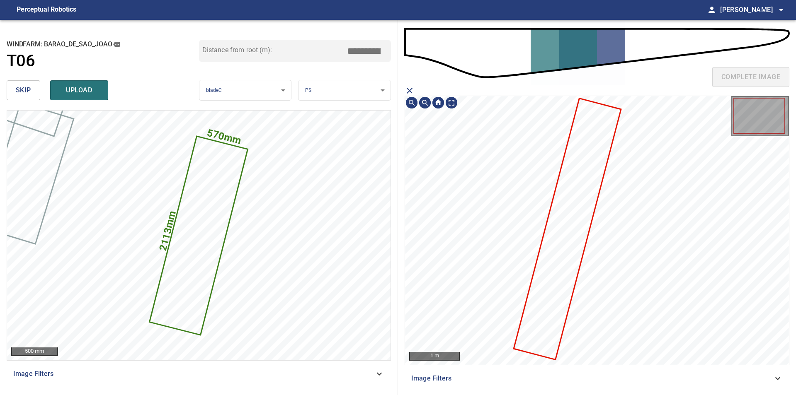
click at [576, 236] on icon at bounding box center [567, 229] width 106 height 260
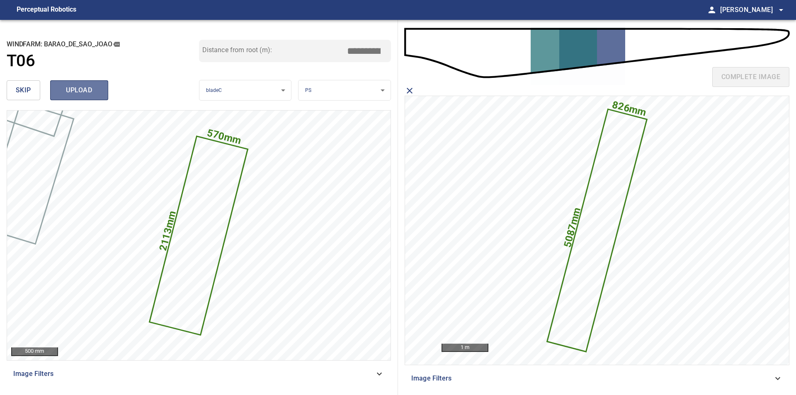
click at [87, 91] on span "upload" at bounding box center [79, 91] width 40 height 12
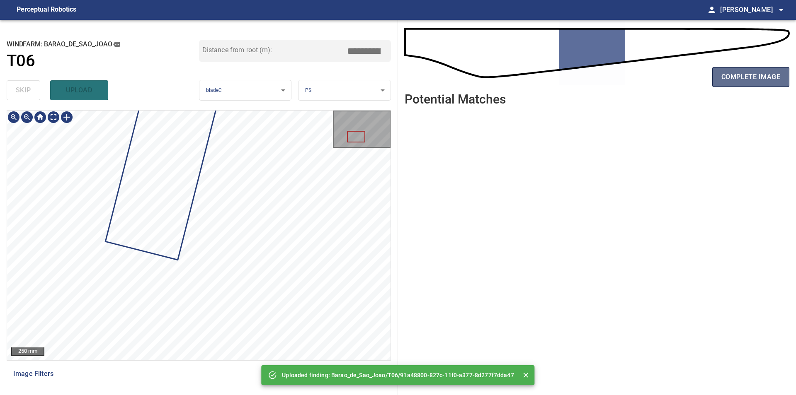
click at [754, 85] on button "complete image" at bounding box center [750, 77] width 77 height 20
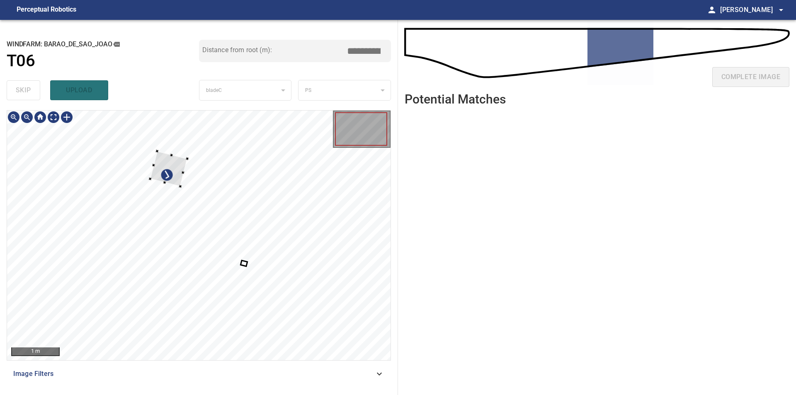
click at [209, 148] on div at bounding box center [198, 236] width 383 height 250
click at [45, 135] on div at bounding box center [32, 141] width 56 height 53
click at [63, 136] on div at bounding box center [43, 140] width 56 height 53
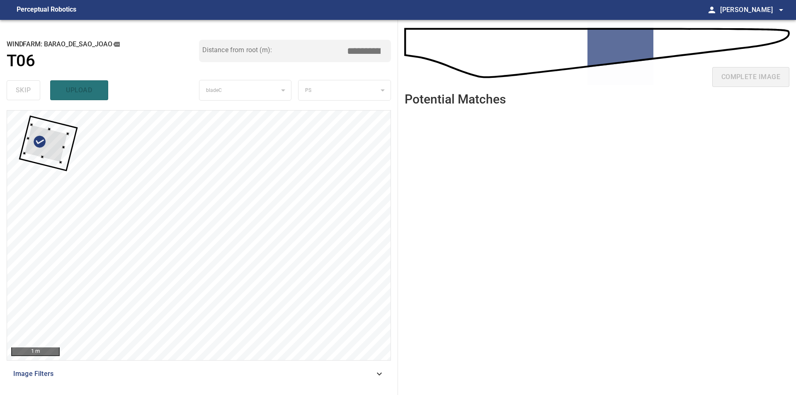
type input "****"
click at [23, 125] on div at bounding box center [198, 236] width 383 height 250
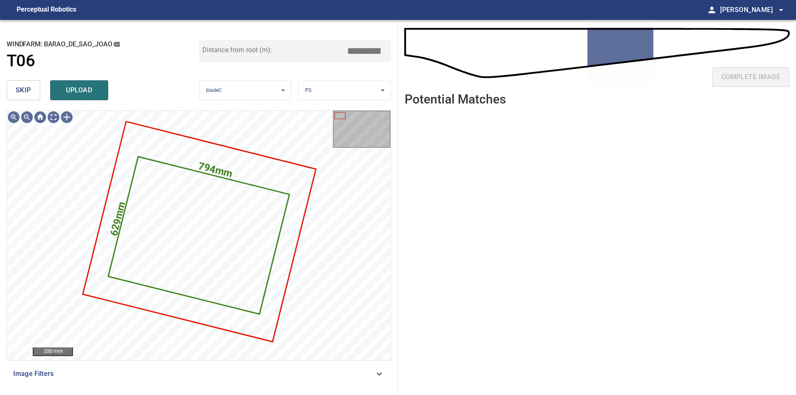
click at [17, 88] on span "skip" at bounding box center [23, 91] width 15 height 12
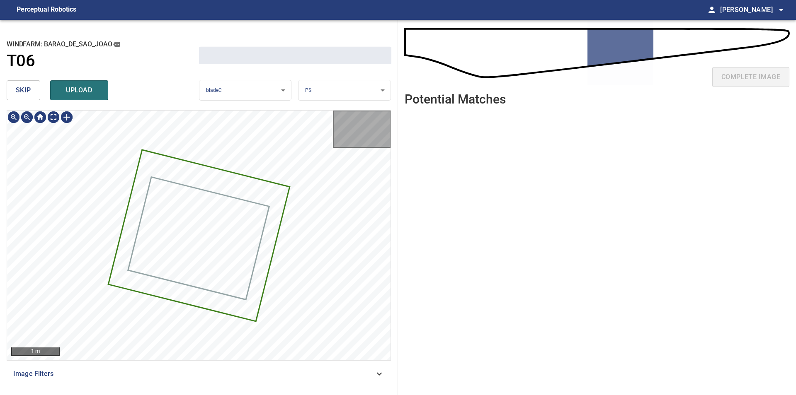
click at [17, 88] on span "skip" at bounding box center [23, 91] width 15 height 12
click at [17, 88] on div "skip upload" at bounding box center [103, 90] width 192 height 27
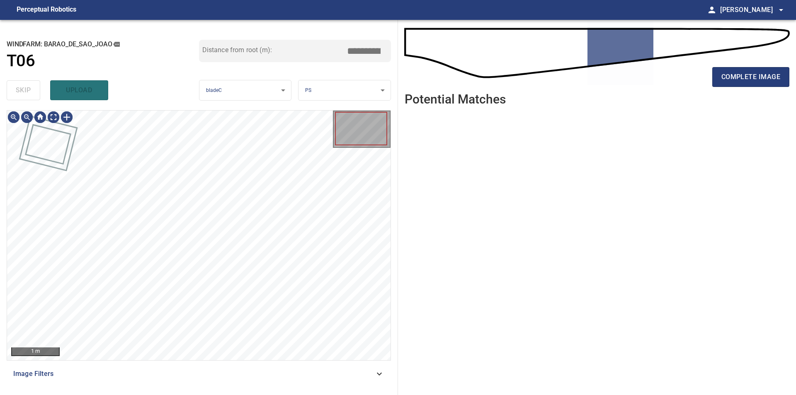
click at [17, 88] on div "skip upload" at bounding box center [103, 90] width 192 height 27
click at [183, 382] on div "100 mm Image Filters" at bounding box center [199, 249] width 384 height 278
click at [203, 363] on div "100 mm Image Filters" at bounding box center [199, 249] width 384 height 278
type input "****"
click at [717, 71] on button "complete image" at bounding box center [750, 77] width 77 height 20
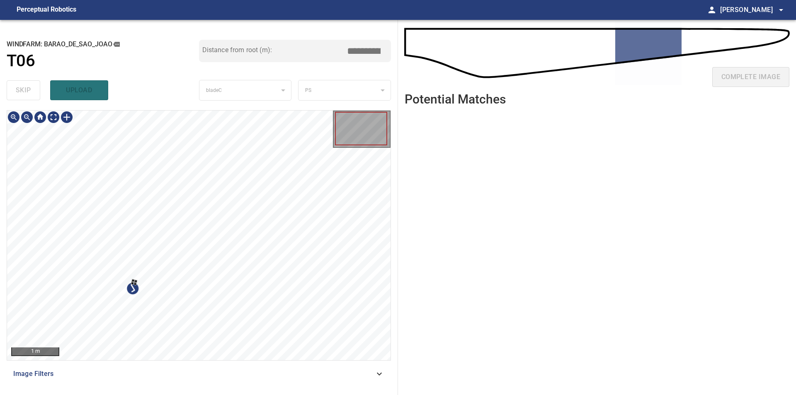
click at [165, 247] on div at bounding box center [198, 236] width 383 height 250
click at [17, 148] on div at bounding box center [198, 236] width 383 height 250
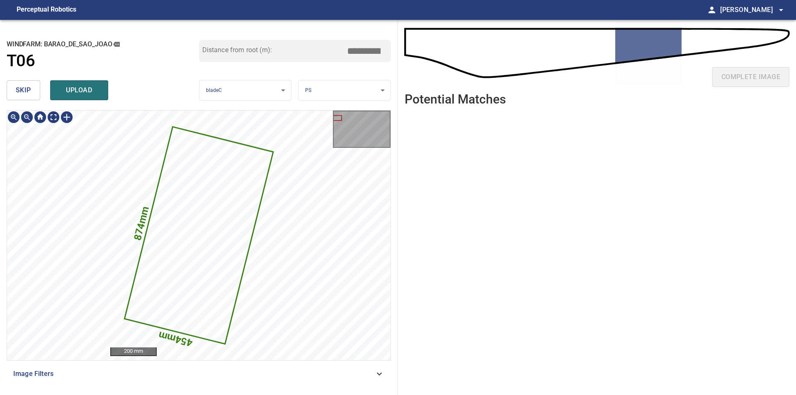
click at [25, 89] on span "skip" at bounding box center [23, 91] width 15 height 12
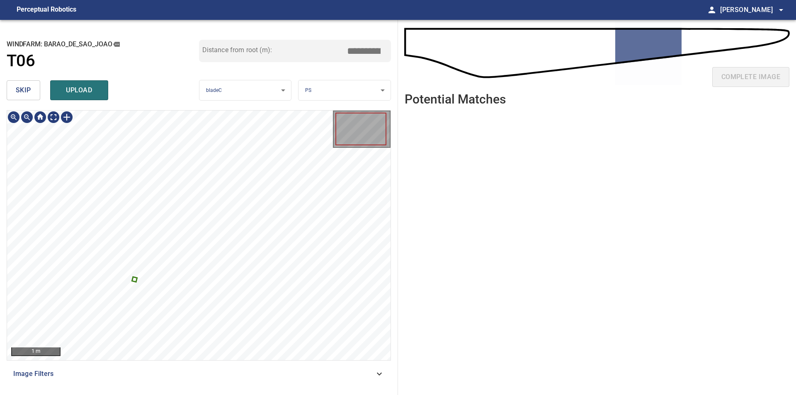
type input "****"
click at [180, 251] on div at bounding box center [198, 236] width 383 height 250
click at [50, 160] on div at bounding box center [198, 236] width 383 height 250
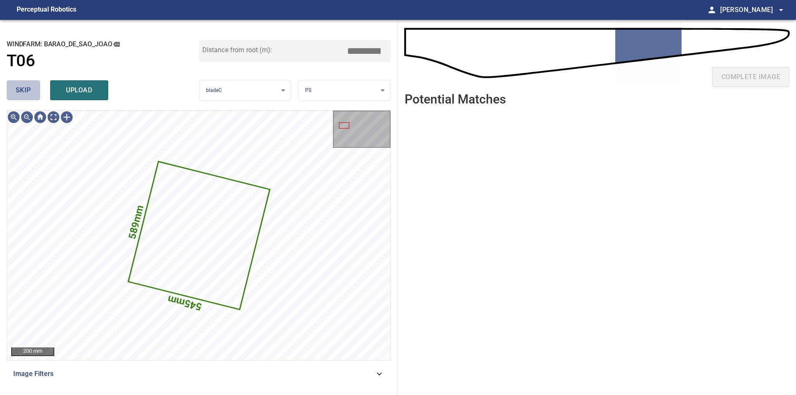
click at [30, 93] on span "skip" at bounding box center [23, 91] width 15 height 12
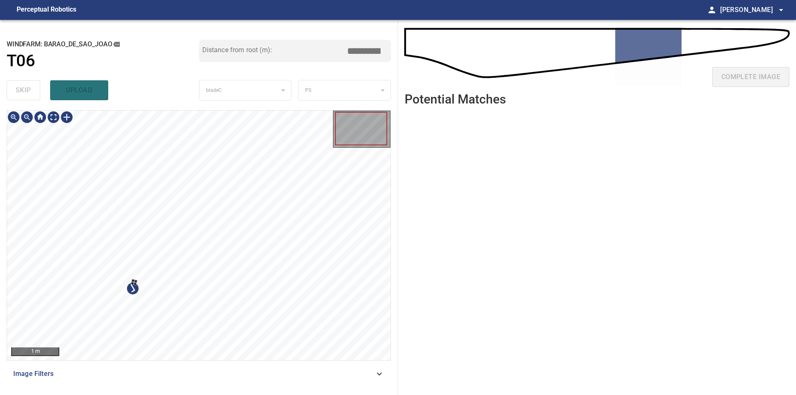
click at [201, 239] on div at bounding box center [198, 236] width 383 height 250
click at [52, 140] on div at bounding box center [198, 236] width 383 height 250
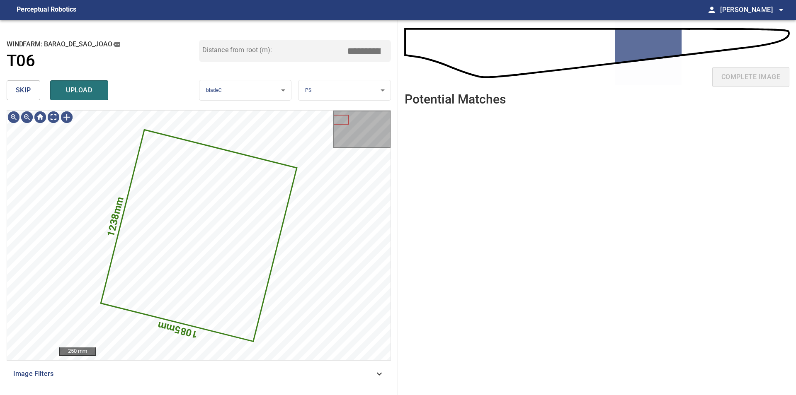
click at [15, 93] on button "skip" at bounding box center [24, 90] width 34 height 20
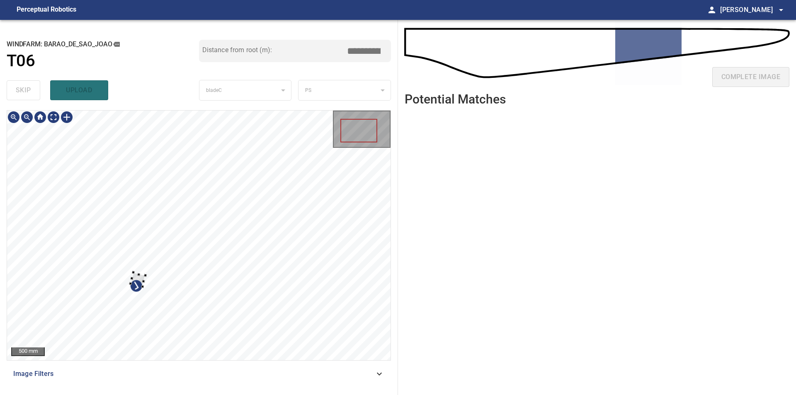
click at [173, 257] on div at bounding box center [198, 236] width 383 height 250
click at [80, 162] on div at bounding box center [198, 236] width 383 height 250
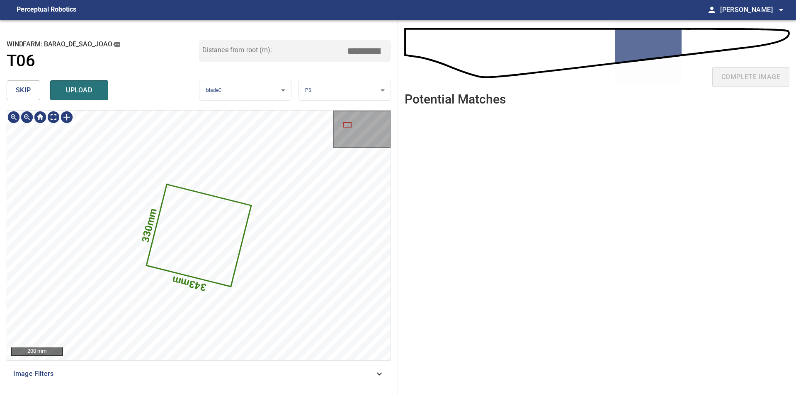
click at [22, 92] on span "skip" at bounding box center [23, 91] width 15 height 12
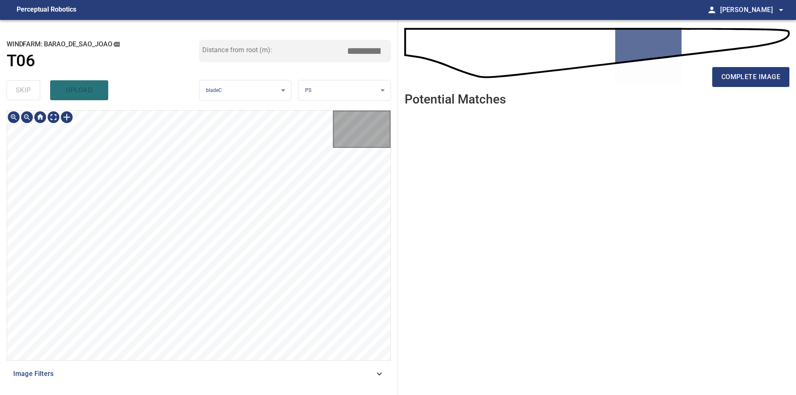
click at [22, 92] on div "skip upload" at bounding box center [103, 90] width 192 height 27
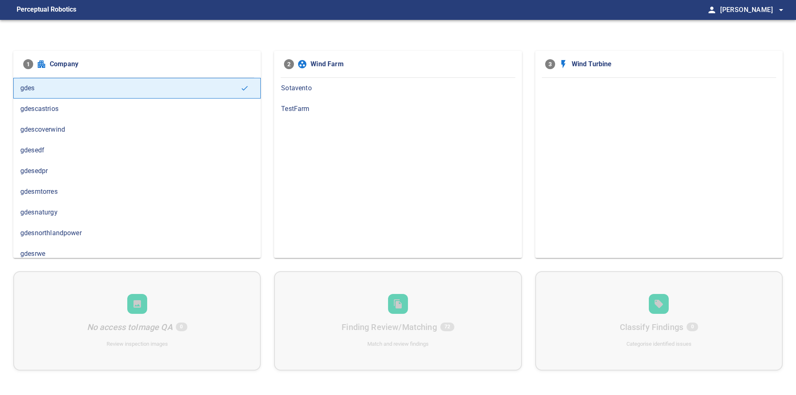
click at [201, 40] on div "1 Company gdes gdescastrios gdescoverwind gdesedf gdesedpr gdesmtorres gdesnatu…" at bounding box center [398, 217] width 796 height 395
click at [41, 174] on span "gdesedpr" at bounding box center [136, 171] width 233 height 10
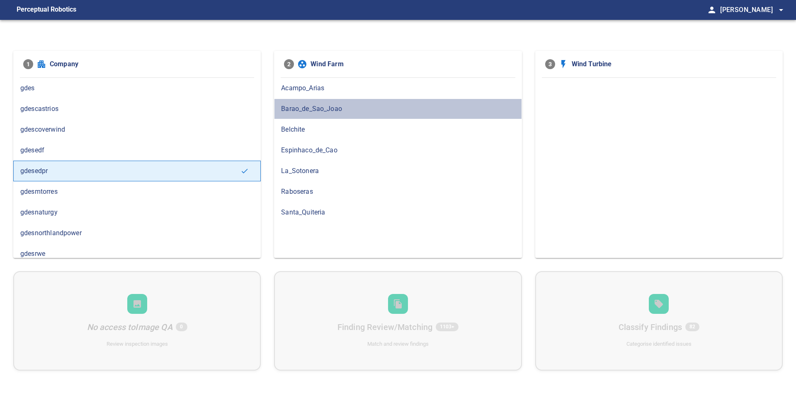
click at [317, 107] on span "Barao_de_Sao_Joao" at bounding box center [397, 109] width 233 height 10
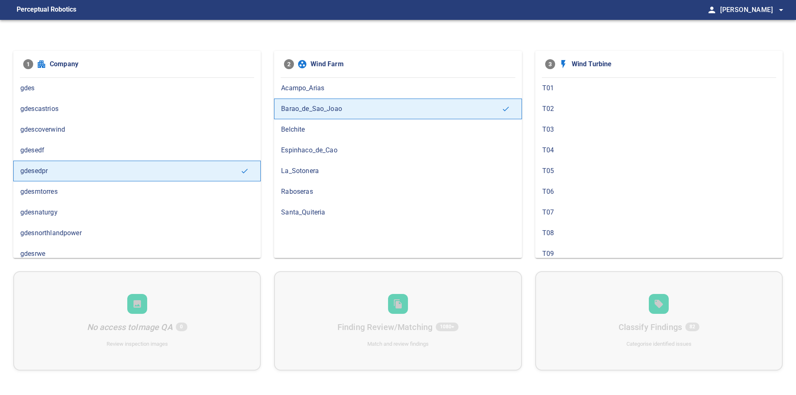
click at [552, 189] on span "T06" at bounding box center [658, 192] width 233 height 10
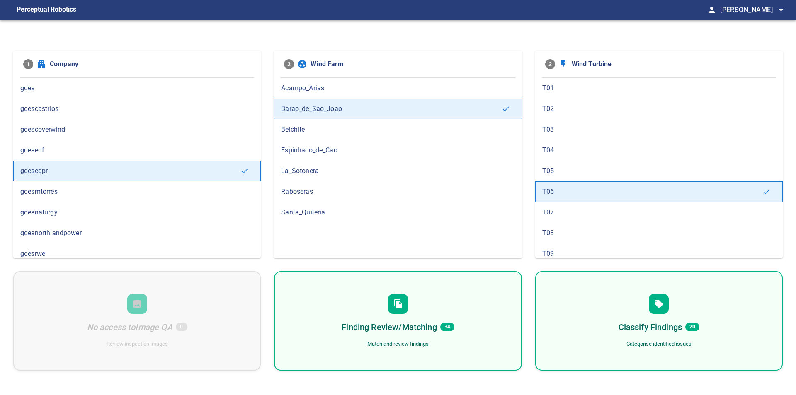
click at [419, 323] on h6 "Finding Review/Matching" at bounding box center [388, 327] width 95 height 13
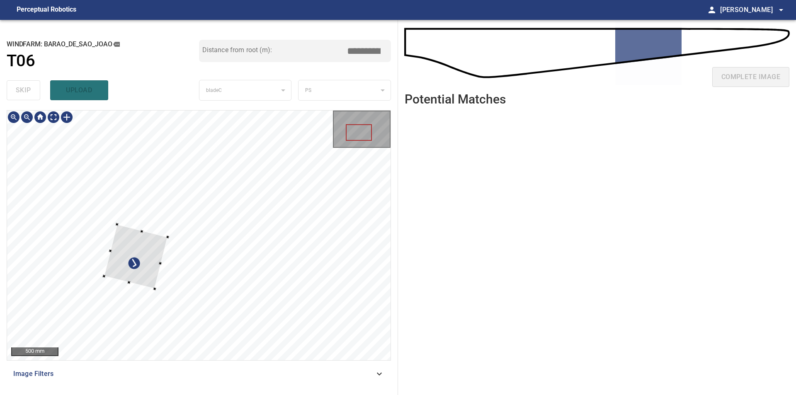
click at [172, 233] on div at bounding box center [198, 236] width 383 height 250
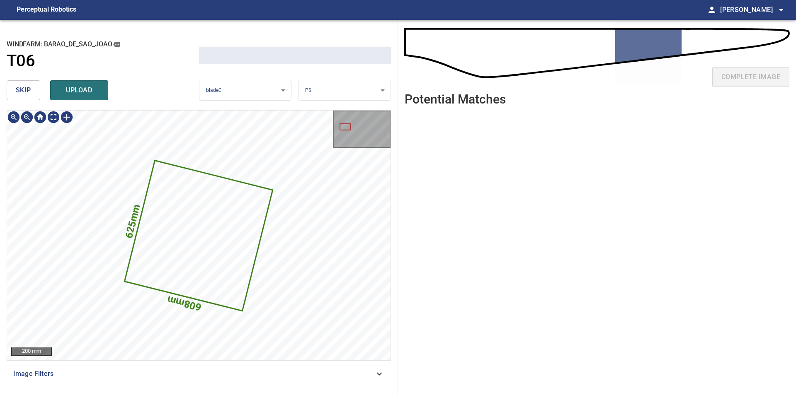
click at [30, 88] on span "skip" at bounding box center [23, 91] width 15 height 12
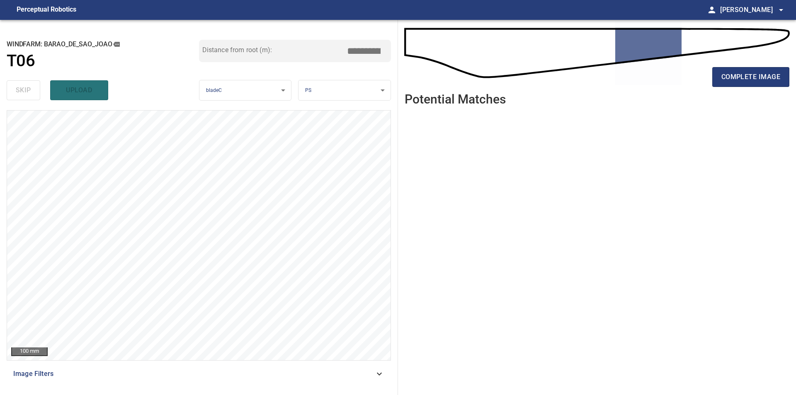
drag, startPoint x: 674, startPoint y: 246, endPoint x: 676, endPoint y: 250, distance: 4.5
click at [676, 250] on ul at bounding box center [596, 248] width 385 height 270
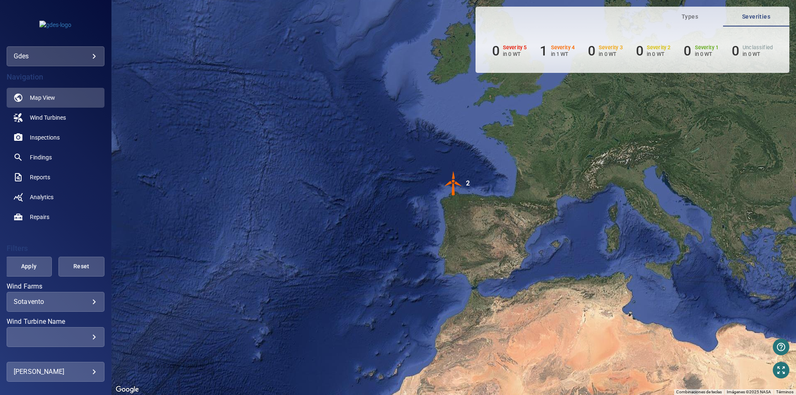
click at [63, 52] on body "**********" at bounding box center [398, 197] width 796 height 395
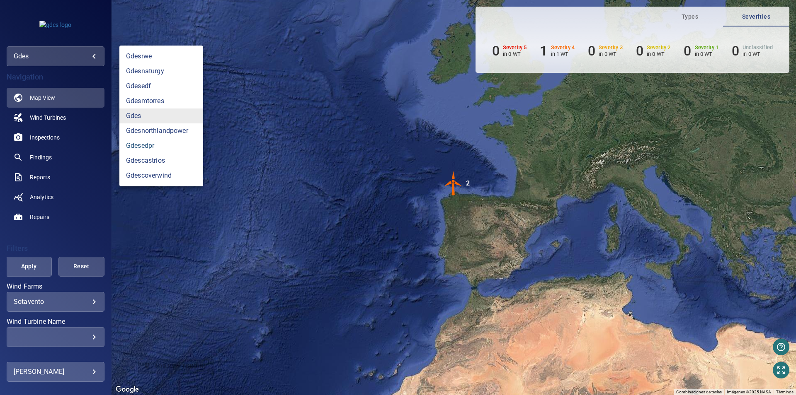
click at [160, 146] on link "gdesedpr" at bounding box center [161, 145] width 84 height 15
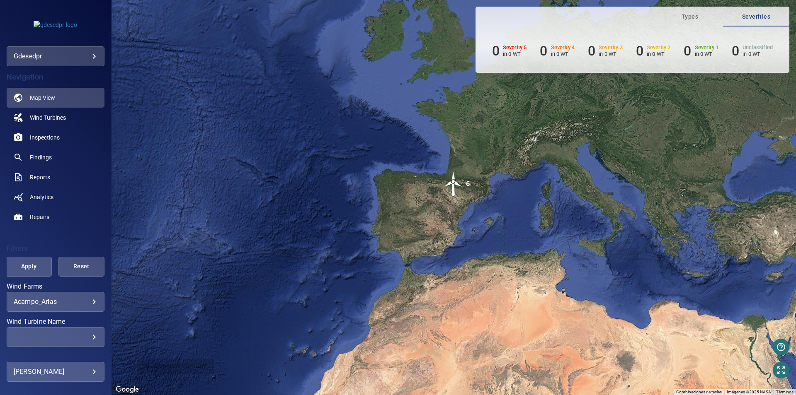
scroll to position [103, 0]
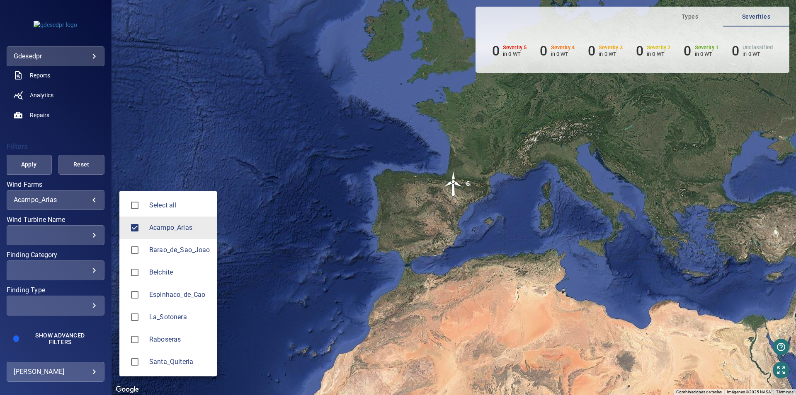
click at [80, 202] on body "**********" at bounding box center [398, 197] width 796 height 395
click at [162, 236] on li "Acampo_Arias" at bounding box center [167, 228] width 97 height 22
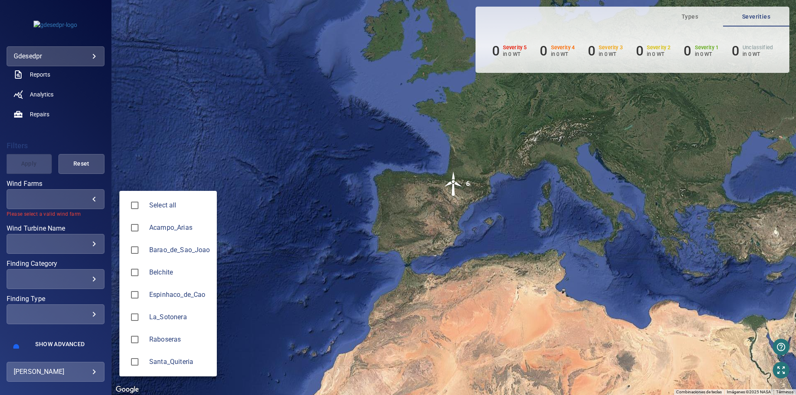
click at [165, 251] on span "Barao_de_Sao_Joao" at bounding box center [179, 250] width 61 height 10
type input "**********"
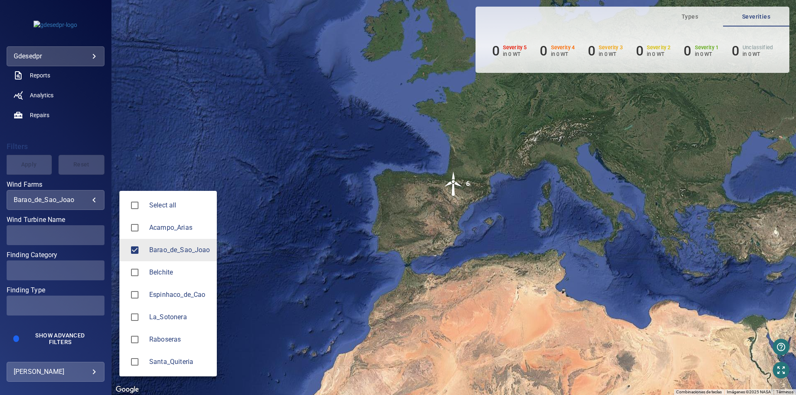
click at [201, 159] on div at bounding box center [398, 197] width 796 height 395
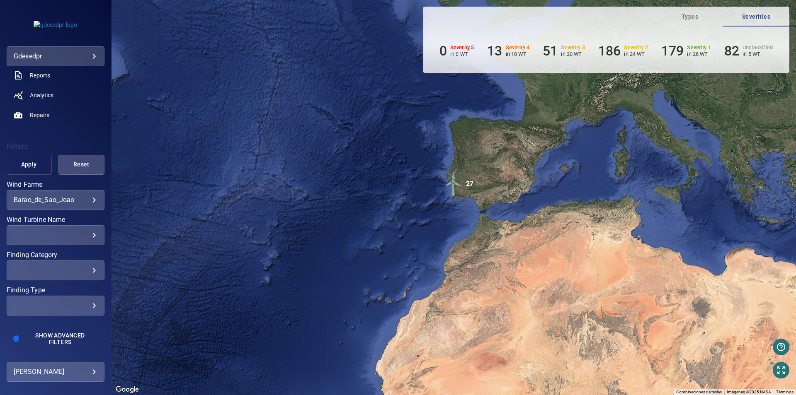
click at [28, 167] on span "Apply" at bounding box center [28, 165] width 25 height 10
click at [81, 237] on div "​" at bounding box center [56, 235] width 84 height 8
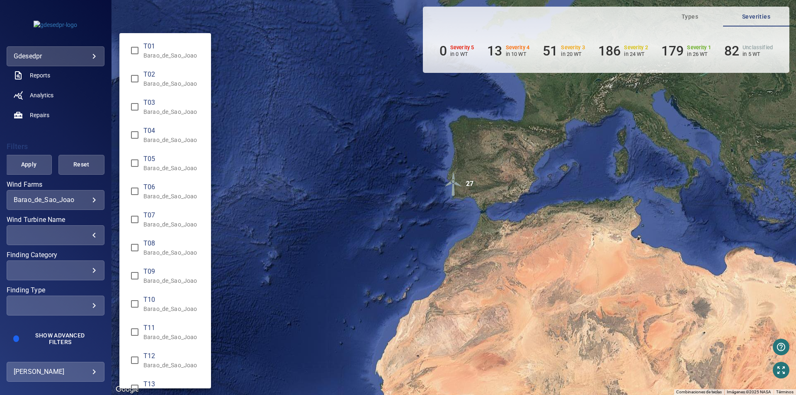
click at [155, 182] on li "T06 Barao_de_Sao_Joao" at bounding box center [165, 191] width 92 height 28
type input "**********"
click at [273, 182] on div "Wind Turbine Name" at bounding box center [398, 197] width 796 height 395
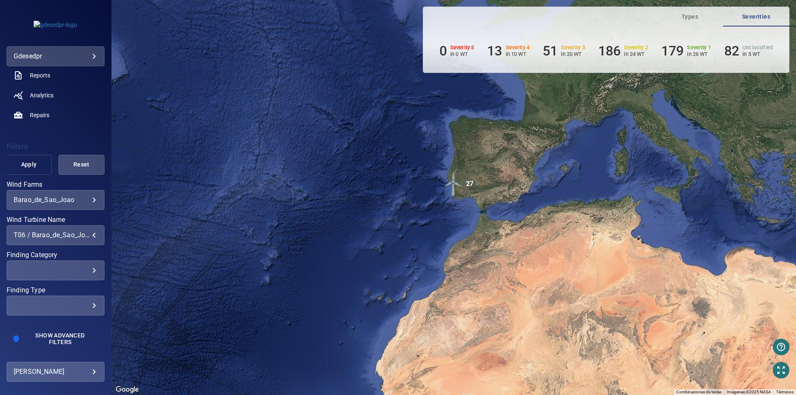
click at [38, 168] on button "Apply" at bounding box center [29, 165] width 46 height 20
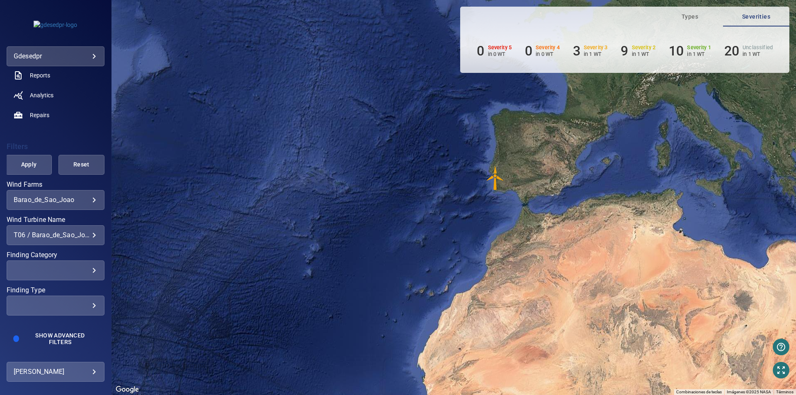
scroll to position [0, 0]
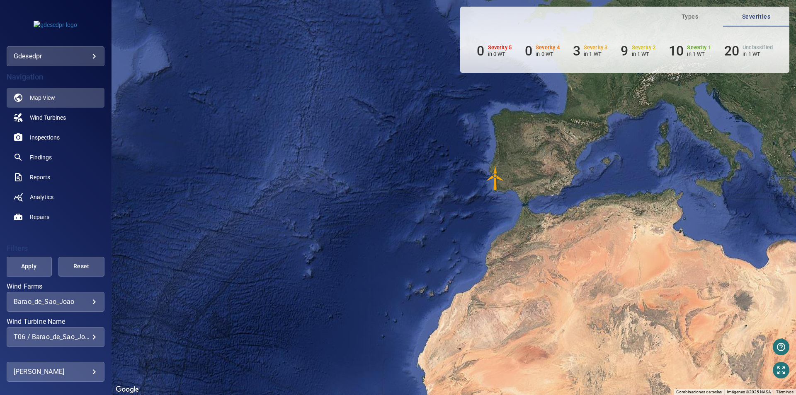
click at [498, 179] on img "T06" at bounding box center [495, 178] width 25 height 25
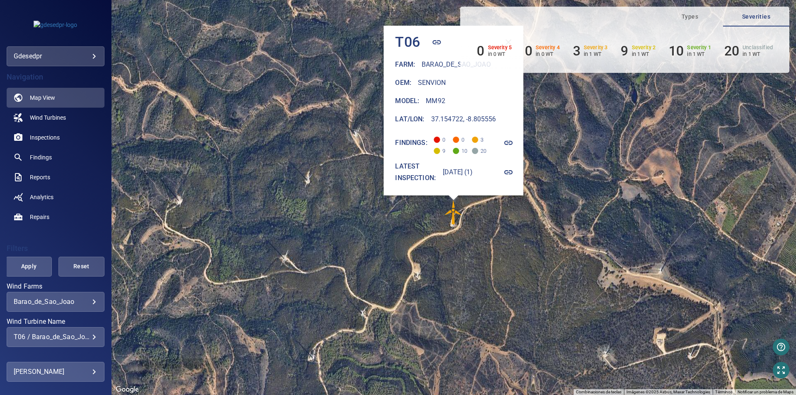
click at [513, 171] on icon "button" at bounding box center [508, 172] width 8 height 4
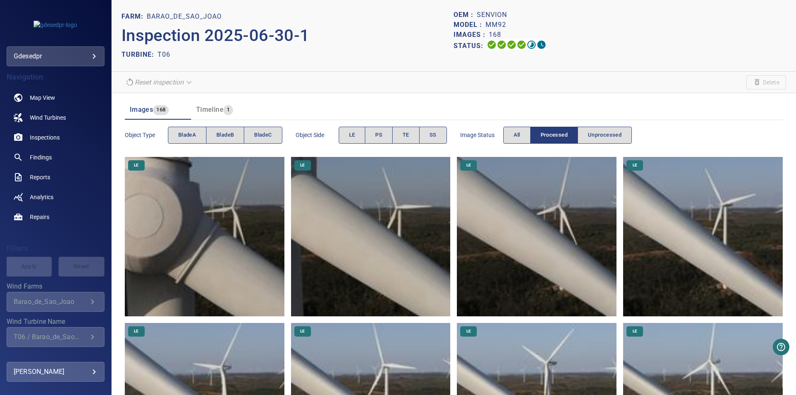
click at [369, 245] on img at bounding box center [371, 237] width 160 height 160
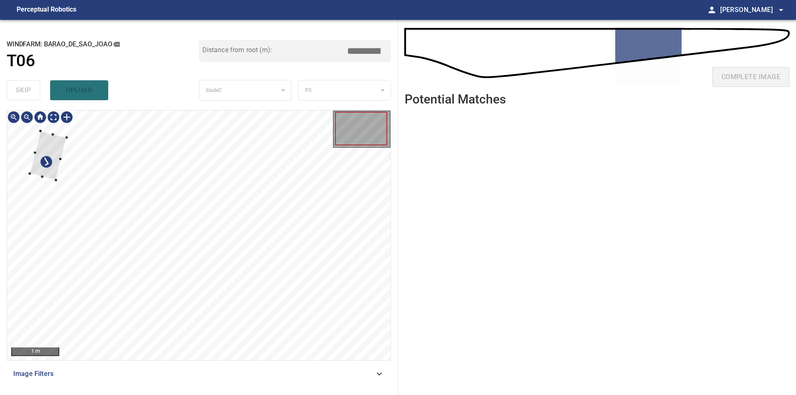
click at [38, 134] on div at bounding box center [198, 236] width 383 height 250
click at [46, 170] on div at bounding box center [48, 155] width 37 height 49
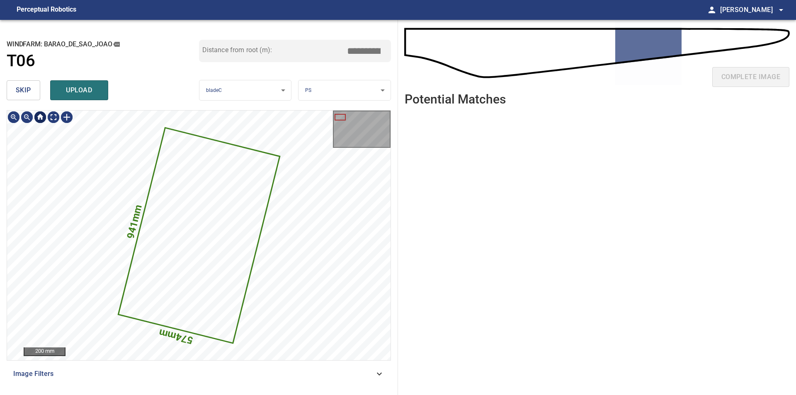
click at [31, 88] on button "skip" at bounding box center [24, 90] width 34 height 20
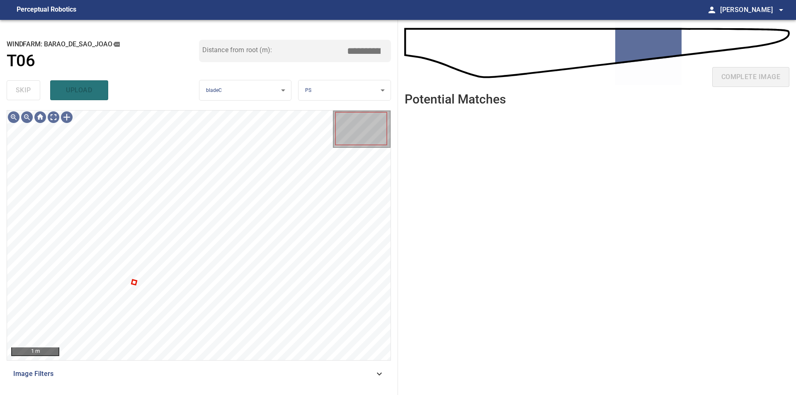
click at [501, 232] on ul at bounding box center [596, 248] width 385 height 270
click at [518, 164] on ul at bounding box center [596, 248] width 385 height 270
click at [172, 257] on div at bounding box center [198, 236] width 383 height 250
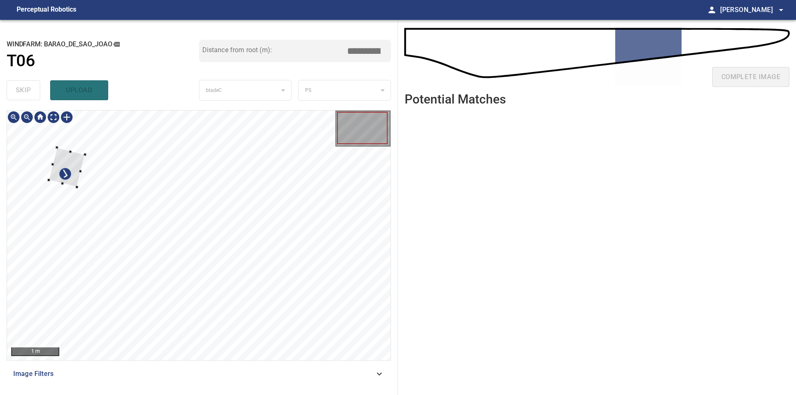
click at [47, 138] on div at bounding box center [198, 236] width 383 height 250
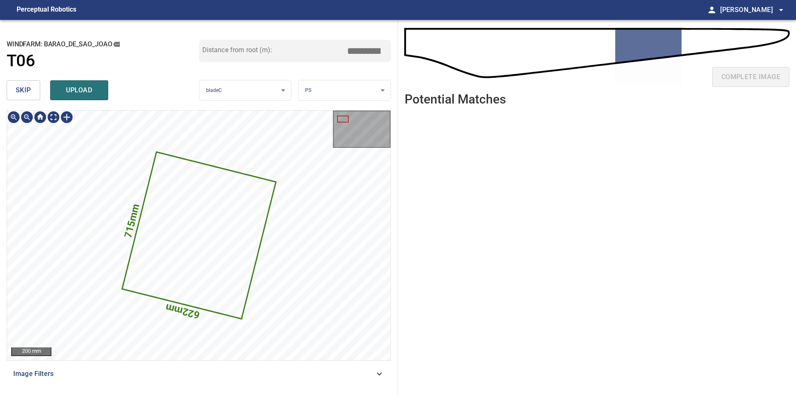
click at [32, 84] on button "skip" at bounding box center [24, 90] width 34 height 20
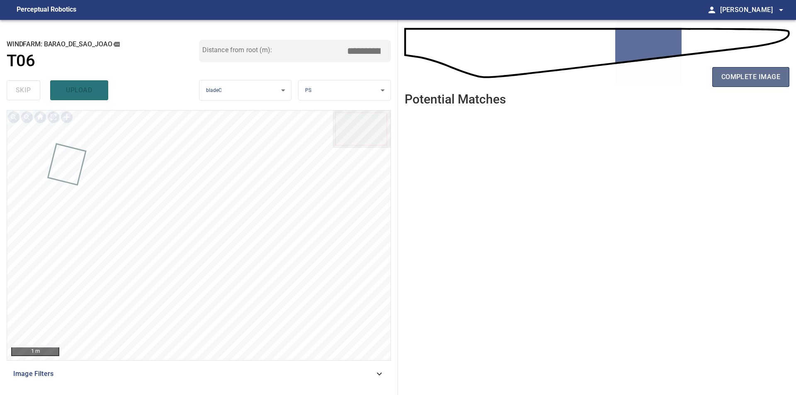
click at [738, 75] on span "complete image" at bounding box center [750, 77] width 59 height 12
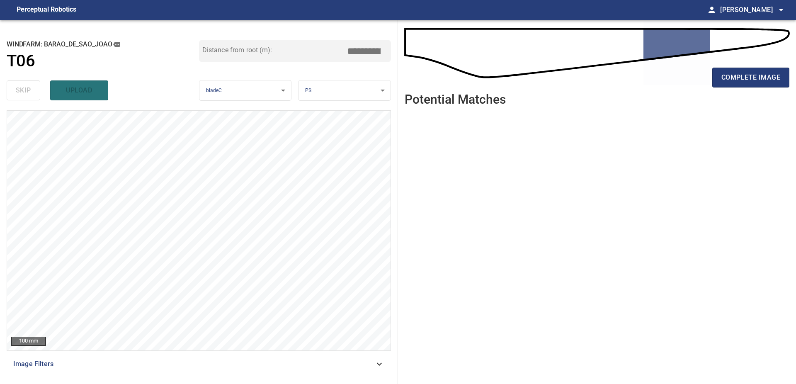
type input "****"
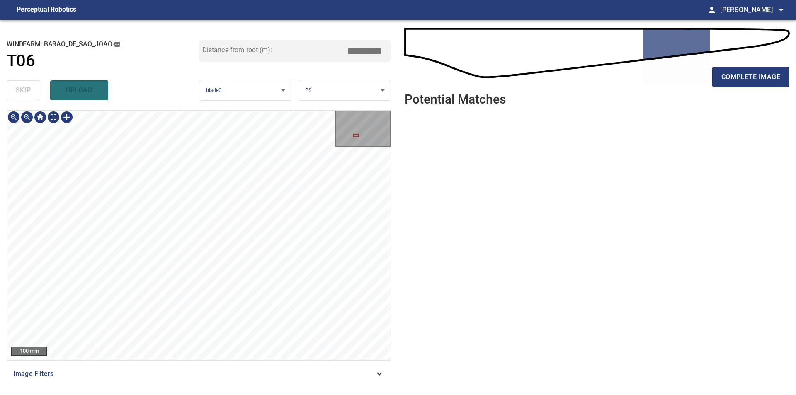
click at [135, 392] on div "**********" at bounding box center [199, 207] width 398 height 375
click at [182, 107] on div "**********" at bounding box center [199, 207] width 398 height 375
click at [6, 211] on div "**********" at bounding box center [199, 207] width 398 height 375
type input "****"
click at [751, 70] on button "complete image" at bounding box center [750, 77] width 77 height 20
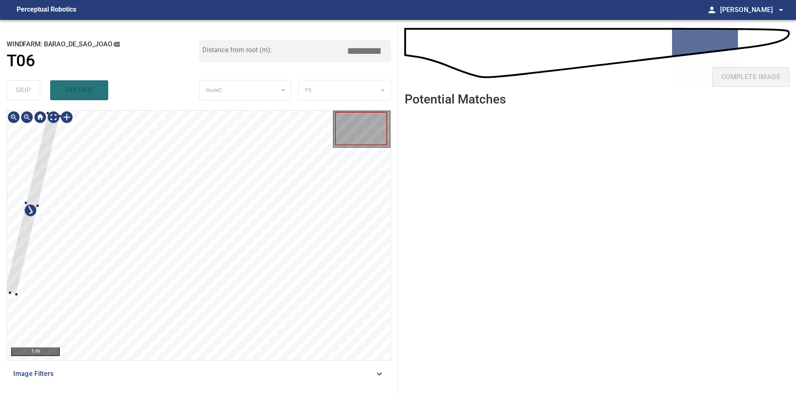
click at [34, 125] on div at bounding box center [198, 236] width 383 height 250
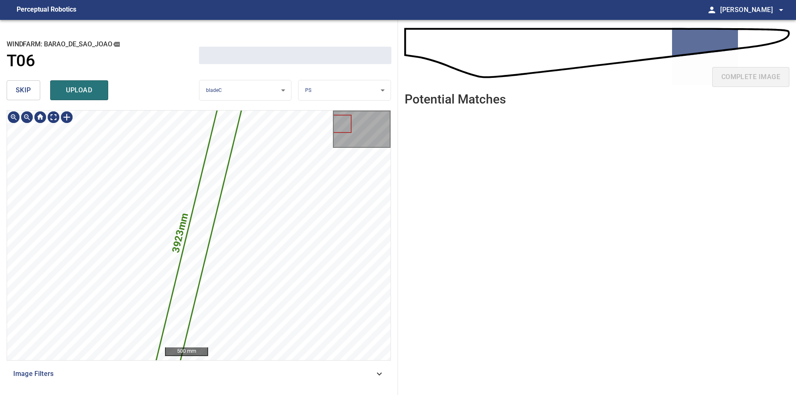
click at [25, 94] on span "skip" at bounding box center [23, 91] width 15 height 12
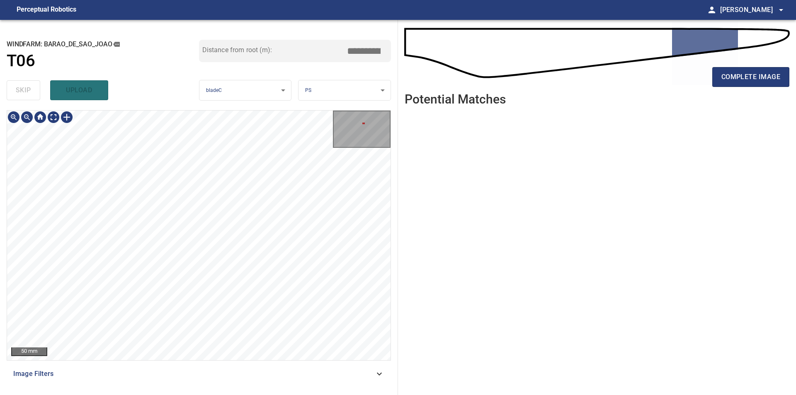
click at [163, 376] on div "50 mm Image Filters" at bounding box center [199, 249] width 384 height 278
click at [177, 363] on div "100 mm Image Filters" at bounding box center [199, 249] width 384 height 278
click at [332, 93] on div "**********" at bounding box center [199, 207] width 398 height 375
click at [235, 277] on div "100 mm Image Filters" at bounding box center [199, 249] width 384 height 278
click at [317, 68] on div "**********" at bounding box center [199, 207] width 398 height 375
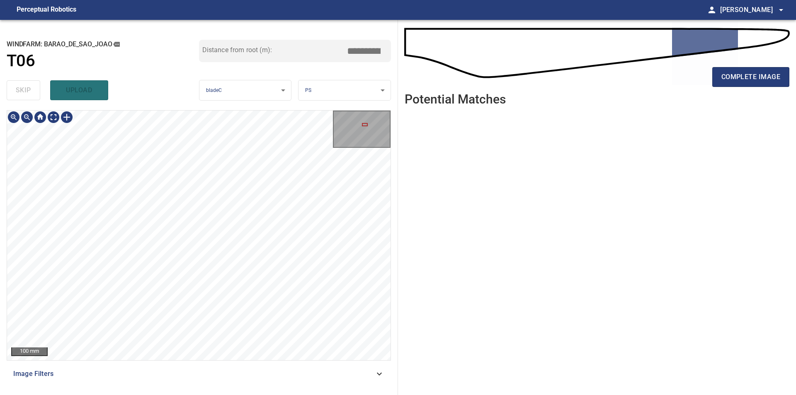
click at [228, 104] on div "**********" at bounding box center [199, 207] width 398 height 375
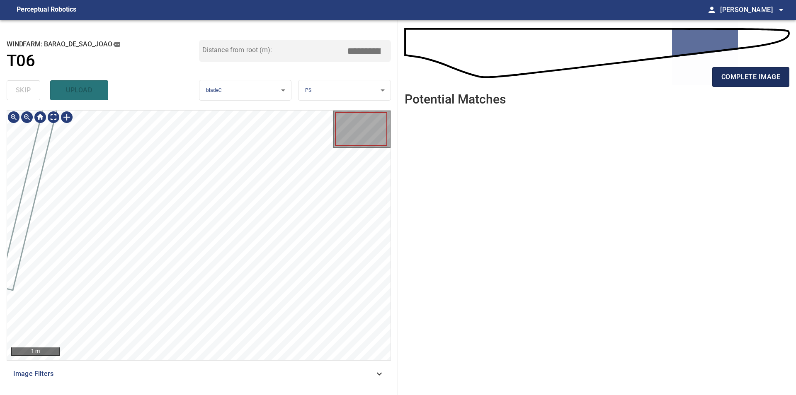
click at [768, 82] on span "complete image" at bounding box center [750, 77] width 59 height 12
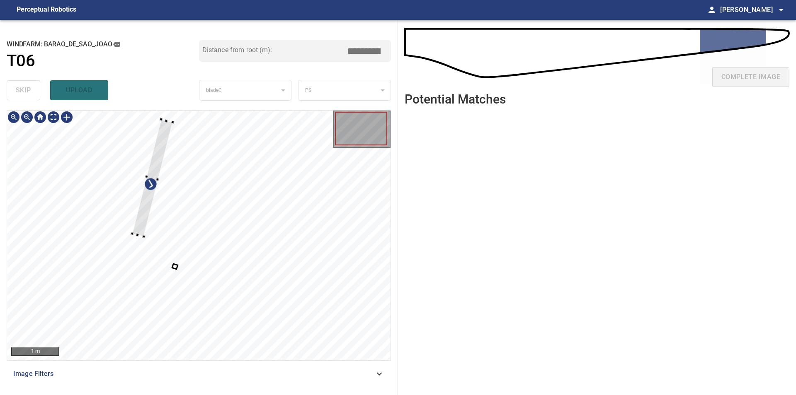
click at [47, 233] on div at bounding box center [198, 236] width 383 height 250
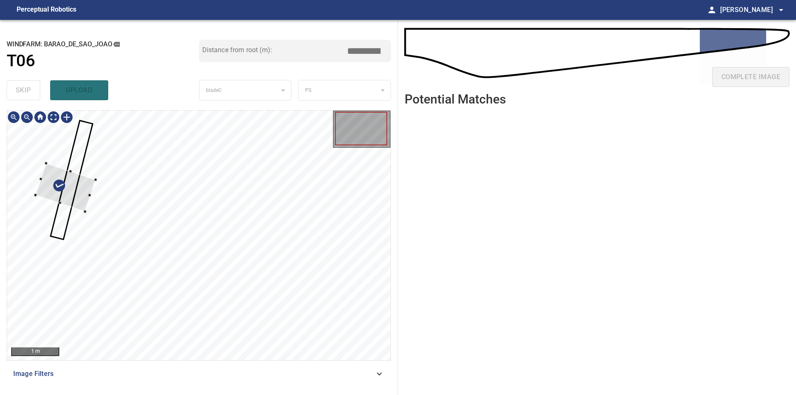
click at [32, 172] on div at bounding box center [198, 236] width 383 height 250
click at [51, 186] on div at bounding box center [65, 187] width 60 height 48
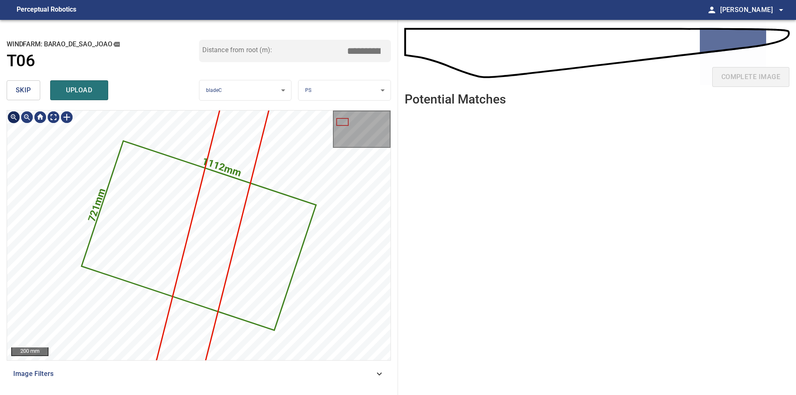
click at [19, 92] on span "skip" at bounding box center [23, 91] width 15 height 12
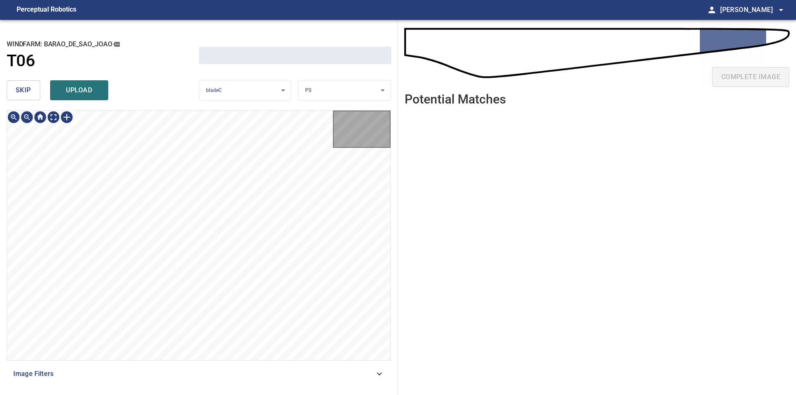
click at [19, 92] on span "skip" at bounding box center [23, 91] width 15 height 12
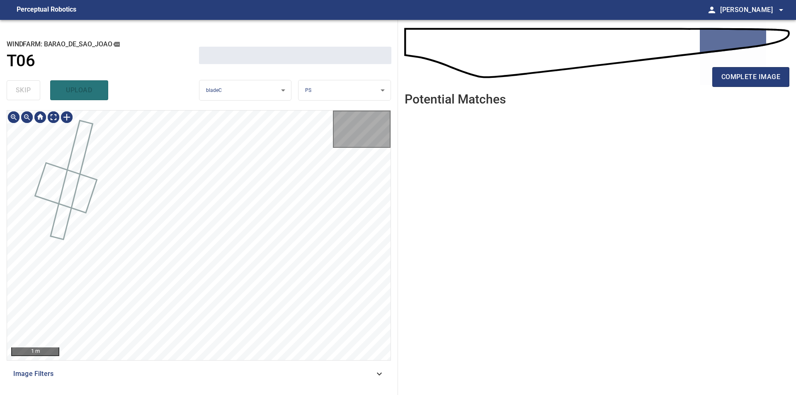
click at [19, 92] on div "skip upload" at bounding box center [103, 90] width 192 height 27
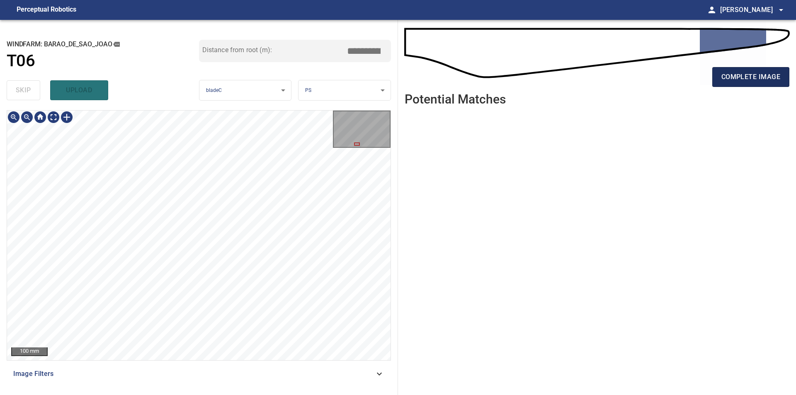
click at [750, 73] on span "complete image" at bounding box center [750, 77] width 59 height 12
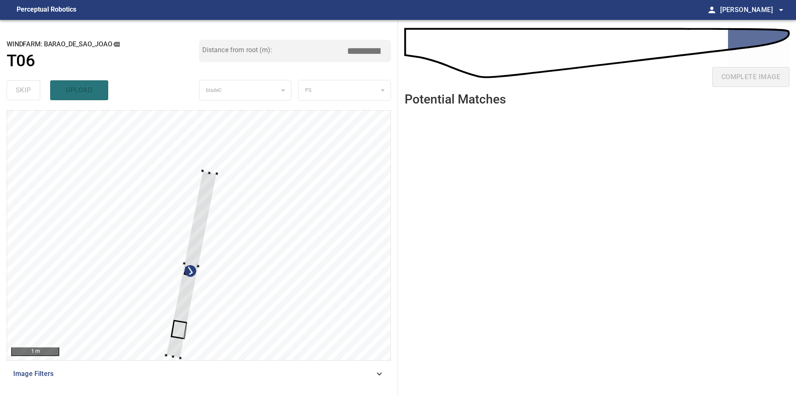
click at [73, 199] on div at bounding box center [198, 236] width 383 height 250
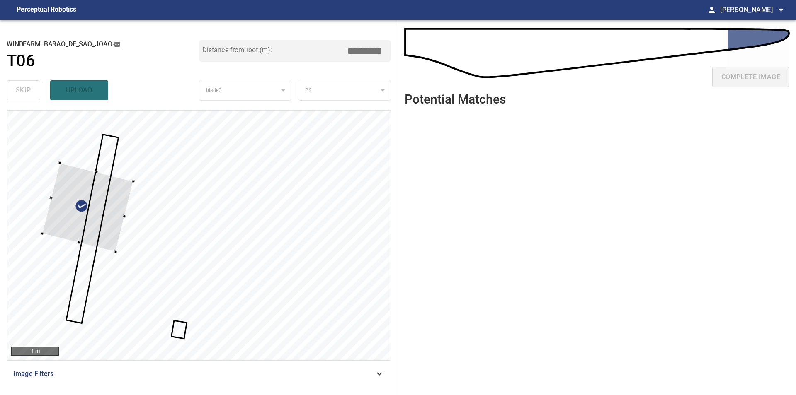
click at [52, 185] on div at bounding box center [198, 236] width 383 height 250
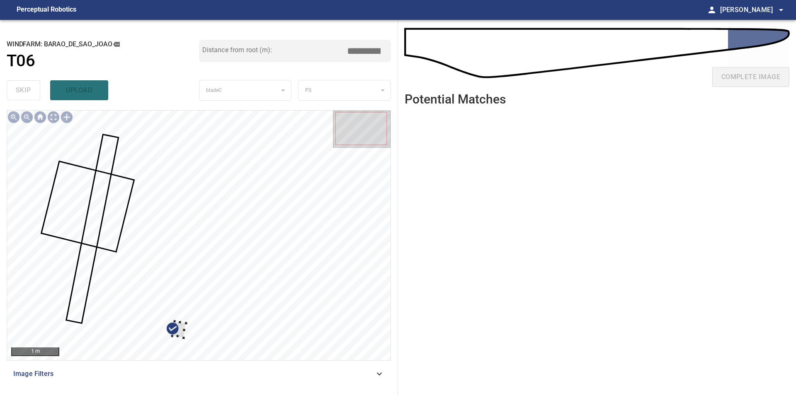
click at [257, 250] on div at bounding box center [198, 236] width 383 height 250
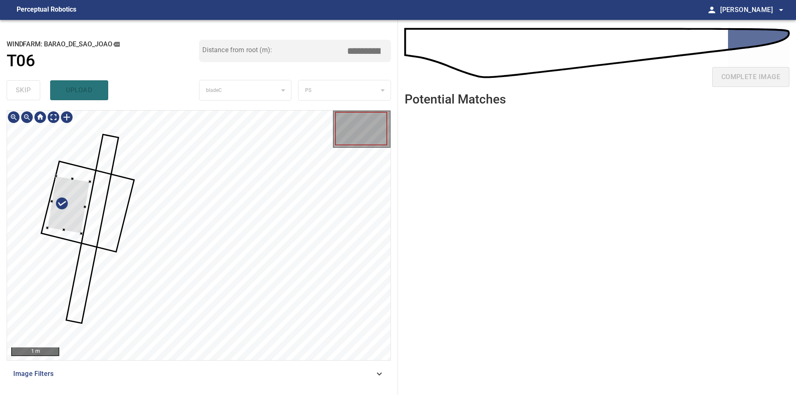
click at [30, 217] on div at bounding box center [198, 236] width 383 height 250
click at [56, 205] on div at bounding box center [69, 205] width 43 height 58
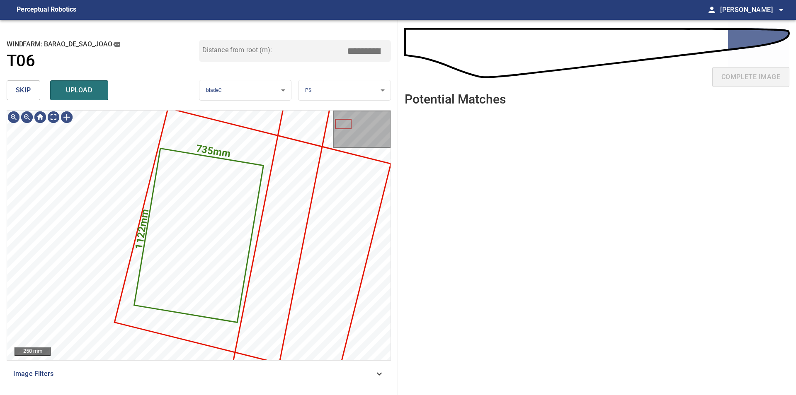
click at [22, 87] on span "skip" at bounding box center [23, 91] width 15 height 12
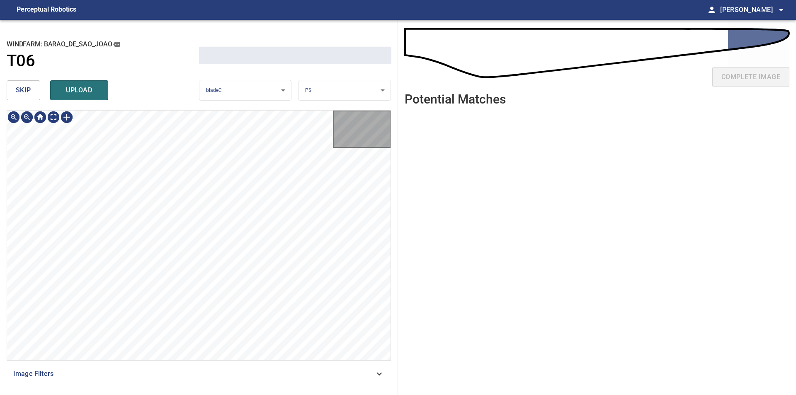
click at [22, 87] on span "skip" at bounding box center [23, 91] width 15 height 12
click at [22, 87] on div "skip upload" at bounding box center [103, 90] width 192 height 27
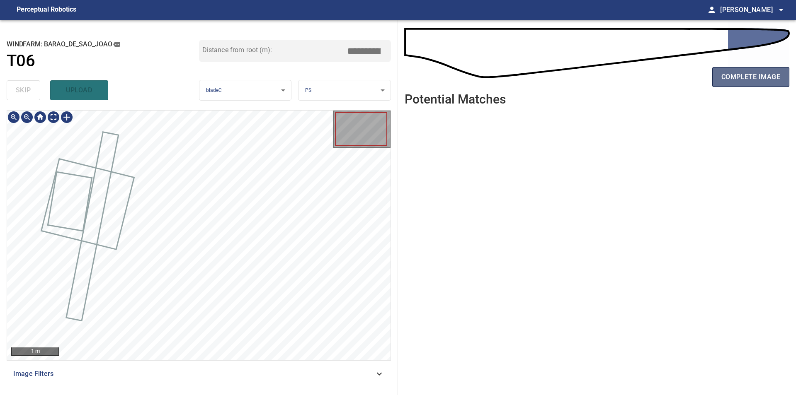
click at [726, 77] on span "complete image" at bounding box center [750, 77] width 59 height 12
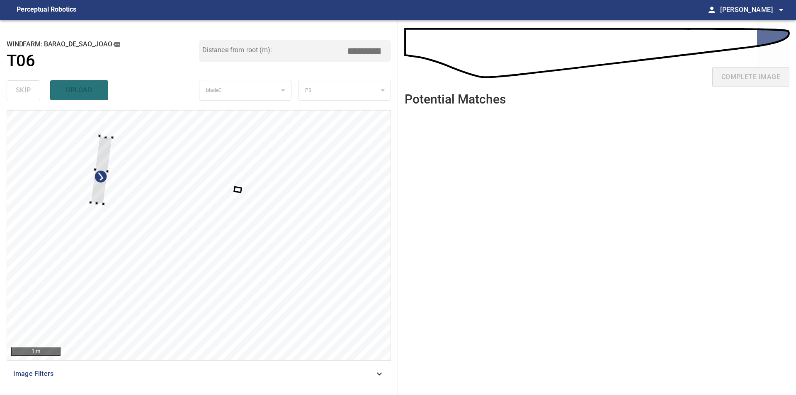
click at [89, 189] on div at bounding box center [198, 236] width 383 height 250
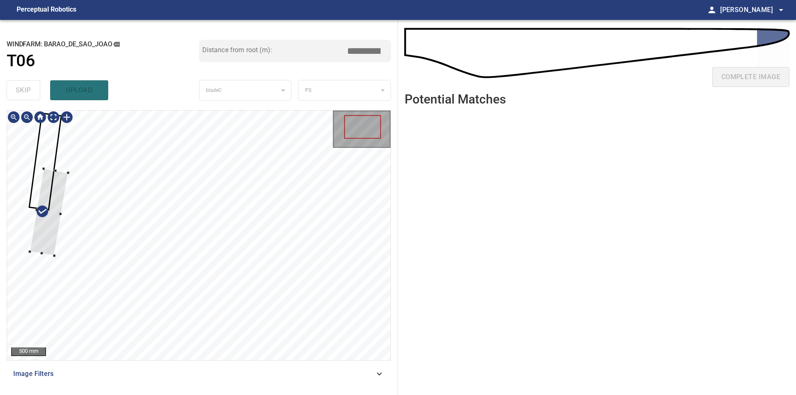
click at [24, 234] on div at bounding box center [198, 236] width 383 height 250
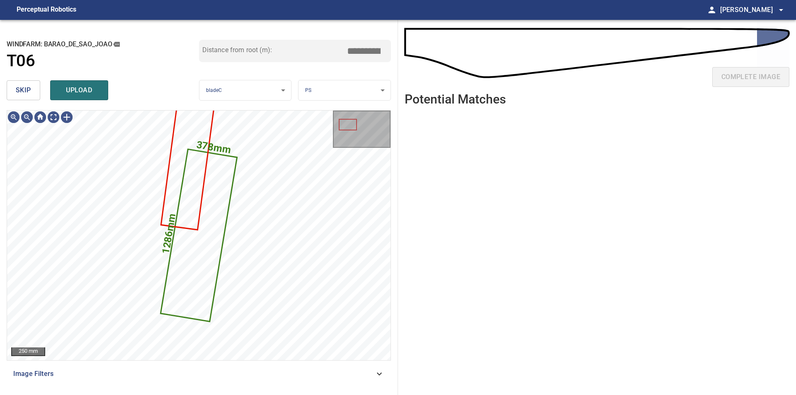
click at [17, 94] on span "skip" at bounding box center [23, 91] width 15 height 12
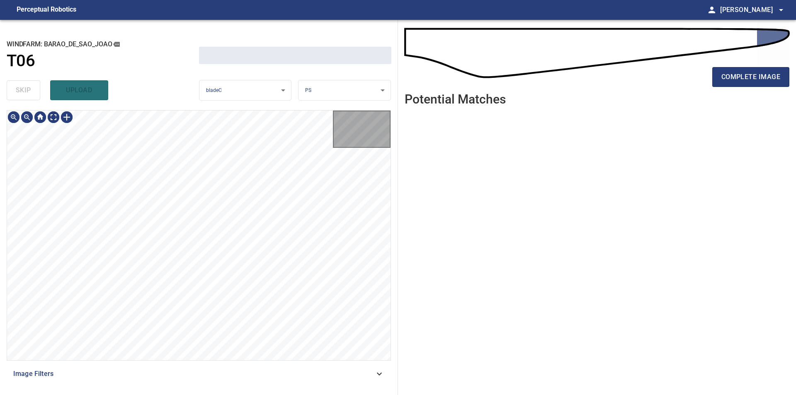
click at [17, 94] on div "skip upload" at bounding box center [103, 90] width 192 height 27
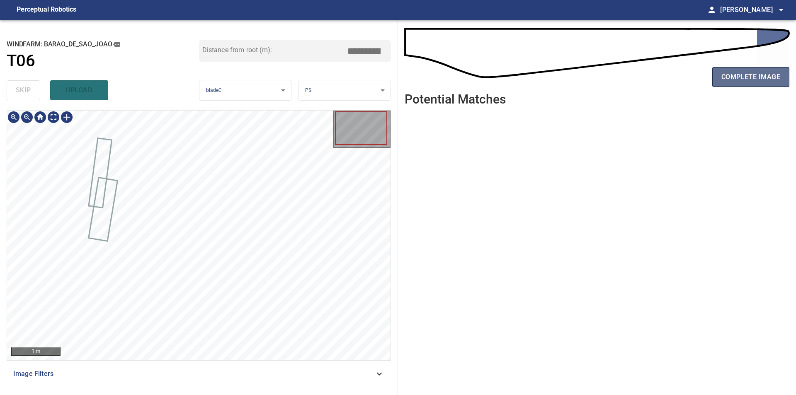
click at [744, 79] on span "complete image" at bounding box center [750, 77] width 59 height 12
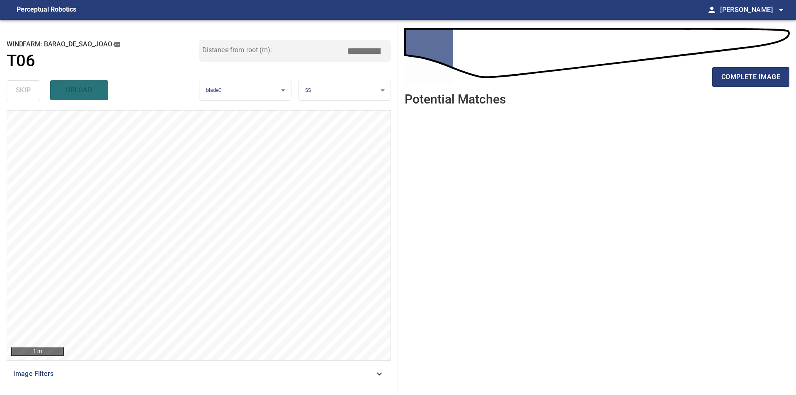
type input "***"
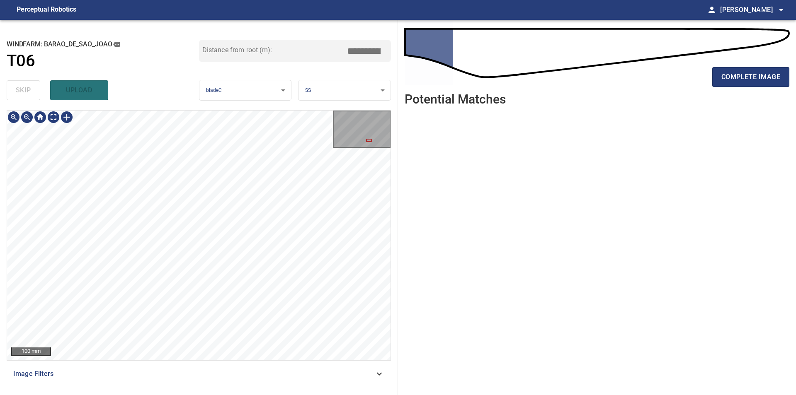
click at [163, 92] on div "**********" at bounding box center [199, 207] width 398 height 375
click at [763, 69] on button "complete image" at bounding box center [750, 77] width 77 height 20
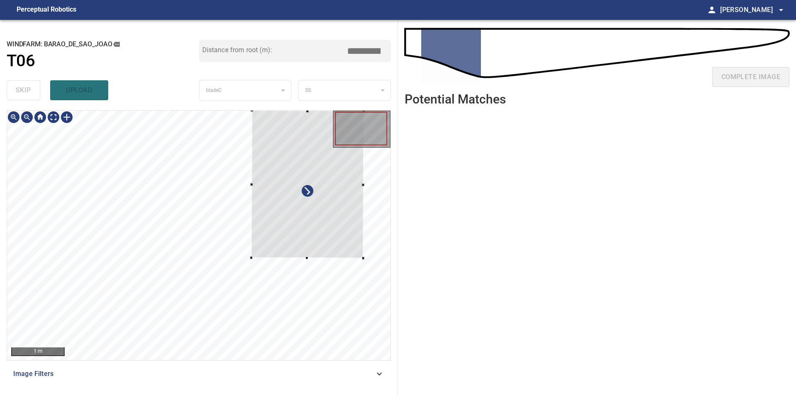
click at [414, 168] on div "**********" at bounding box center [398, 207] width 796 height 375
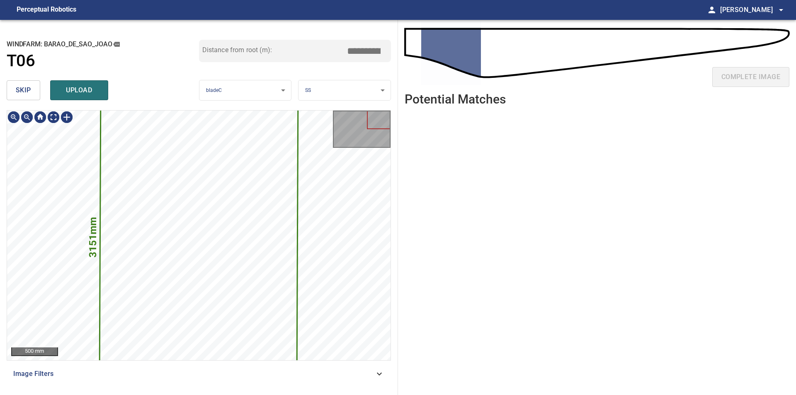
click at [31, 93] on span "skip" at bounding box center [23, 91] width 15 height 12
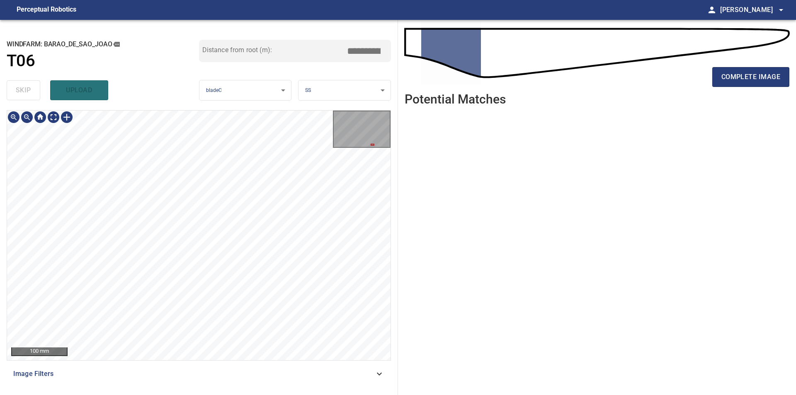
click at [326, 365] on div "100 mm Image Filters" at bounding box center [199, 249] width 384 height 278
click at [232, 361] on div "100 mm Image Filters" at bounding box center [199, 249] width 384 height 278
click at [245, 374] on div "100 mm Image Filters" at bounding box center [199, 249] width 384 height 278
click at [231, 367] on div "100 mm Image Filters" at bounding box center [199, 249] width 384 height 278
type input "***"
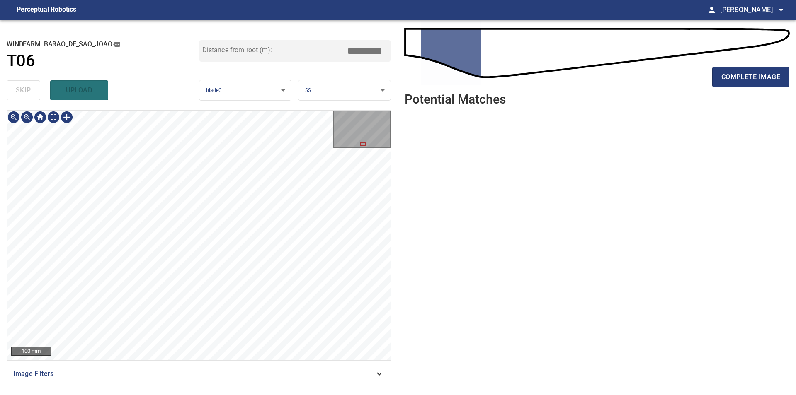
click at [399, 259] on div "**********" at bounding box center [398, 207] width 796 height 375
click at [162, 104] on div "**********" at bounding box center [199, 207] width 398 height 375
click at [175, 368] on div "100 mm Image Filters" at bounding box center [199, 249] width 384 height 278
click at [159, 390] on div "**********" at bounding box center [199, 207] width 398 height 375
click at [164, 393] on div "**********" at bounding box center [199, 207] width 398 height 375
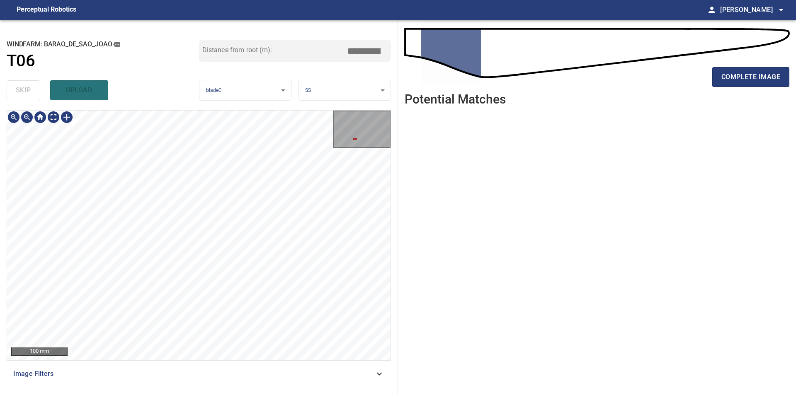
click at [166, 361] on div "100 mm" at bounding box center [199, 235] width 384 height 251
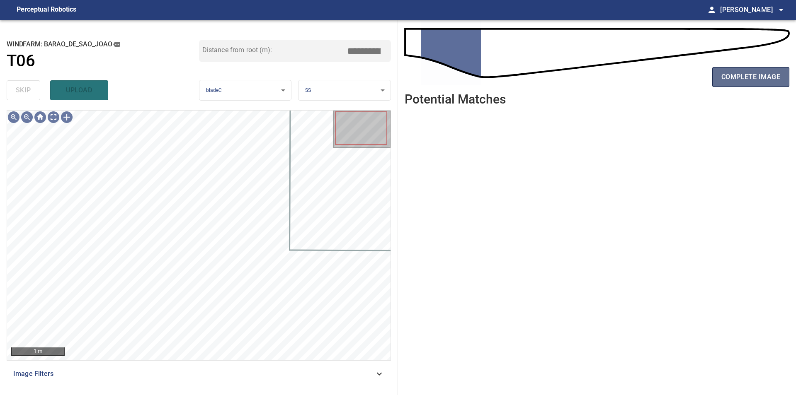
click at [745, 77] on span "complete image" at bounding box center [750, 77] width 59 height 12
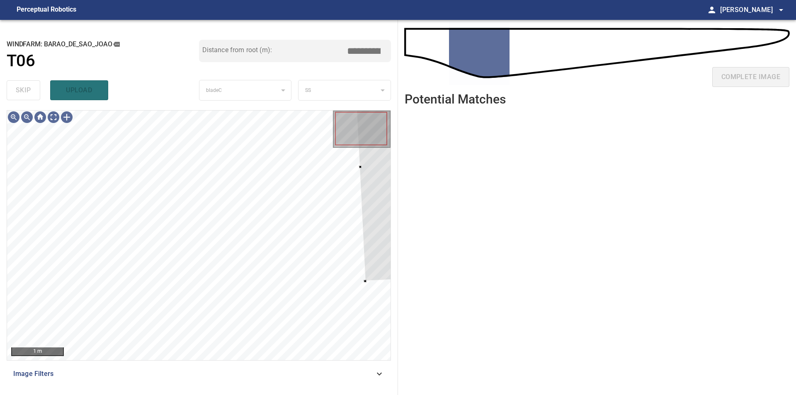
click at [467, 87] on div "**********" at bounding box center [398, 207] width 796 height 375
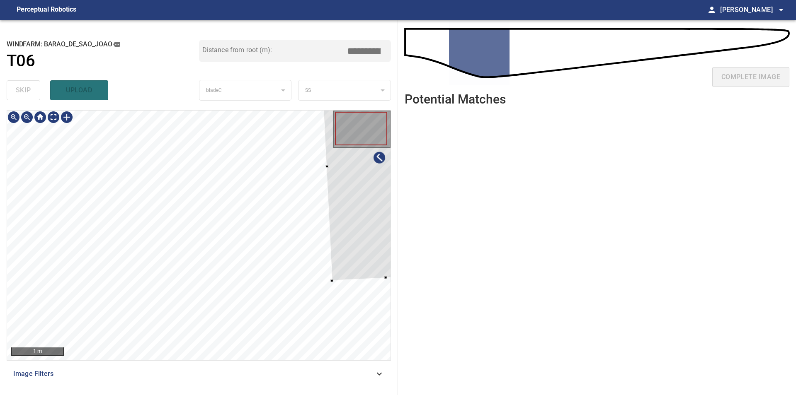
click at [338, 223] on div at bounding box center [379, 164] width 118 height 233
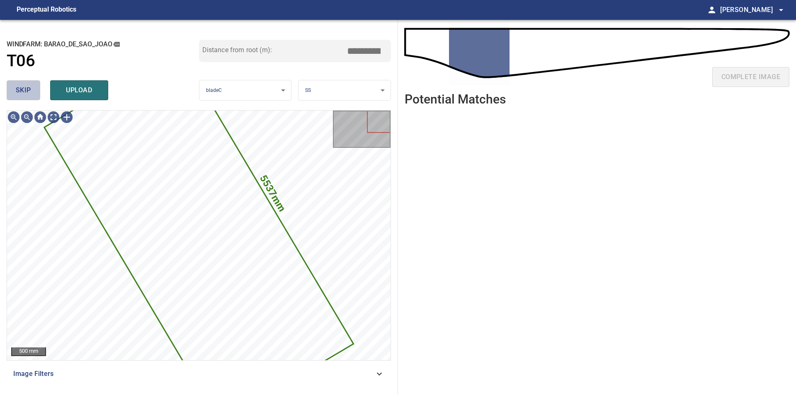
click at [22, 90] on span "skip" at bounding box center [23, 91] width 15 height 12
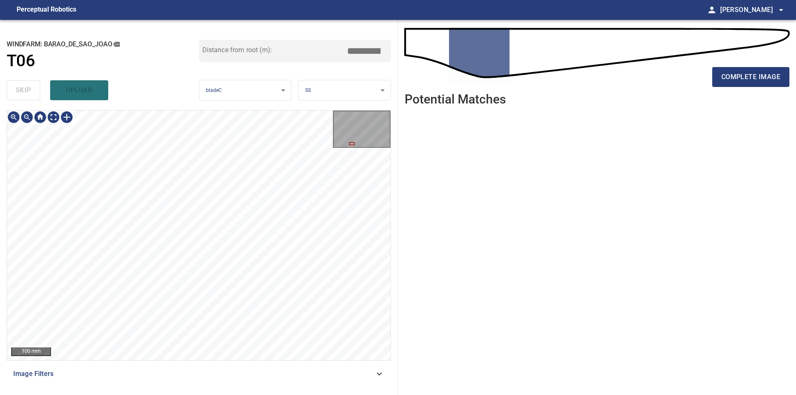
click at [180, 362] on div "100 mm Image Filters" at bounding box center [199, 249] width 384 height 278
click at [228, 366] on div "100 mm Image Filters" at bounding box center [199, 249] width 384 height 278
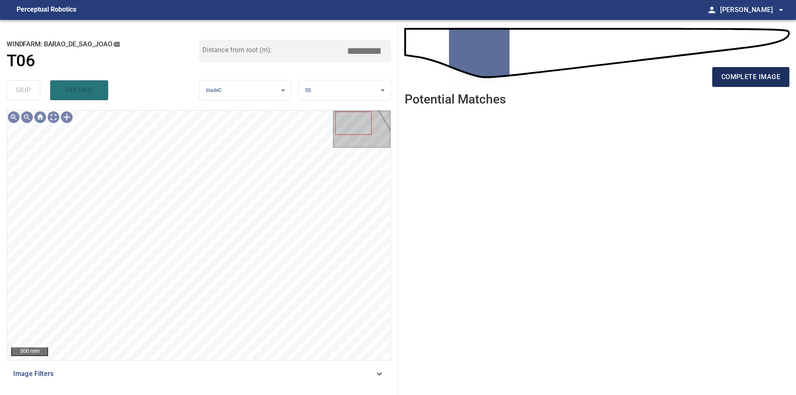
click at [739, 70] on button "complete image" at bounding box center [750, 77] width 77 height 20
